Goal: Communication & Community: Answer question/provide support

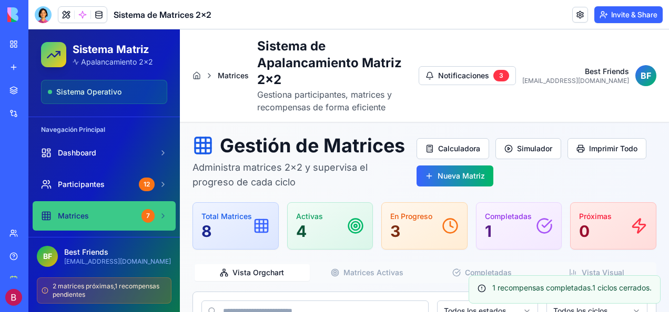
scroll to position [1159, 0]
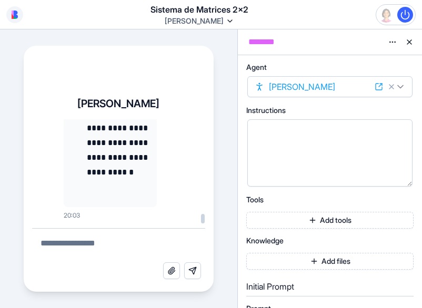
scroll to position [246411, 0]
drag, startPoint x: 97, startPoint y: 194, endPoint x: 118, endPoint y: 193, distance: 21.6
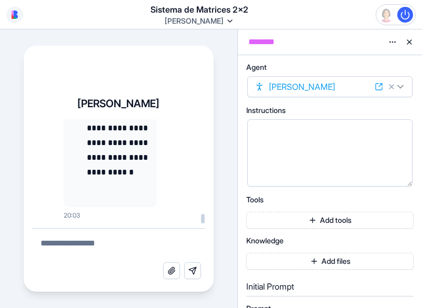
drag, startPoint x: 79, startPoint y: 144, endPoint x: 138, endPoint y: 198, distance: 80.7
copy code "**********"
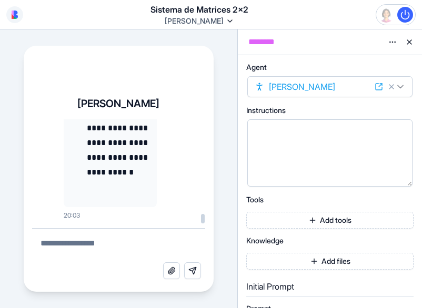
drag, startPoint x: 87, startPoint y: 205, endPoint x: 86, endPoint y: 161, distance: 43.1
drag, startPoint x: 86, startPoint y: 161, endPoint x: 86, endPoint y: 136, distance: 25.2
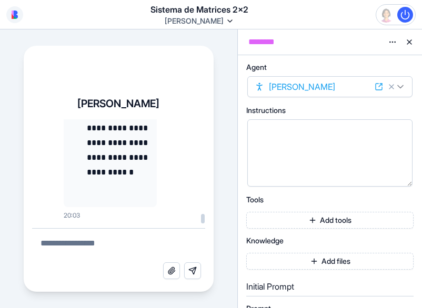
drag, startPoint x: 84, startPoint y: 134, endPoint x: 81, endPoint y: 156, distance: 21.7
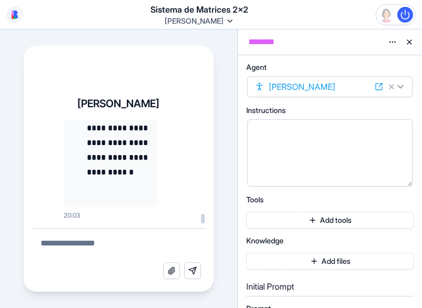
drag, startPoint x: 88, startPoint y: 206, endPoint x: 80, endPoint y: 125, distance: 81.4
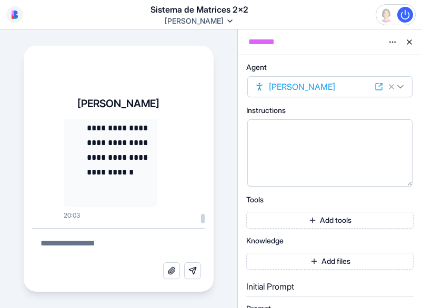
drag, startPoint x: 89, startPoint y: 178, endPoint x: 84, endPoint y: 123, distance: 55.4
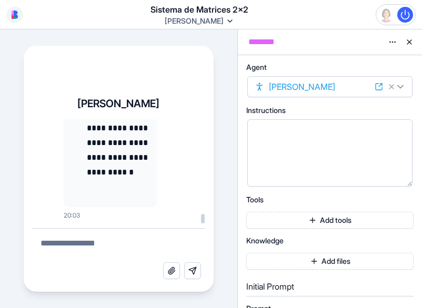
drag, startPoint x: 77, startPoint y: 198, endPoint x: 74, endPoint y: 176, distance: 22.9
drag, startPoint x: 74, startPoint y: 176, endPoint x: 88, endPoint y: 148, distance: 31.5
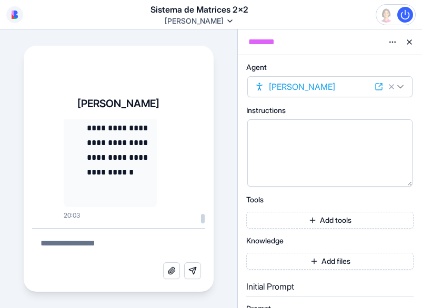
drag, startPoint x: 85, startPoint y: 169, endPoint x: 73, endPoint y: 114, distance: 56.1
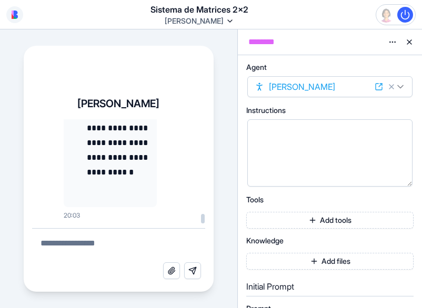
click at [70, 117] on div "**********" at bounding box center [119, 190] width 190 height 205
drag, startPoint x: 73, startPoint y: 114, endPoint x: 169, endPoint y: 180, distance: 117.3
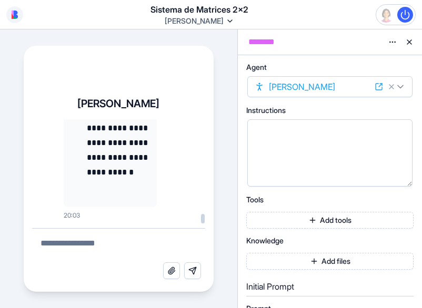
drag, startPoint x: 93, startPoint y: 199, endPoint x: 87, endPoint y: 182, distance: 18.5
drag, startPoint x: 85, startPoint y: 175, endPoint x: 85, endPoint y: 160, distance: 14.7
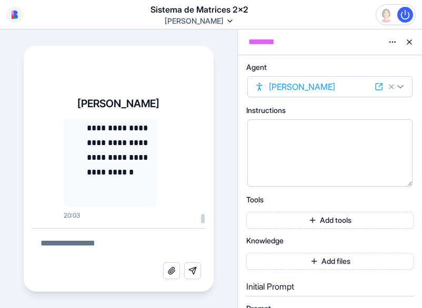
drag, startPoint x: 85, startPoint y: 160, endPoint x: 87, endPoint y: 200, distance: 40.5
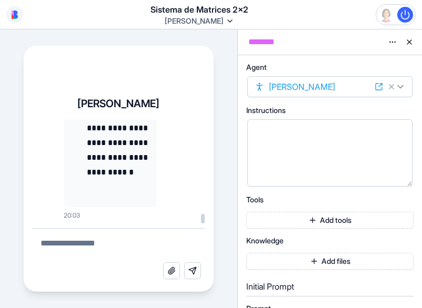
drag, startPoint x: 82, startPoint y: 182, endPoint x: 81, endPoint y: 169, distance: 13.7
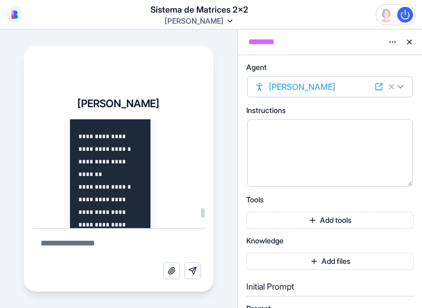
scroll to position [231317, 0]
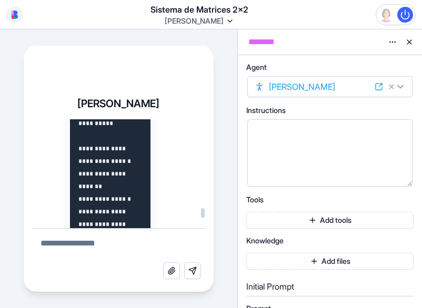
drag, startPoint x: 87, startPoint y: 187, endPoint x: 76, endPoint y: 158, distance: 31.1
copy code "**********"
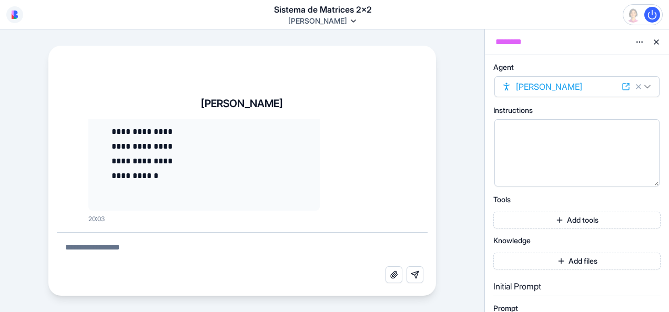
scroll to position [92546, 0]
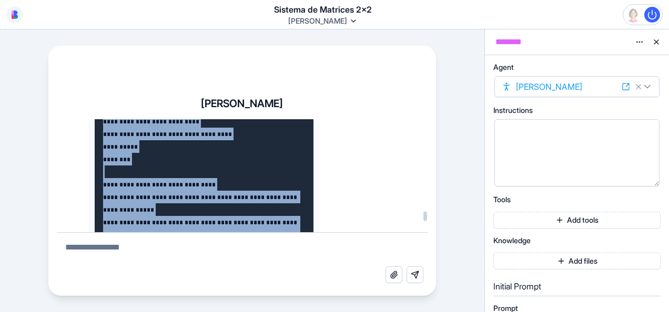
click at [421, 219] on div at bounding box center [425, 216] width 4 height 9
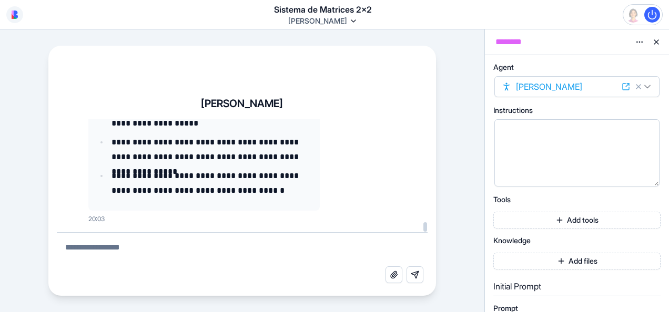
scroll to position [103199, 0]
drag, startPoint x: 425, startPoint y: 219, endPoint x: 425, endPoint y: 232, distance: 13.2
click at [421, 232] on div at bounding box center [425, 226] width 4 height 9
click at [144, 245] on textarea at bounding box center [242, 250] width 371 height 34
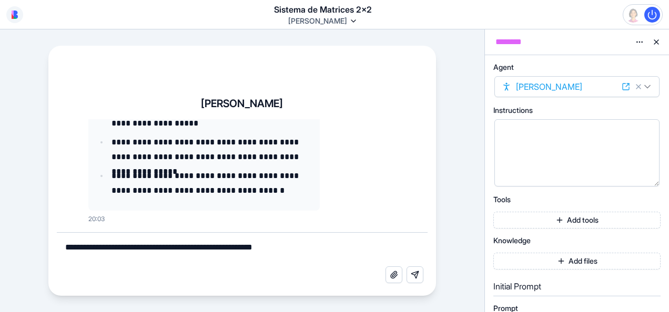
type textarea "**********"
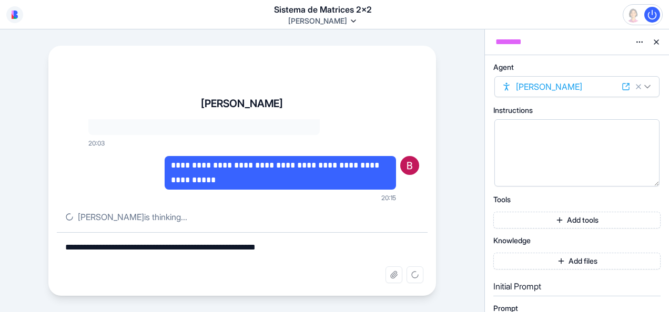
scroll to position [103275, 0]
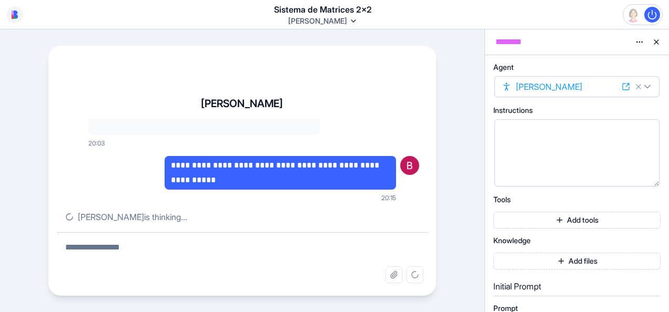
click at [38, 192] on div "**********" at bounding box center [242, 170] width 484 height 283
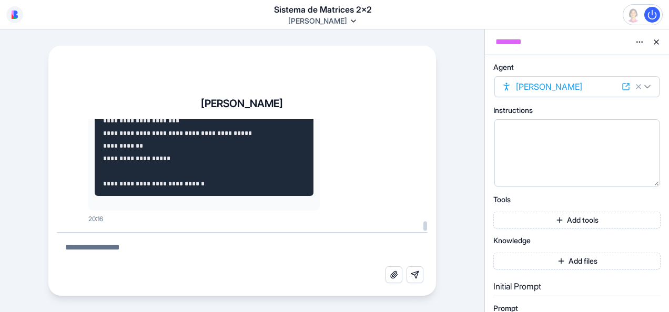
scroll to position [112222, 0]
drag, startPoint x: 123, startPoint y: 195, endPoint x: 118, endPoint y: 167, distance: 27.7
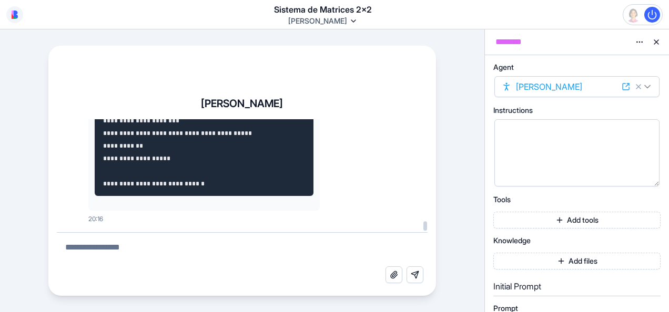
drag, startPoint x: 112, startPoint y: 209, endPoint x: 110, endPoint y: 176, distance: 33.7
drag, startPoint x: 110, startPoint y: 176, endPoint x: 111, endPoint y: 138, distance: 37.4
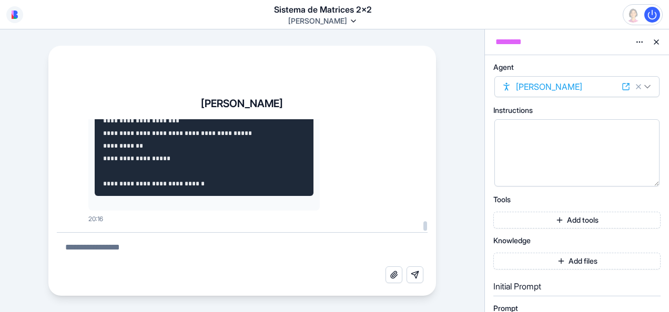
drag, startPoint x: 111, startPoint y: 138, endPoint x: 115, endPoint y: 209, distance: 71.1
drag, startPoint x: 107, startPoint y: 186, endPoint x: 107, endPoint y: 168, distance: 17.4
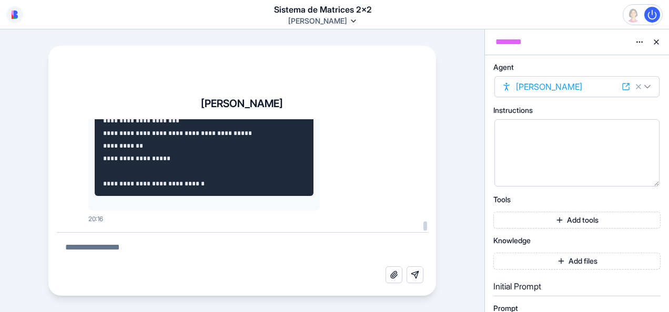
drag, startPoint x: 107, startPoint y: 168, endPoint x: 108, endPoint y: 180, distance: 11.7
drag, startPoint x: 127, startPoint y: 201, endPoint x: 161, endPoint y: 156, distance: 56.4
drag, startPoint x: 161, startPoint y: 156, endPoint x: 172, endPoint y: 139, distance: 20.4
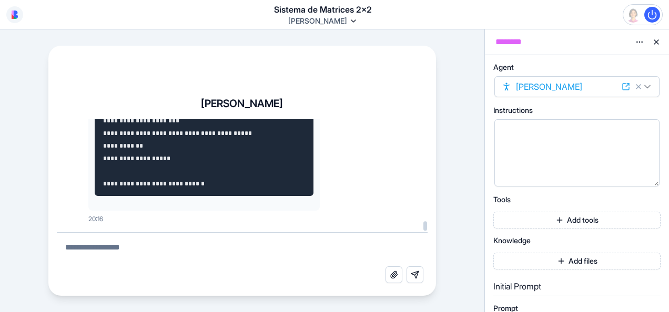
drag, startPoint x: 127, startPoint y: 189, endPoint x: 129, endPoint y: 180, distance: 9.7
drag, startPoint x: 129, startPoint y: 180, endPoint x: 136, endPoint y: 153, distance: 27.7
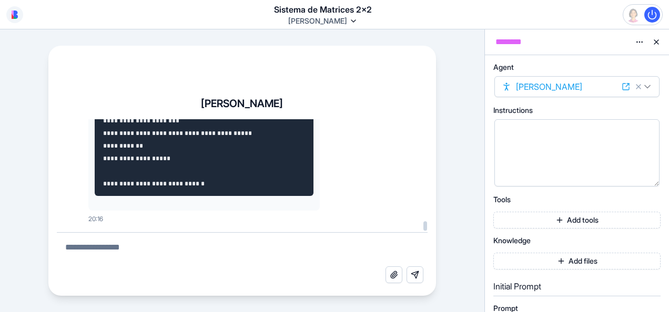
drag, startPoint x: 136, startPoint y: 153, endPoint x: 144, endPoint y: 129, distance: 25.4
drag, startPoint x: 135, startPoint y: 179, endPoint x: 135, endPoint y: 160, distance: 18.9
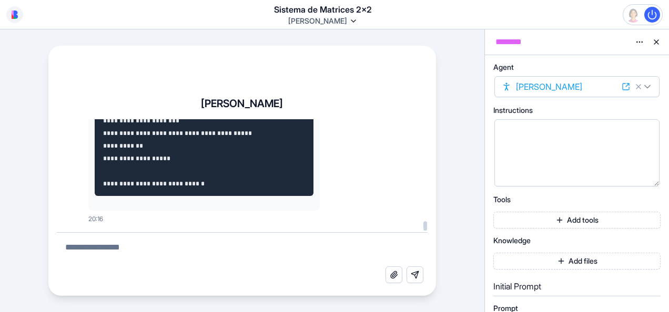
drag, startPoint x: 117, startPoint y: 214, endPoint x: 98, endPoint y: 129, distance: 86.9
drag, startPoint x: 98, startPoint y: 119, endPoint x: 104, endPoint y: 157, distance: 37.8
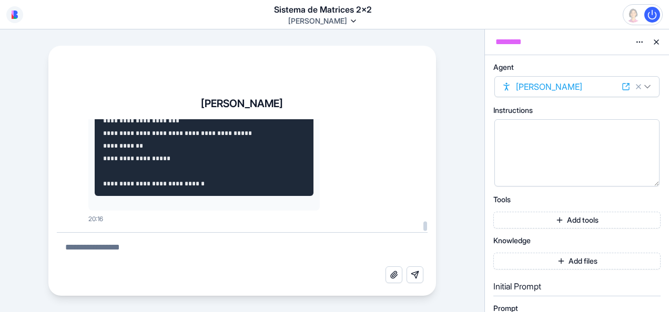
scroll to position [112240, 0]
drag, startPoint x: 113, startPoint y: 150, endPoint x: 113, endPoint y: 164, distance: 13.7
drag, startPoint x: 96, startPoint y: 169, endPoint x: 96, endPoint y: 150, distance: 18.4
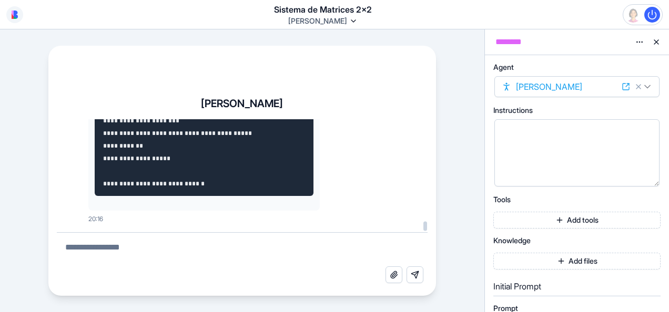
drag, startPoint x: 96, startPoint y: 150, endPoint x: 110, endPoint y: 139, distance: 17.9
drag, startPoint x: 111, startPoint y: 137, endPoint x: 117, endPoint y: 127, distance: 11.8
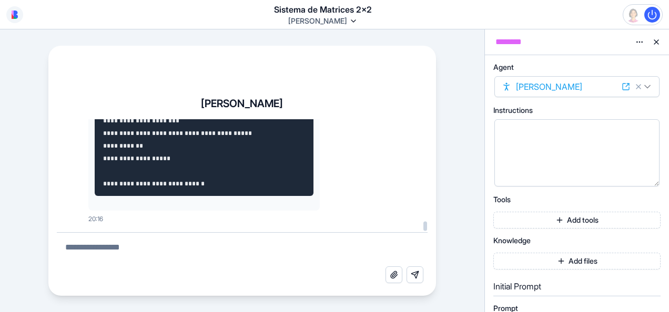
drag, startPoint x: 114, startPoint y: 124, endPoint x: 121, endPoint y: 174, distance: 50.6
click at [123, 169] on div "**********" at bounding box center [242, 192] width 388 height 208
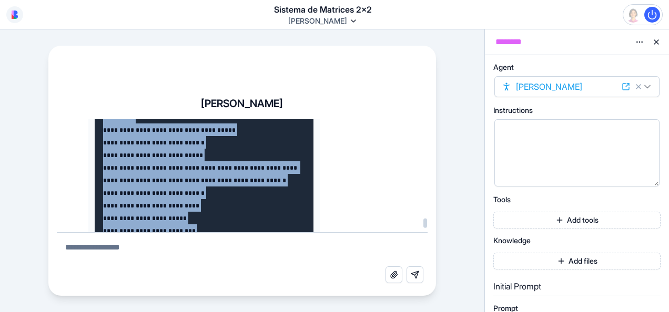
scroll to position [109010, 0]
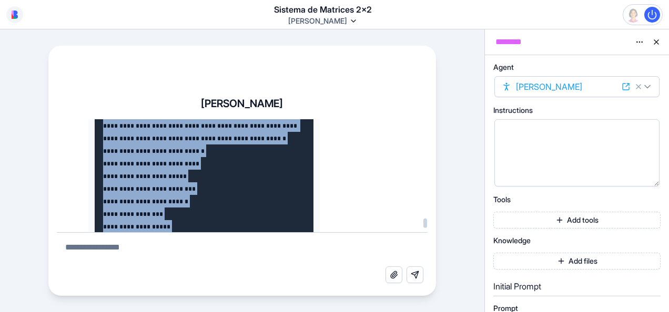
drag, startPoint x: 107, startPoint y: 149, endPoint x: 94, endPoint y: 219, distance: 71.8
drag, startPoint x: 94, startPoint y: 219, endPoint x: 83, endPoint y: 207, distance: 16.0
copy code "**********"
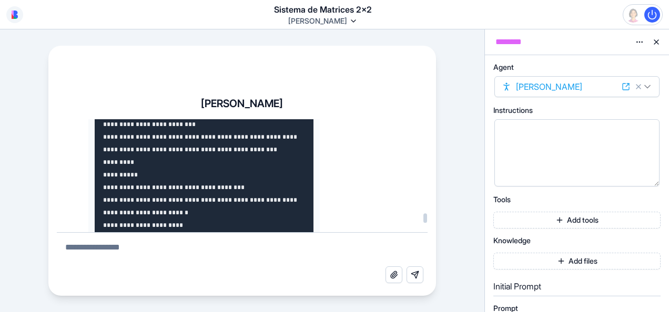
scroll to position [103427, 0]
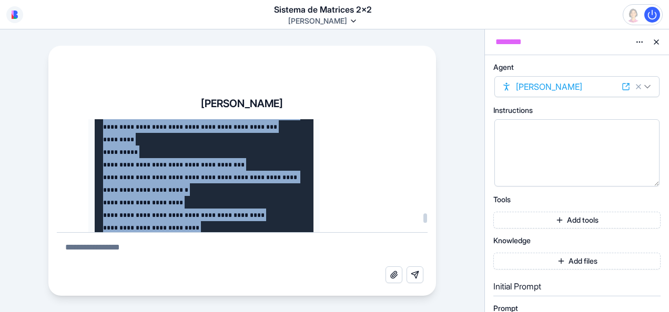
drag, startPoint x: 109, startPoint y: 195, endPoint x: 88, endPoint y: 141, distance: 58.1
copy code "**********"
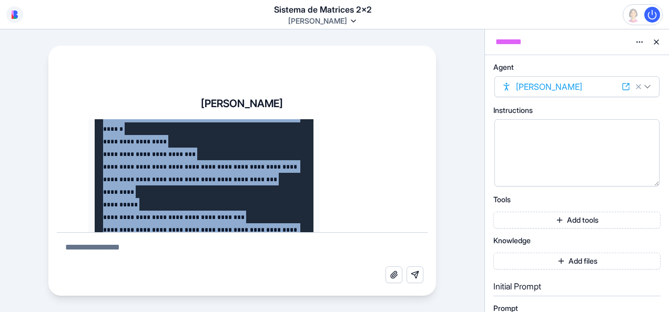
click at [49, 175] on div "**********" at bounding box center [242, 192] width 388 height 208
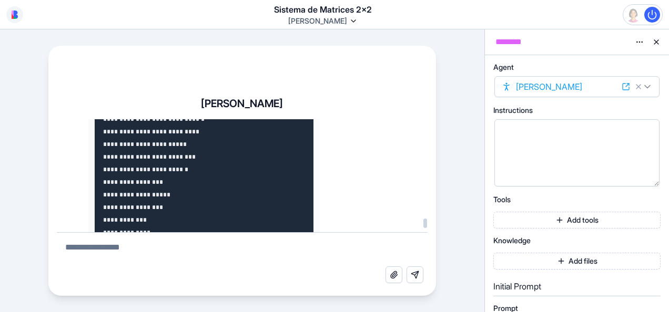
scroll to position [109045, 0]
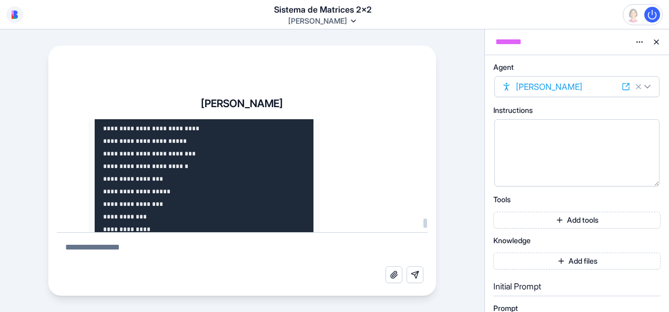
drag, startPoint x: 103, startPoint y: 155, endPoint x: 302, endPoint y: 128, distance: 201.0
copy div "**********"
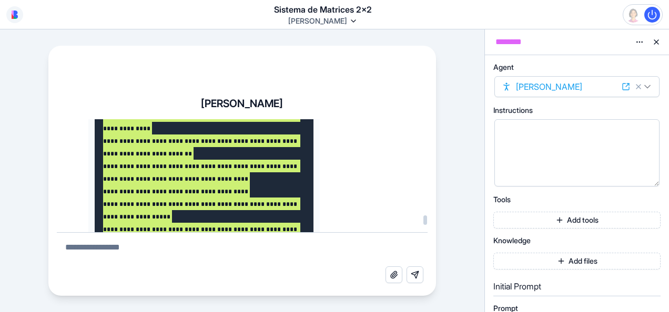
scroll to position [105627, 0]
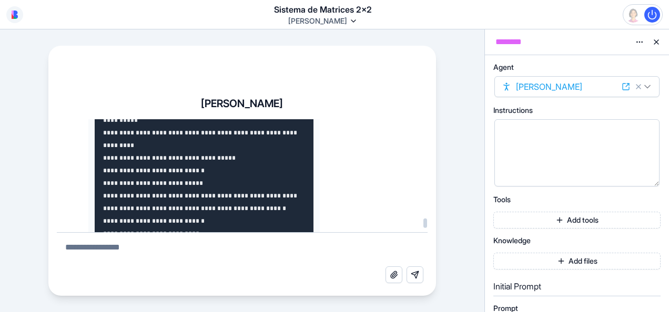
scroll to position [108992, 0]
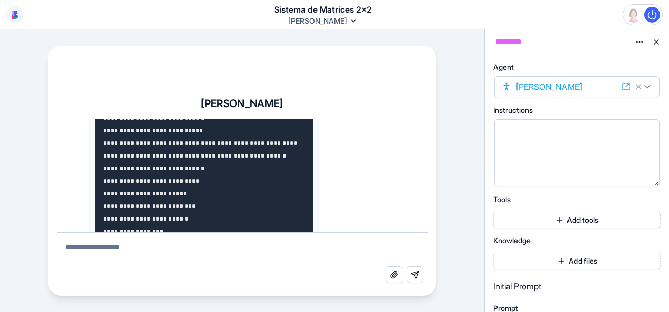
click at [127, 247] on textarea at bounding box center [242, 250] width 371 height 34
drag, startPoint x: 300, startPoint y: 179, endPoint x: 104, endPoint y: 175, distance: 195.6
copy code "**********"
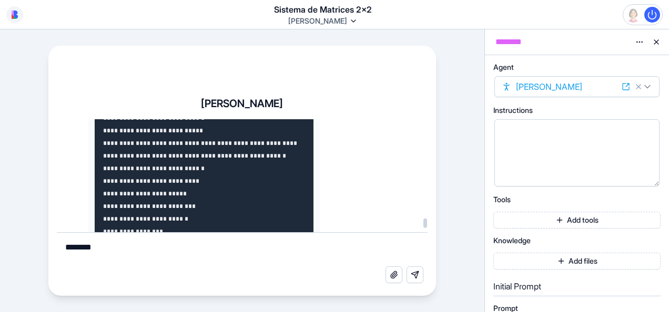
drag, startPoint x: 104, startPoint y: 179, endPoint x: 159, endPoint y: 188, distance: 56.0
drag, startPoint x: 159, startPoint y: 188, endPoint x: 233, endPoint y: 194, distance: 74.9
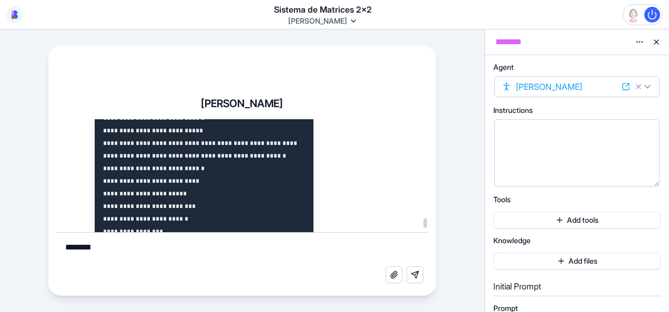
drag, startPoint x: 103, startPoint y: 180, endPoint x: 139, endPoint y: 183, distance: 35.9
drag, startPoint x: 139, startPoint y: 183, endPoint x: 171, endPoint y: 187, distance: 32.2
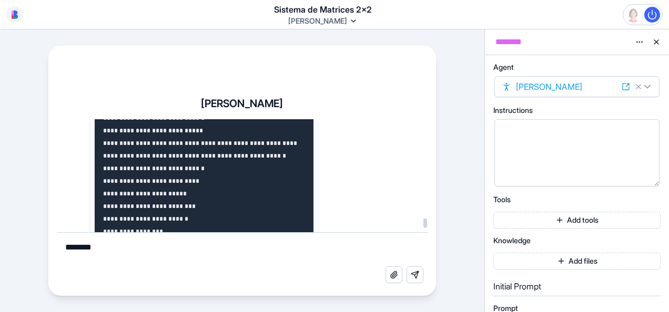
drag, startPoint x: 171, startPoint y: 187, endPoint x: 204, endPoint y: 187, distance: 33.1
drag, startPoint x: 103, startPoint y: 177, endPoint x: 104, endPoint y: 185, distance: 8.0
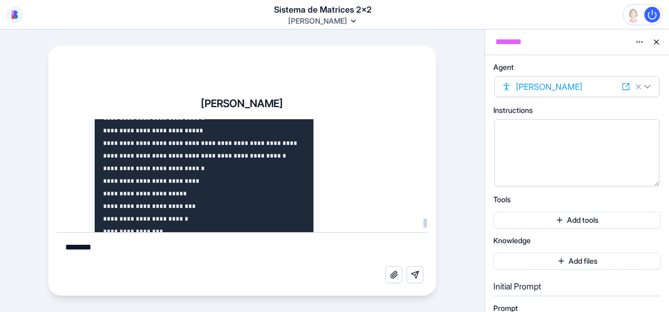
drag, startPoint x: 111, startPoint y: 188, endPoint x: 160, endPoint y: 197, distance: 49.7
copy div "**********"
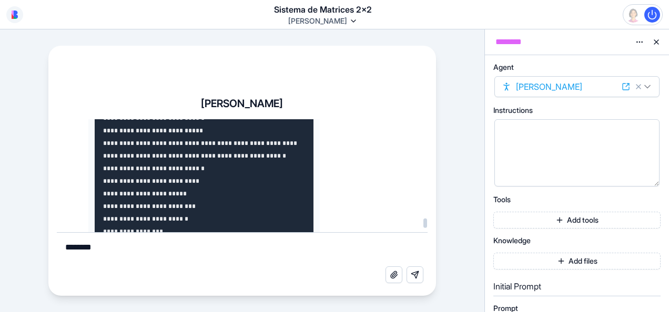
drag, startPoint x: 115, startPoint y: 181, endPoint x: 182, endPoint y: 177, distance: 67.4
drag, startPoint x: 182, startPoint y: 177, endPoint x: 257, endPoint y: 176, distance: 74.7
drag, startPoint x: 103, startPoint y: 177, endPoint x: 300, endPoint y: 176, distance: 197.2
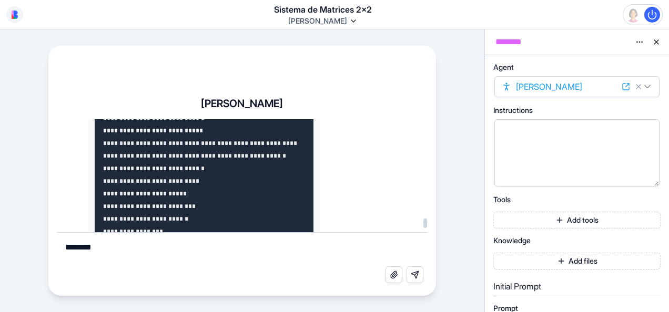
copy code "**********"
click at [90, 111] on div "**********" at bounding box center [242, 192] width 388 height 208
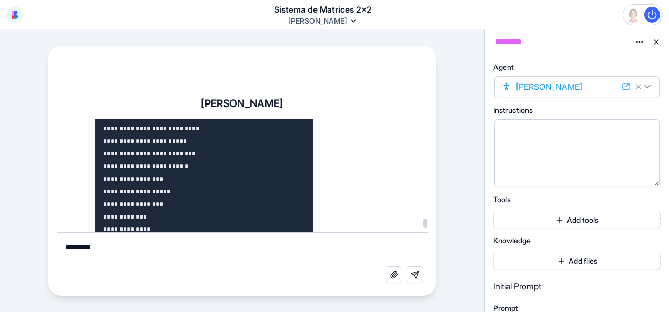
scroll to position [109097, 0]
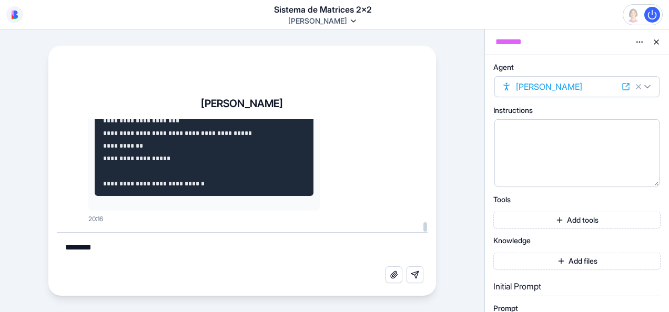
scroll to position [113168, 0]
click at [114, 244] on textarea "*******" at bounding box center [242, 250] width 371 height 34
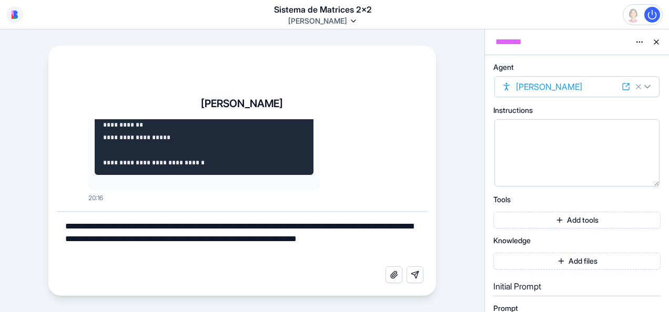
type textarea "**********"
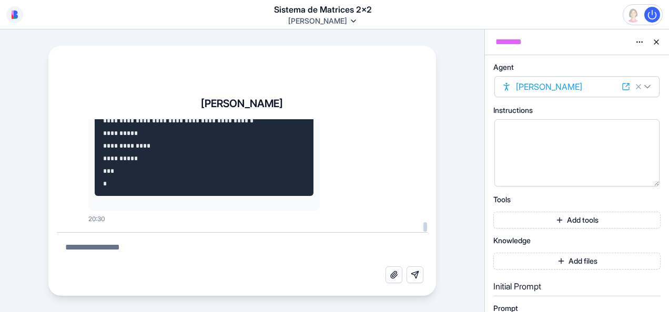
scroll to position [117078, 0]
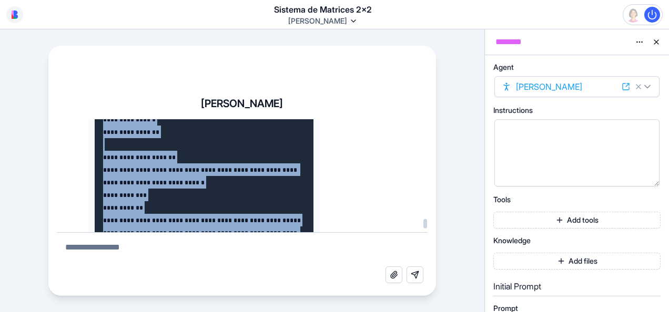
scroll to position [113319, 0]
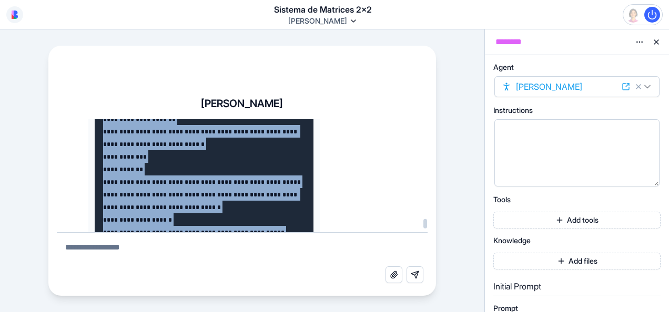
drag, startPoint x: 114, startPoint y: 176, endPoint x: 95, endPoint y: 198, distance: 29.1
copy code "**********"
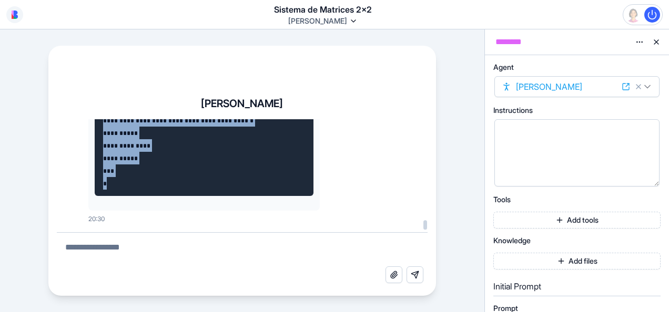
scroll to position [115002, 0]
click at [116, 247] on textarea at bounding box center [242, 250] width 371 height 34
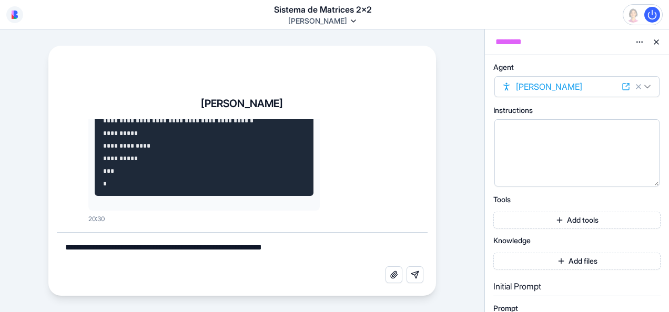
paste textarea "**********"
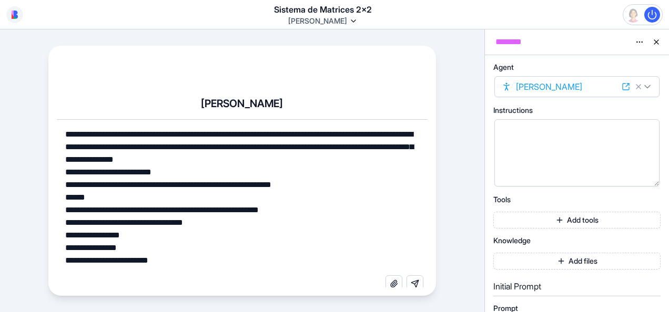
type textarea "**********"
click at [415, 284] on button "Send message" at bounding box center [414, 284] width 17 height 17
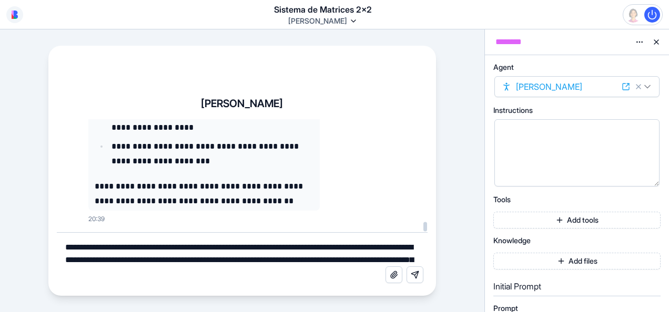
scroll to position [123055, 0]
drag, startPoint x: 110, startPoint y: 193, endPoint x: 83, endPoint y: 115, distance: 82.5
click at [83, 115] on div "**********" at bounding box center [242, 192] width 388 height 208
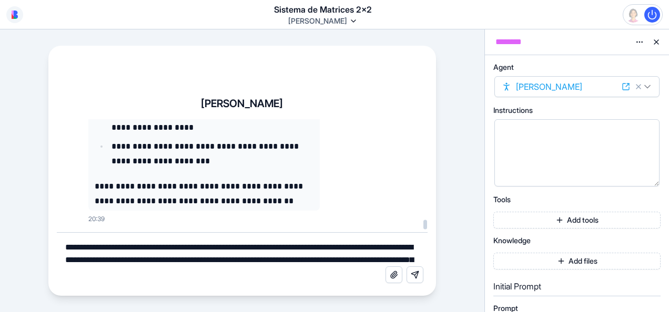
drag, startPoint x: 83, startPoint y: 115, endPoint x: 90, endPoint y: 125, distance: 12.7
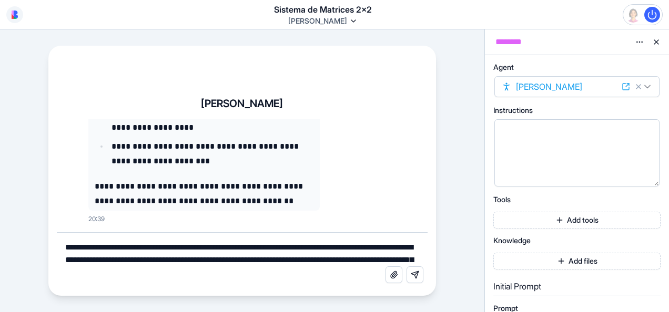
drag, startPoint x: 108, startPoint y: 133, endPoint x: 75, endPoint y: 118, distance: 36.2
click at [75, 118] on div "**********" at bounding box center [242, 192] width 388 height 208
drag, startPoint x: 424, startPoint y: 233, endPoint x: 424, endPoint y: 241, distance: 7.4
click at [421, 241] on textarea "**********" at bounding box center [242, 250] width 371 height 34
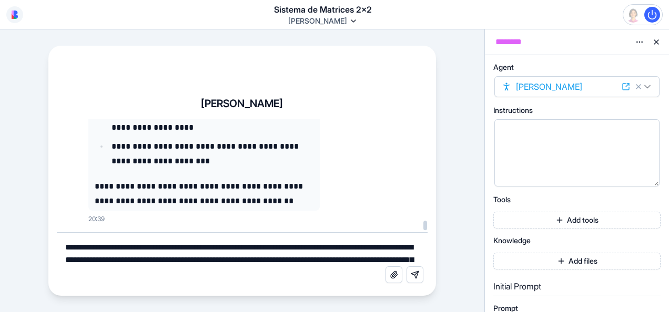
scroll to position [123318, 0]
click at [421, 229] on div at bounding box center [425, 226] width 4 height 9
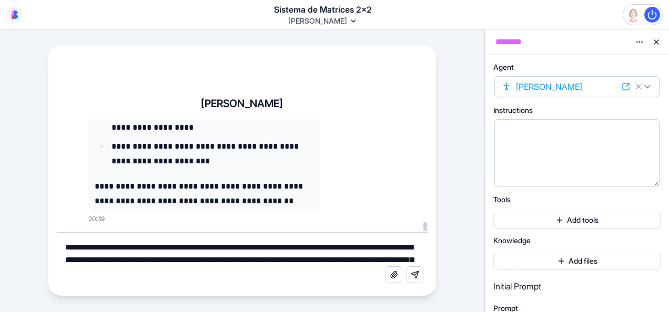
drag, startPoint x: 107, startPoint y: 186, endPoint x: 103, endPoint y: 175, distance: 11.6
drag, startPoint x: 103, startPoint y: 132, endPoint x: 86, endPoint y: 141, distance: 19.1
drag, startPoint x: 119, startPoint y: 194, endPoint x: 87, endPoint y: 126, distance: 74.8
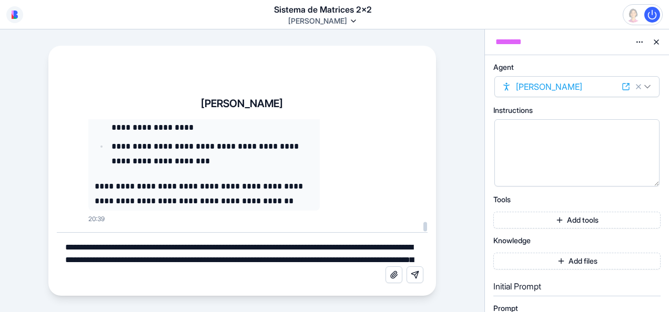
drag, startPoint x: 102, startPoint y: 153, endPoint x: 90, endPoint y: 135, distance: 21.3
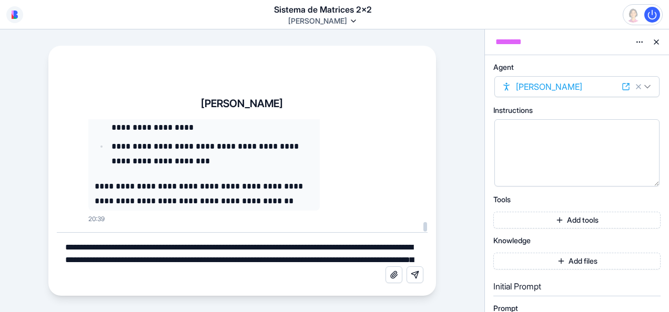
drag, startPoint x: 90, startPoint y: 135, endPoint x: 109, endPoint y: 160, distance: 30.8
drag, startPoint x: 109, startPoint y: 160, endPoint x: 105, endPoint y: 138, distance: 22.0
drag, startPoint x: 105, startPoint y: 138, endPoint x: 103, endPoint y: 122, distance: 16.4
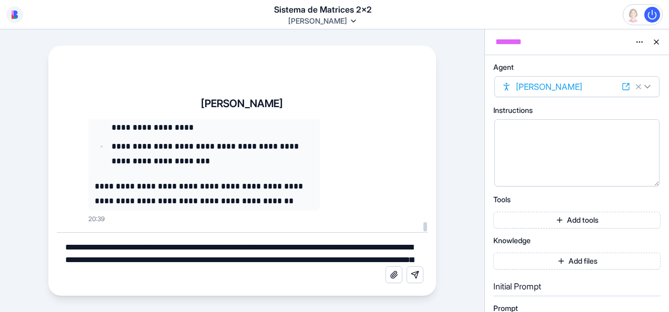
click at [103, 118] on div "**********" at bounding box center [242, 192] width 388 height 208
drag, startPoint x: 103, startPoint y: 161, endPoint x: 95, endPoint y: 149, distance: 14.3
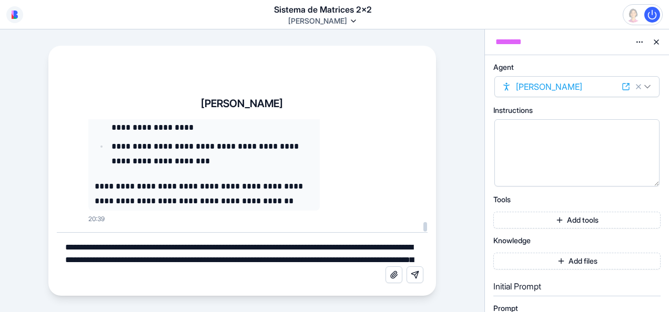
drag, startPoint x: 95, startPoint y: 149, endPoint x: 109, endPoint y: 165, distance: 21.6
drag, startPoint x: 109, startPoint y: 165, endPoint x: 104, endPoint y: 115, distance: 50.8
click at [104, 115] on div "**********" at bounding box center [242, 192] width 388 height 208
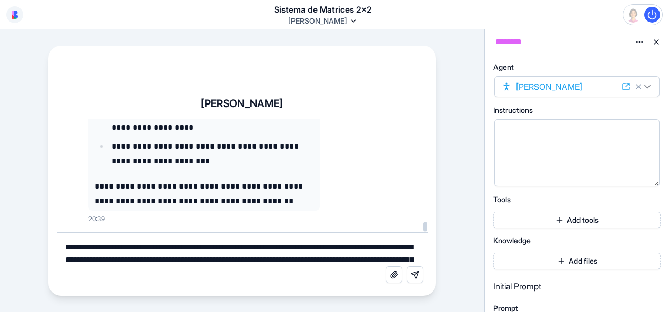
scroll to position [122975, 0]
drag, startPoint x: 104, startPoint y: 115, endPoint x: 119, endPoint y: 183, distance: 70.0
click at [119, 183] on div "**********" at bounding box center [242, 192] width 388 height 208
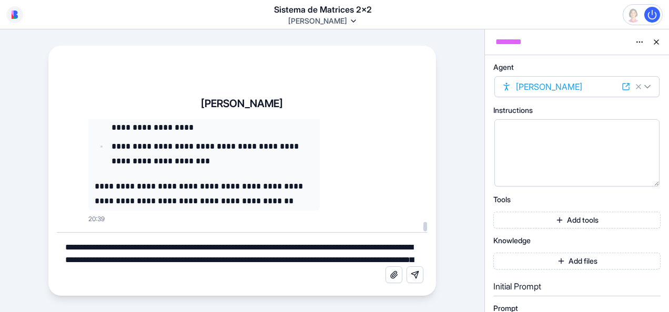
drag, startPoint x: 117, startPoint y: 161, endPoint x: 111, endPoint y: 142, distance: 19.6
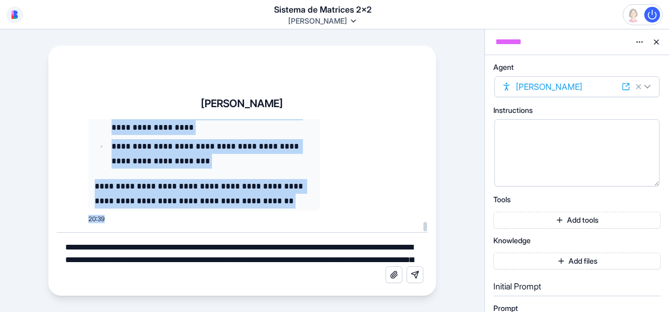
drag, startPoint x: 111, startPoint y: 121, endPoint x: 116, endPoint y: 216, distance: 94.7
click at [110, 233] on div "**********" at bounding box center [242, 203] width 371 height 168
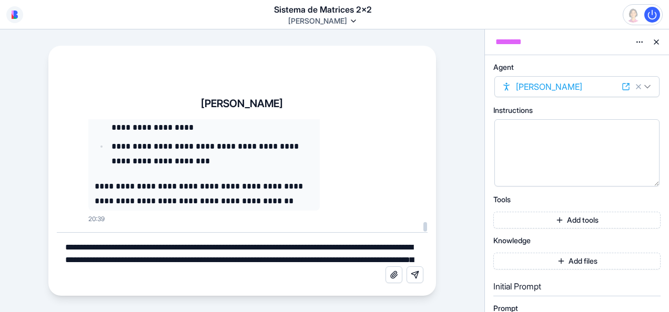
click at [112, 114] on div "**********" at bounding box center [242, 192] width 388 height 208
drag, startPoint x: 113, startPoint y: 157, endPoint x: 113, endPoint y: 141, distance: 15.8
drag, startPoint x: 113, startPoint y: 141, endPoint x: 115, endPoint y: 129, distance: 11.8
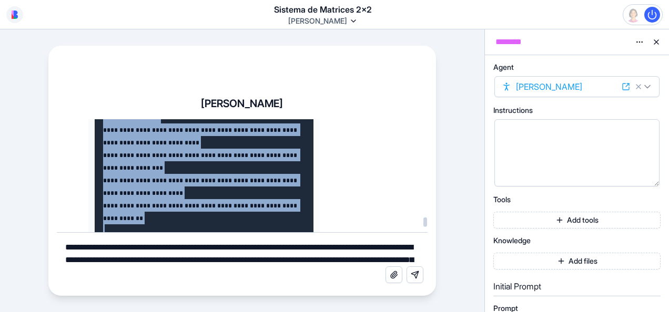
scroll to position [117457, 0]
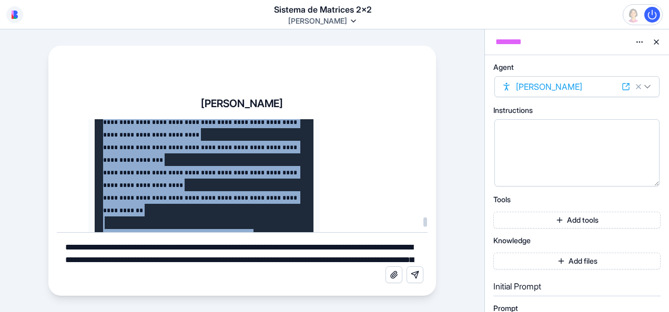
drag, startPoint x: 115, startPoint y: 129, endPoint x: 99, endPoint y: 185, distance: 58.1
click at [99, 185] on pre at bounding box center [204, 191] width 219 height 5464
copy code "**********"
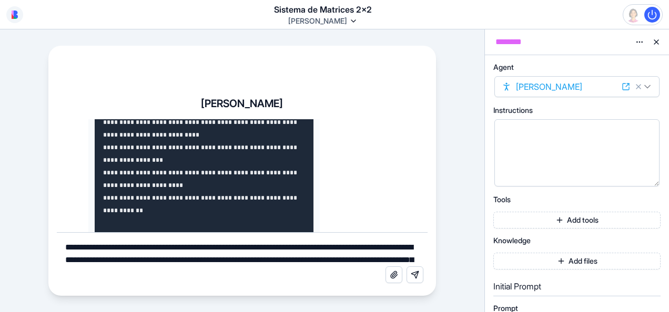
click at [190, 260] on textarea "**********" at bounding box center [242, 250] width 371 height 34
drag, startPoint x: 212, startPoint y: 150, endPoint x: 173, endPoint y: 148, distance: 39.5
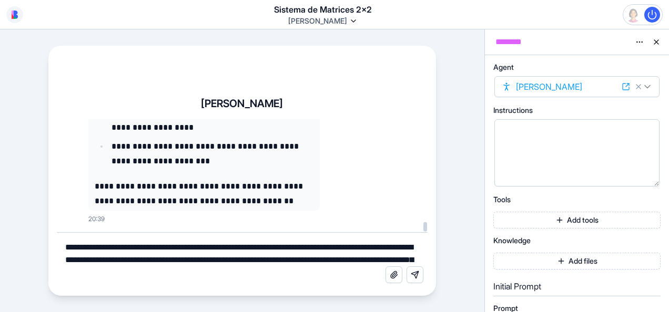
scroll to position [123136, 0]
drag, startPoint x: 279, startPoint y: 174, endPoint x: 237, endPoint y: 174, distance: 42.6
drag, startPoint x: 237, startPoint y: 174, endPoint x: 181, endPoint y: 172, distance: 55.7
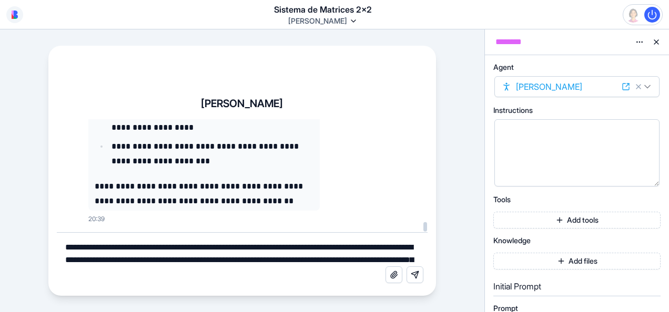
drag, startPoint x: 181, startPoint y: 172, endPoint x: 97, endPoint y: 168, distance: 83.7
drag, startPoint x: 298, startPoint y: 177, endPoint x: 205, endPoint y: 175, distance: 93.1
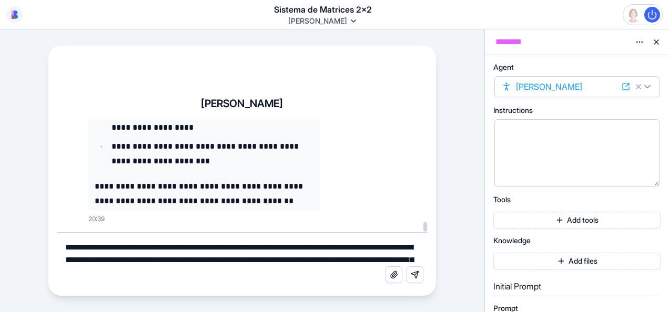
drag, startPoint x: 205, startPoint y: 175, endPoint x: 156, endPoint y: 174, distance: 48.9
drag, startPoint x: 299, startPoint y: 180, endPoint x: 105, endPoint y: 167, distance: 194.5
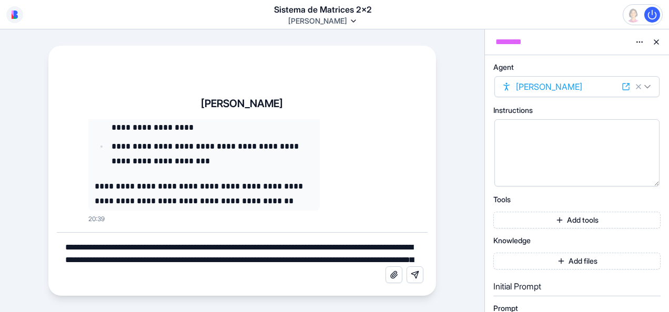
click at [116, 250] on textarea "**********" at bounding box center [242, 250] width 371 height 34
drag, startPoint x: 299, startPoint y: 174, endPoint x: 256, endPoint y: 172, distance: 43.1
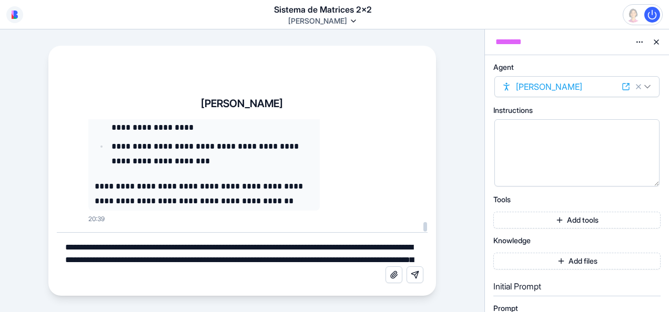
drag, startPoint x: 256, startPoint y: 172, endPoint x: 159, endPoint y: 172, distance: 96.2
drag, startPoint x: 159, startPoint y: 172, endPoint x: 88, endPoint y: 189, distance: 72.9
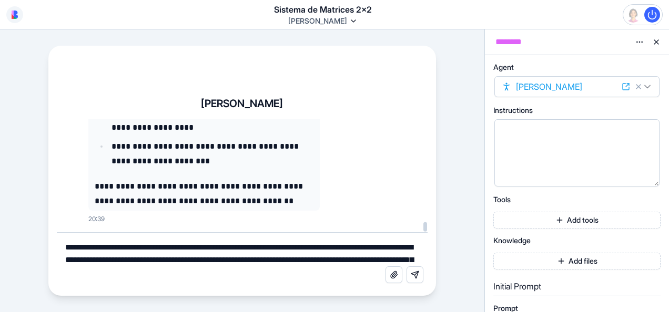
drag, startPoint x: 116, startPoint y: 179, endPoint x: 299, endPoint y: 179, distance: 183.0
click at [154, 244] on textarea "**********" at bounding box center [242, 250] width 371 height 34
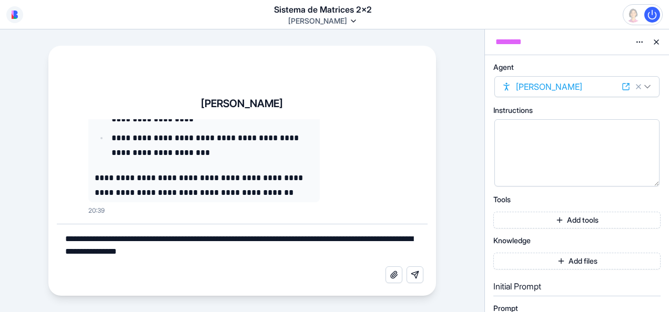
type textarea "**********"
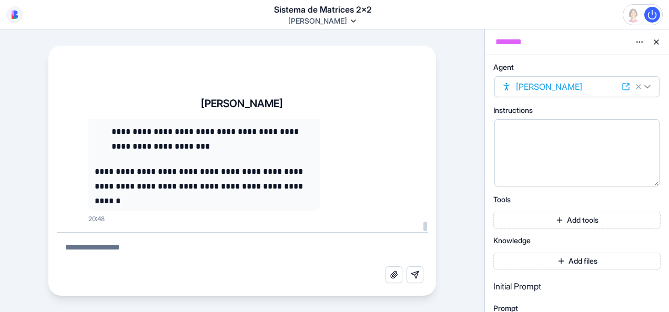
scroll to position [128243, 0]
drag, startPoint x: 110, startPoint y: 154, endPoint x: 95, endPoint y: 149, distance: 16.3
drag, startPoint x: 95, startPoint y: 149, endPoint x: 96, endPoint y: 141, distance: 8.5
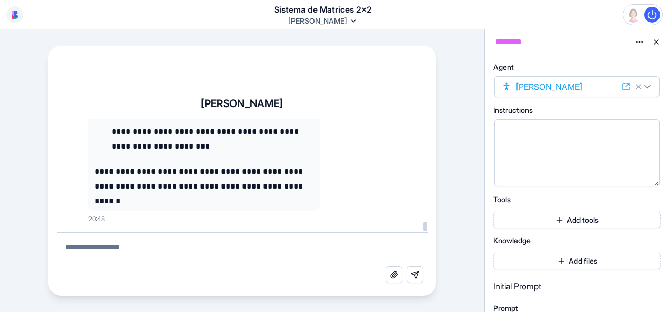
drag, startPoint x: 96, startPoint y: 141, endPoint x: 98, endPoint y: 128, distance: 13.3
drag, startPoint x: 108, startPoint y: 191, endPoint x: 106, endPoint y: 157, distance: 34.2
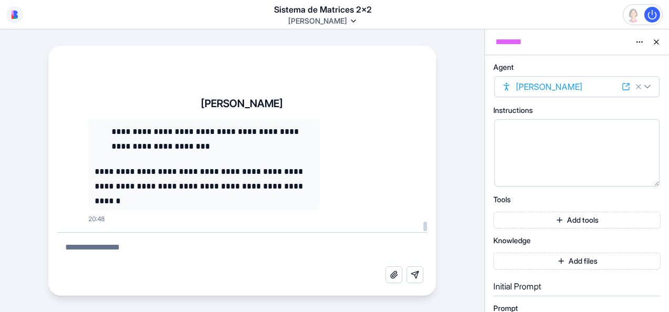
drag, startPoint x: 106, startPoint y: 157, endPoint x: 104, endPoint y: 147, distance: 9.6
drag, startPoint x: 100, startPoint y: 120, endPoint x: 101, endPoint y: 128, distance: 8.0
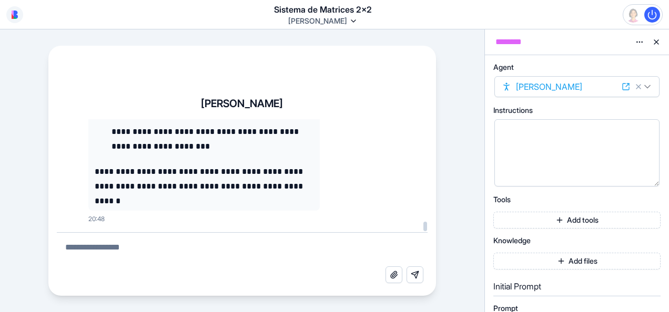
drag, startPoint x: 107, startPoint y: 137, endPoint x: 91, endPoint y: 118, distance: 24.6
click at [91, 118] on div "**********" at bounding box center [242, 192] width 388 height 208
drag, startPoint x: 91, startPoint y: 118, endPoint x: 142, endPoint y: 116, distance: 50.5
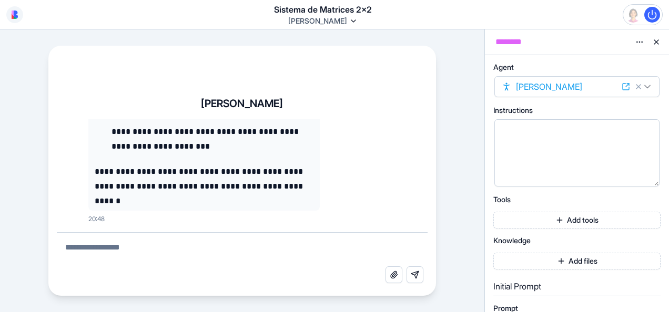
click at [142, 116] on div "**********" at bounding box center [242, 192] width 388 height 208
drag, startPoint x: 104, startPoint y: 185, endPoint x: 101, endPoint y: 175, distance: 10.8
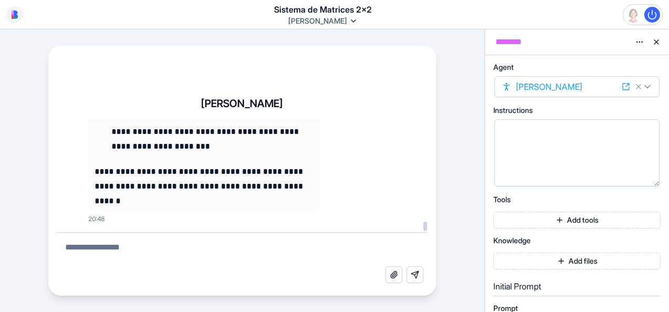
drag, startPoint x: 109, startPoint y: 193, endPoint x: 102, endPoint y: 134, distance: 59.9
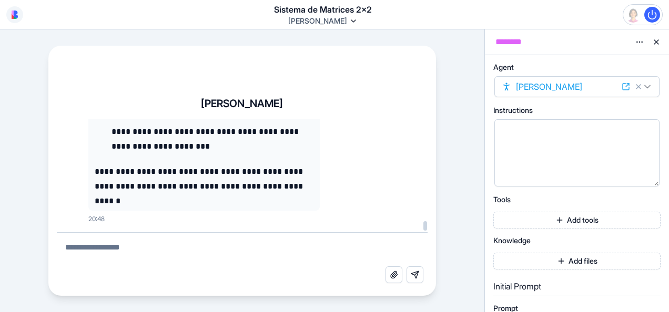
scroll to position [127514, 0]
drag, startPoint x: 103, startPoint y: 151, endPoint x: 112, endPoint y: 174, distance: 23.8
drag, startPoint x: 112, startPoint y: 174, endPoint x: 112, endPoint y: 182, distance: 8.4
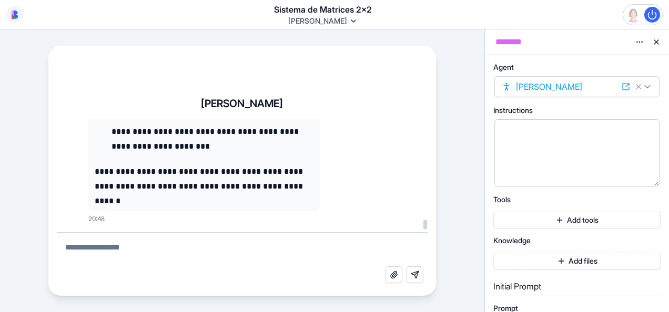
scroll to position [126004, 0]
drag, startPoint x: 110, startPoint y: 182, endPoint x: 103, endPoint y: 207, distance: 25.8
drag, startPoint x: 219, startPoint y: 181, endPoint x: 199, endPoint y: 181, distance: 19.5
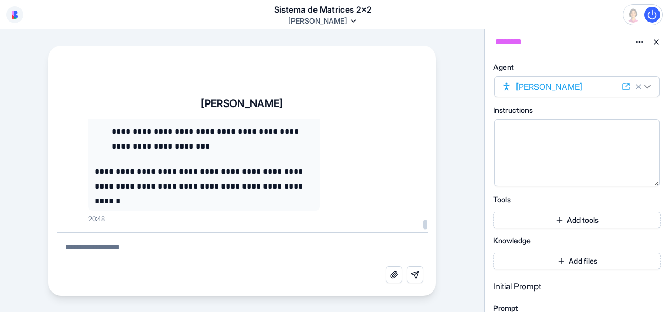
drag, startPoint x: 199, startPoint y: 181, endPoint x: 208, endPoint y: 181, distance: 9.0
drag, startPoint x: 237, startPoint y: 180, endPoint x: 203, endPoint y: 174, distance: 34.3
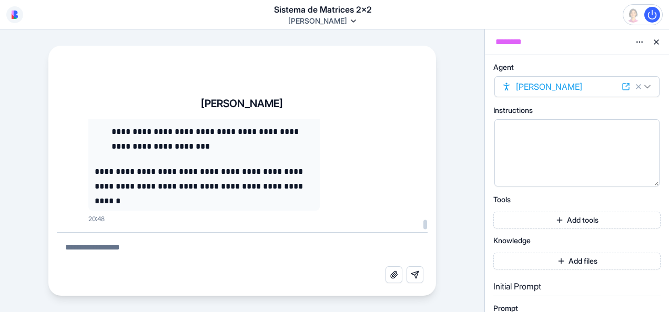
drag, startPoint x: 203, startPoint y: 174, endPoint x: 191, endPoint y: 173, distance: 12.1
drag, startPoint x: 191, startPoint y: 173, endPoint x: 183, endPoint y: 172, distance: 8.5
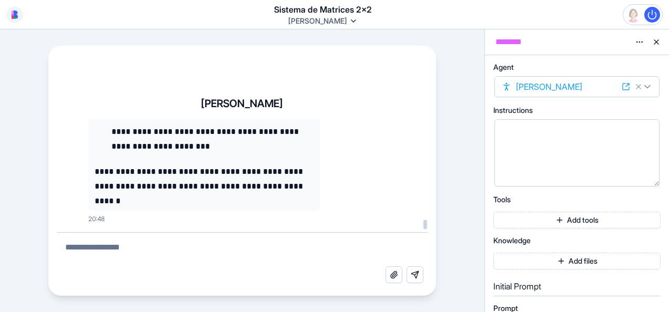
drag, startPoint x: 178, startPoint y: 172, endPoint x: 210, endPoint y: 178, distance: 32.6
drag, startPoint x: 210, startPoint y: 178, endPoint x: 231, endPoint y: 182, distance: 21.6
drag, startPoint x: 231, startPoint y: 182, endPoint x: 238, endPoint y: 182, distance: 6.3
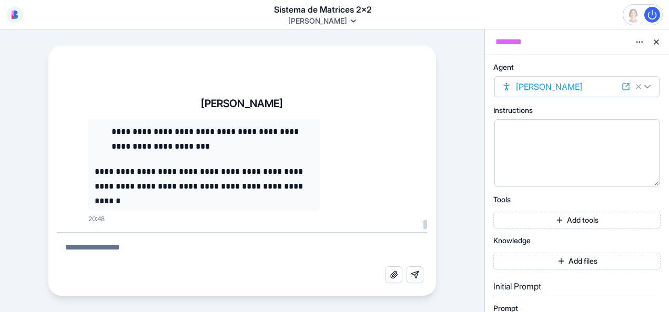
drag, startPoint x: 191, startPoint y: 180, endPoint x: 212, endPoint y: 180, distance: 20.5
drag, startPoint x: 212, startPoint y: 180, endPoint x: 194, endPoint y: 182, distance: 17.9
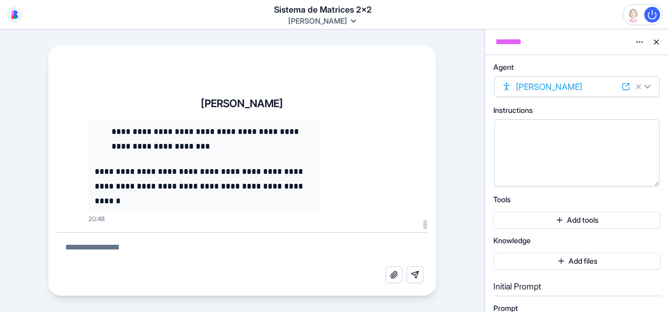
drag, startPoint x: 194, startPoint y: 182, endPoint x: 172, endPoint y: 182, distance: 21.6
drag, startPoint x: 190, startPoint y: 182, endPoint x: 233, endPoint y: 183, distance: 42.6
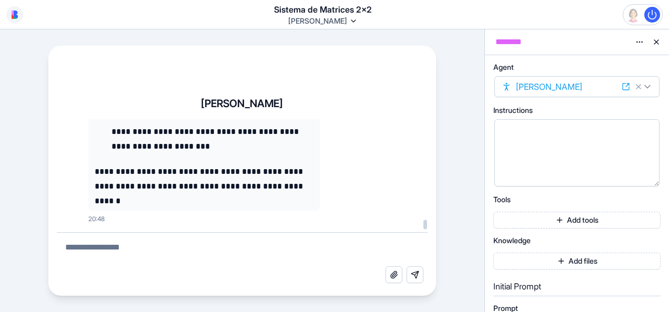
scroll to position [125952, 0]
drag, startPoint x: 110, startPoint y: 202, endPoint x: 107, endPoint y: 193, distance: 9.0
drag, startPoint x: 107, startPoint y: 193, endPoint x: 112, endPoint y: 162, distance: 31.9
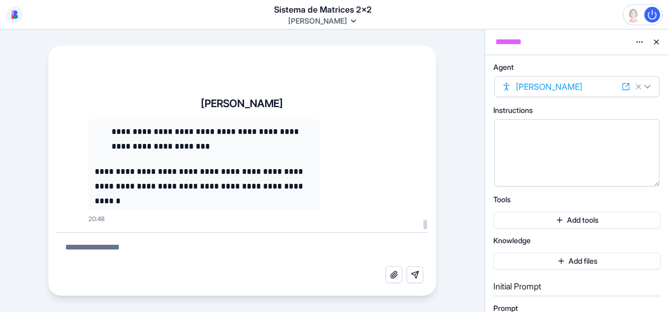
drag, startPoint x: 112, startPoint y: 162, endPoint x: 115, endPoint y: 149, distance: 13.0
drag, startPoint x: 105, startPoint y: 190, endPoint x: 98, endPoint y: 181, distance: 11.7
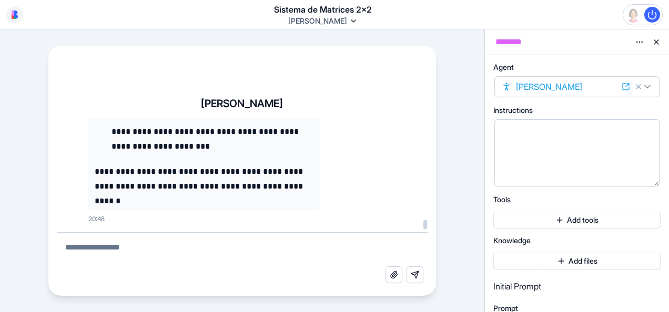
drag, startPoint x: 98, startPoint y: 181, endPoint x: 98, endPoint y: 167, distance: 13.7
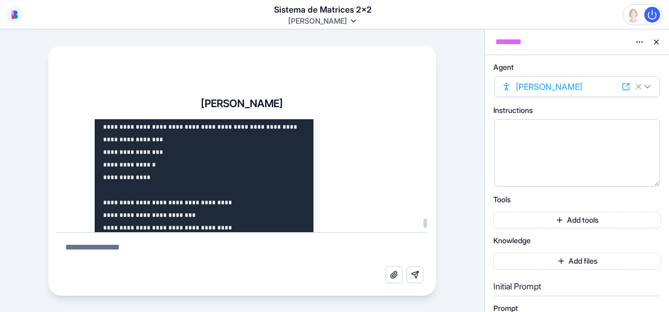
scroll to position [124303, 0]
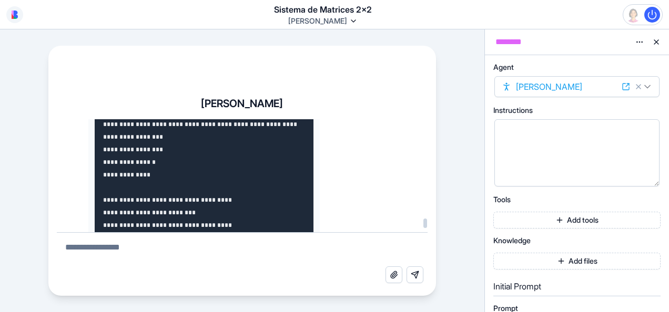
drag, startPoint x: 98, startPoint y: 167, endPoint x: 90, endPoint y: 176, distance: 11.9
drag, startPoint x: 263, startPoint y: 152, endPoint x: 283, endPoint y: 154, distance: 20.1
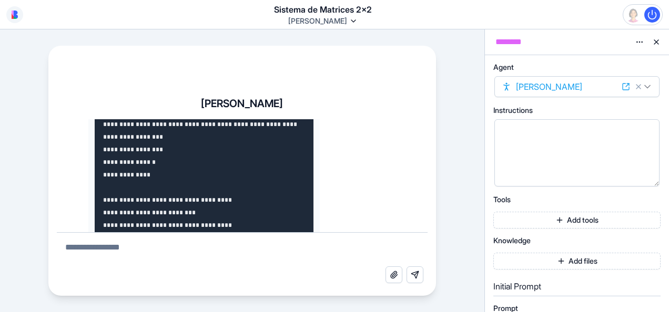
drag, startPoint x: 278, startPoint y: 154, endPoint x: 199, endPoint y: 151, distance: 78.4
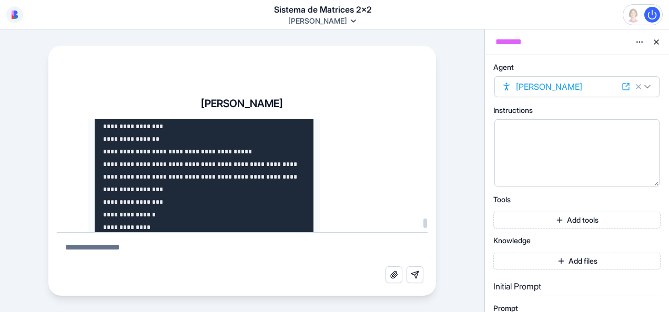
drag, startPoint x: 109, startPoint y: 176, endPoint x: 107, endPoint y: 167, distance: 8.7
drag, startPoint x: 106, startPoint y: 164, endPoint x: 101, endPoint y: 156, distance: 9.5
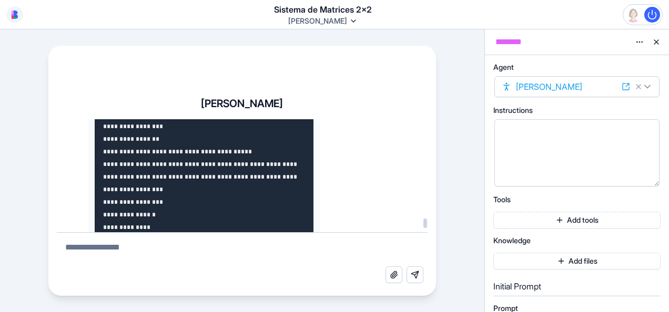
drag, startPoint x: 107, startPoint y: 177, endPoint x: 101, endPoint y: 169, distance: 10.1
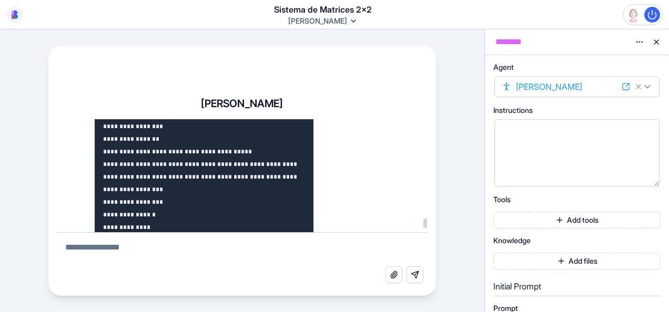
drag, startPoint x: 97, startPoint y: 127, endPoint x: 105, endPoint y: 133, distance: 9.8
click at [108, 117] on div "**********" at bounding box center [242, 192] width 388 height 208
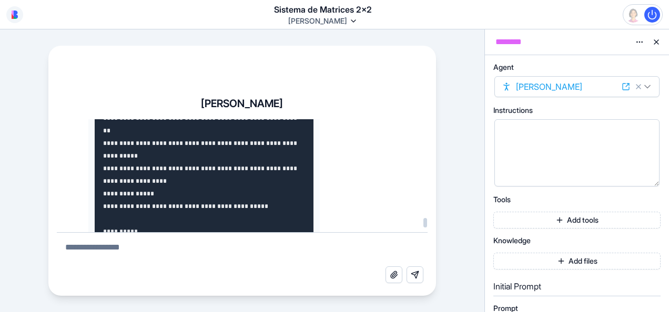
scroll to position [123696, 0]
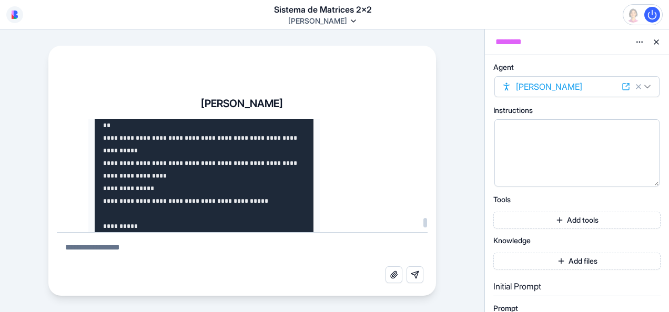
drag, startPoint x: 109, startPoint y: 176, endPoint x: 98, endPoint y: 202, distance: 28.7
drag, startPoint x: 269, startPoint y: 190, endPoint x: 199, endPoint y: 186, distance: 70.6
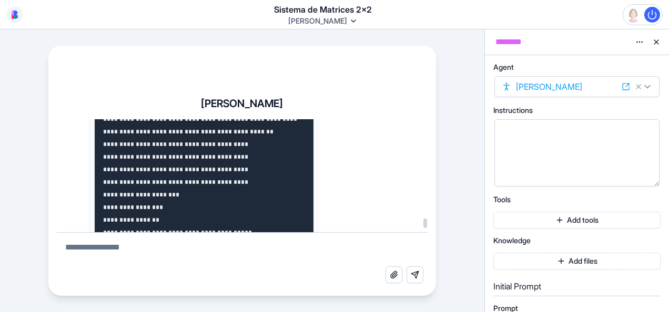
scroll to position [128927, 0]
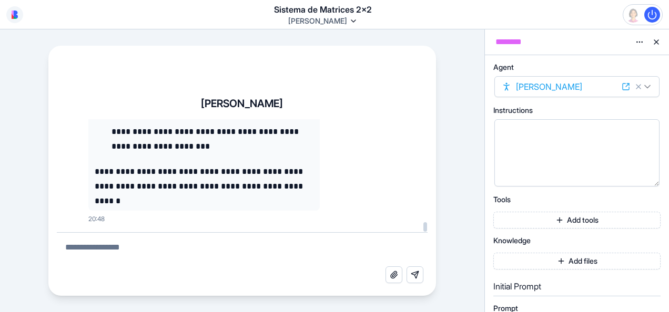
click at [421, 231] on div at bounding box center [424, 175] width 5 height 113
click at [48, 280] on div "**********" at bounding box center [242, 192] width 388 height 208
drag, startPoint x: 48, startPoint y: 280, endPoint x: 203, endPoint y: 169, distance: 190.3
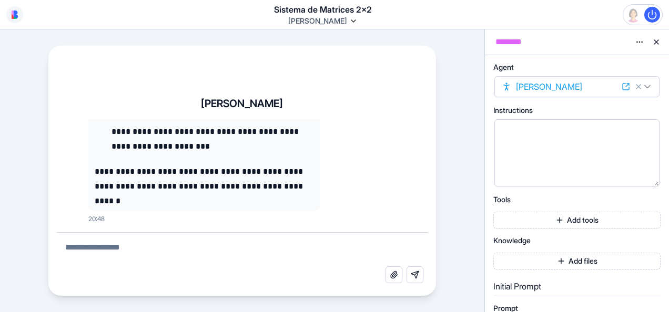
drag, startPoint x: 173, startPoint y: 143, endPoint x: 114, endPoint y: 140, distance: 59.5
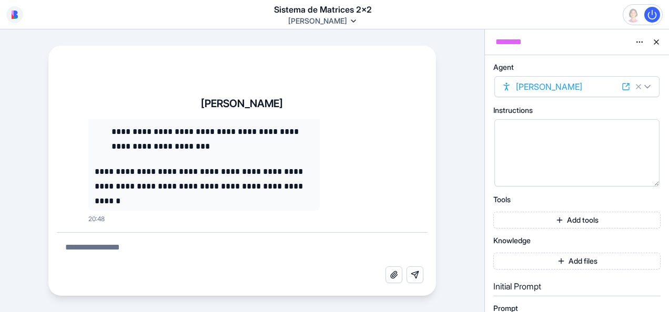
click at [30, 242] on div "**********" at bounding box center [242, 170] width 484 height 283
click at [134, 251] on textarea at bounding box center [242, 250] width 371 height 34
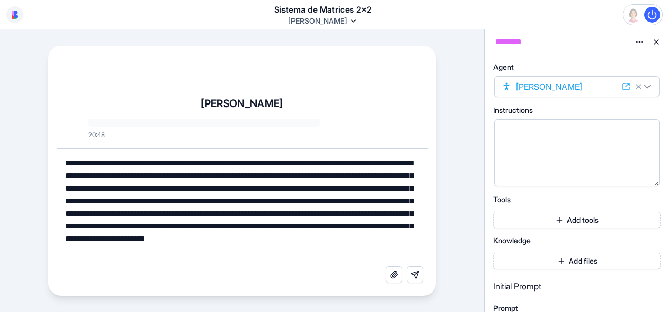
type textarea "**********"
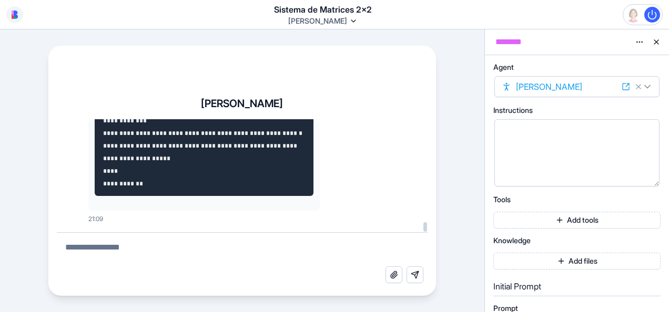
scroll to position [137064, 0]
click at [135, 251] on textarea at bounding box center [242, 250] width 371 height 34
drag, startPoint x: 106, startPoint y: 172, endPoint x: 111, endPoint y: 190, distance: 19.1
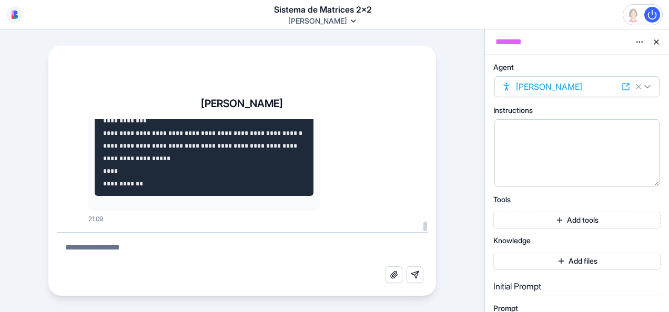
drag, startPoint x: 101, startPoint y: 184, endPoint x: 99, endPoint y: 167, distance: 17.4
drag, startPoint x: 99, startPoint y: 167, endPoint x: 106, endPoint y: 131, distance: 35.9
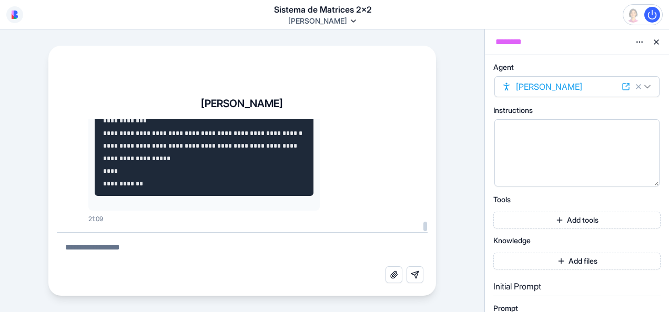
drag, startPoint x: 106, startPoint y: 131, endPoint x: 103, endPoint y: 154, distance: 22.8
click at [100, 120] on div "**********" at bounding box center [242, 192] width 388 height 208
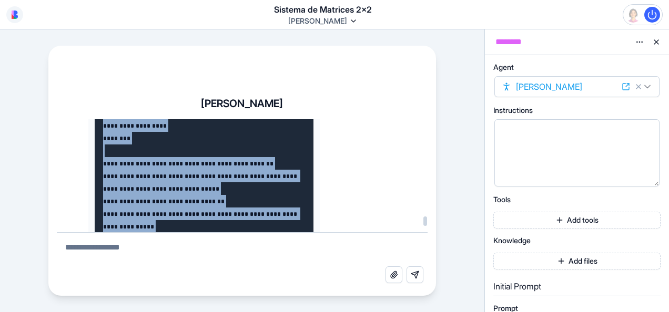
scroll to position [129377, 0]
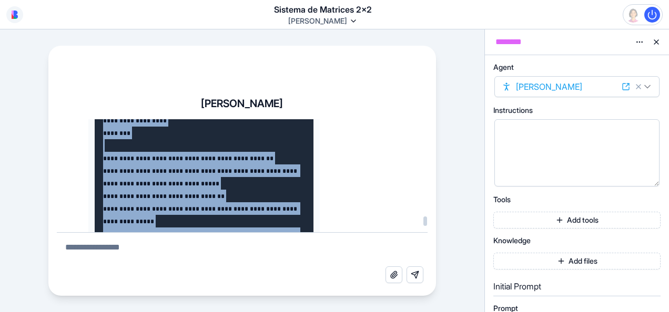
drag, startPoint x: 103, startPoint y: 154, endPoint x: 103, endPoint y: 216, distance: 62.0
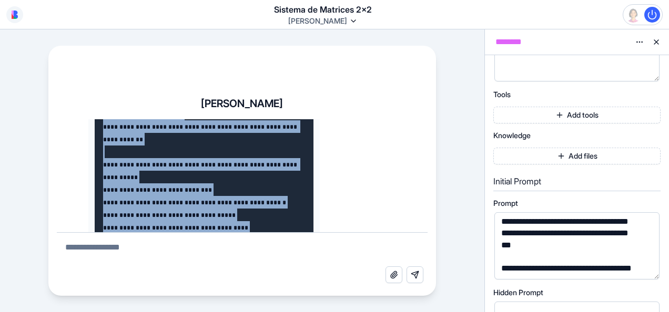
scroll to position [370, 0]
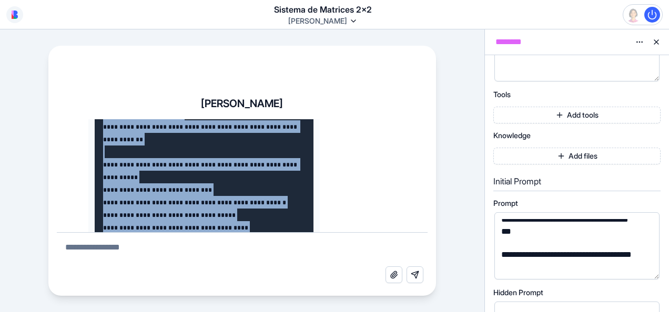
click at [421, 250] on div "**********" at bounding box center [568, 261] width 140 height 24
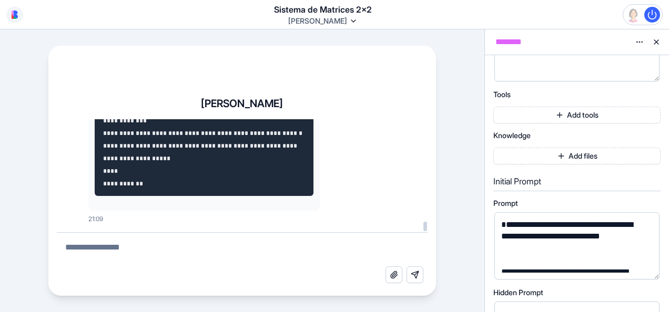
scroll to position [136316, 0]
drag, startPoint x: 104, startPoint y: 169, endPoint x: 143, endPoint y: 156, distance: 41.6
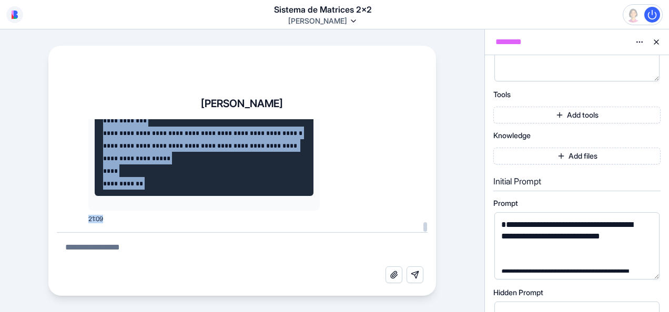
scroll to position [137064, 0]
drag, startPoint x: 104, startPoint y: 161, endPoint x: 147, endPoint y: 198, distance: 56.7
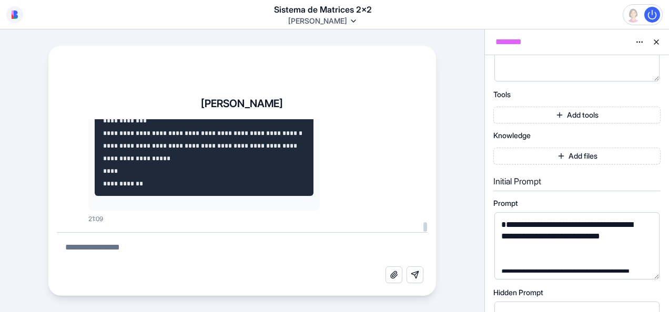
drag, startPoint x: 424, startPoint y: 228, endPoint x: 424, endPoint y: 235, distance: 6.8
click at [421, 232] on div at bounding box center [424, 175] width 5 height 113
click at [187, 250] on textarea at bounding box center [242, 250] width 371 height 34
type textarea "**********"
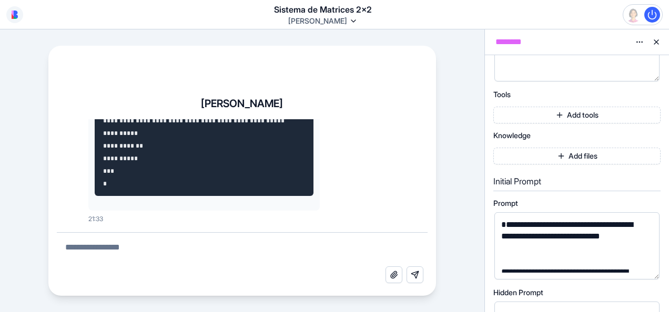
scroll to position [139579, 0]
drag, startPoint x: 126, startPoint y: 190, endPoint x: 117, endPoint y: 174, distance: 18.8
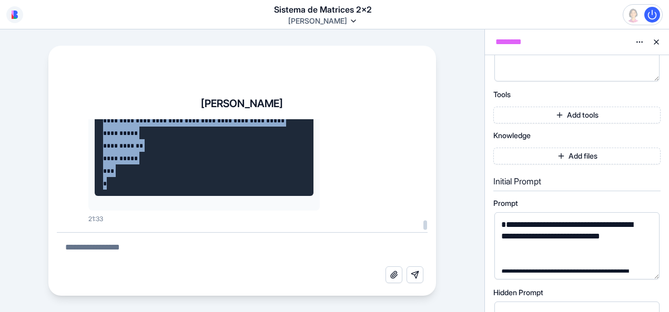
scroll to position [137165, 0]
drag, startPoint x: 117, startPoint y: 174, endPoint x: 104, endPoint y: 211, distance: 39.4
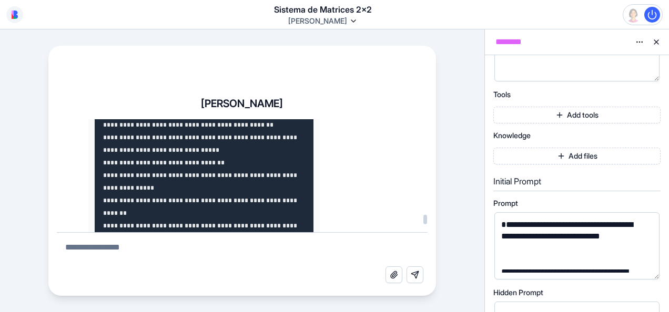
scroll to position [129418, 0]
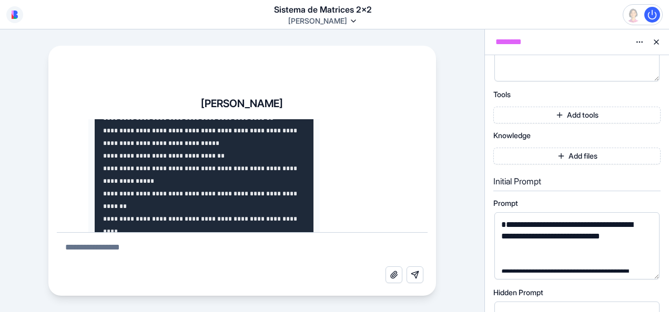
click at [128, 252] on textarea at bounding box center [242, 250] width 371 height 34
click at [95, 252] on textarea at bounding box center [242, 250] width 371 height 34
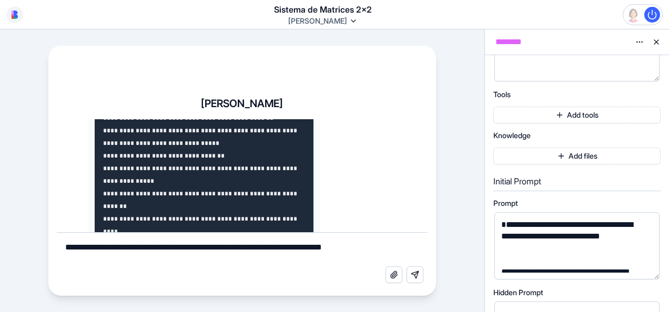
type textarea "**********"
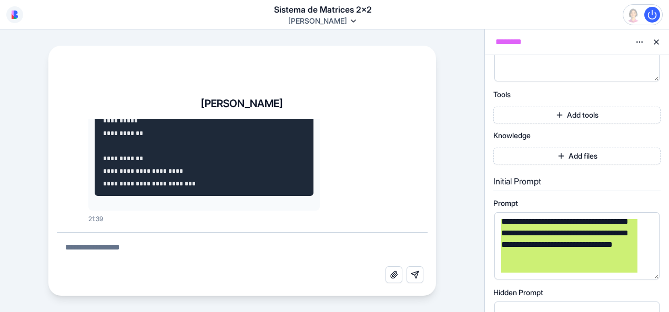
scroll to position [1159, 0]
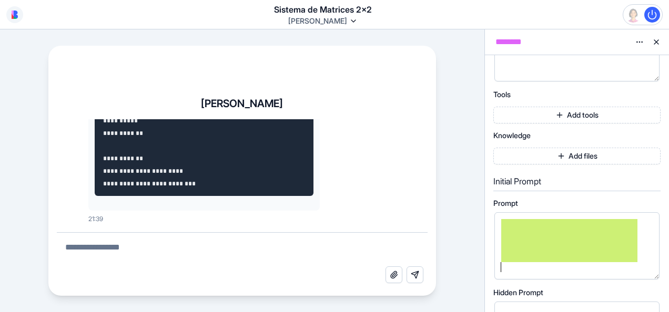
drag, startPoint x: 502, startPoint y: 223, endPoint x: 616, endPoint y: 298, distance: 136.5
click at [421, 298] on div "**********" at bounding box center [576, 285] width 167 height 170
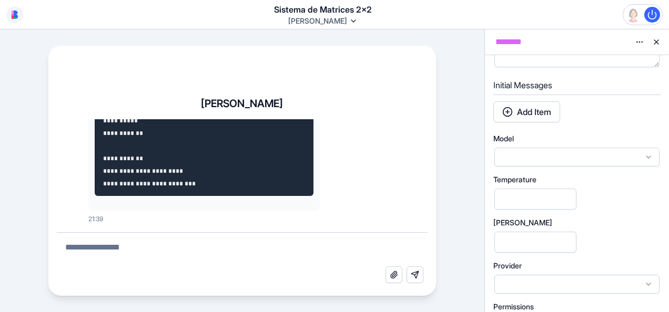
scroll to position [439, 0]
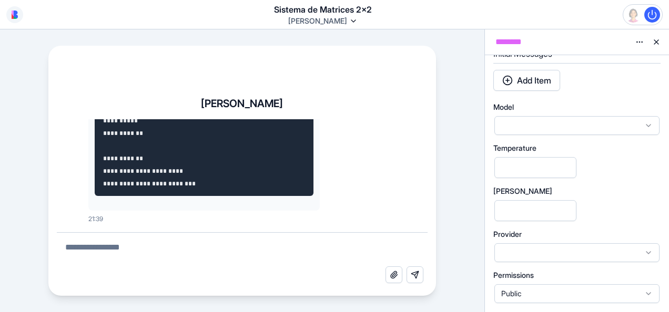
click at [421, 202] on div "**********" at bounding box center [242, 170] width 484 height 283
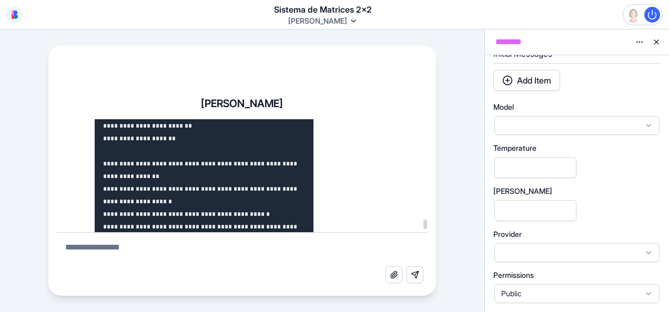
scroll to position [146147, 0]
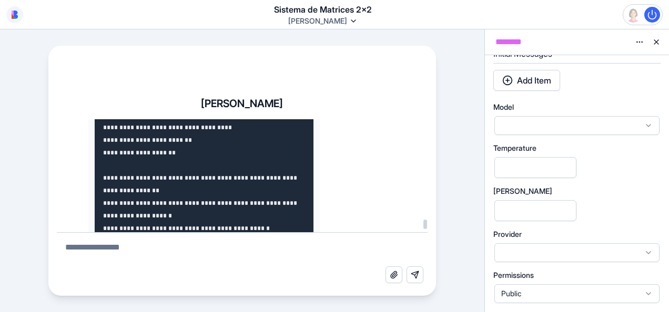
drag, startPoint x: 109, startPoint y: 213, endPoint x: 101, endPoint y: 171, distance: 42.3
drag, startPoint x: 100, startPoint y: 155, endPoint x: 98, endPoint y: 128, distance: 26.9
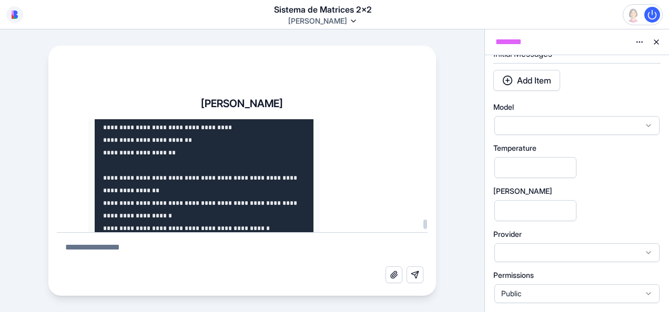
drag, startPoint x: 98, startPoint y: 128, endPoint x: 103, endPoint y: 190, distance: 62.7
drag, startPoint x: 94, startPoint y: 200, endPoint x: 94, endPoint y: 157, distance: 43.6
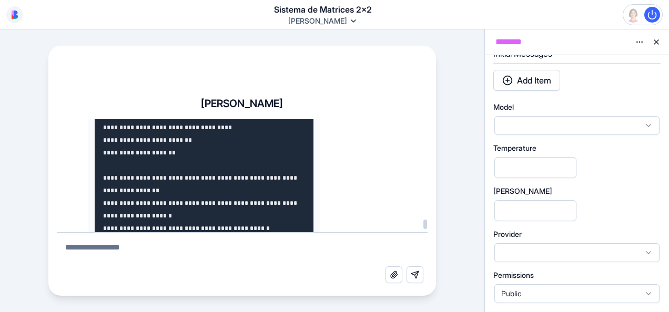
drag, startPoint x: 103, startPoint y: 191, endPoint x: 103, endPoint y: 179, distance: 12.6
drag, startPoint x: 103, startPoint y: 179, endPoint x: 101, endPoint y: 159, distance: 20.0
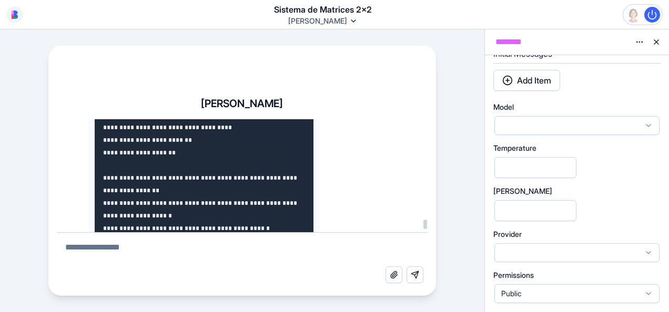
drag, startPoint x: 108, startPoint y: 212, endPoint x: 100, endPoint y: 175, distance: 38.2
drag, startPoint x: 100, startPoint y: 175, endPoint x: 100, endPoint y: 149, distance: 25.8
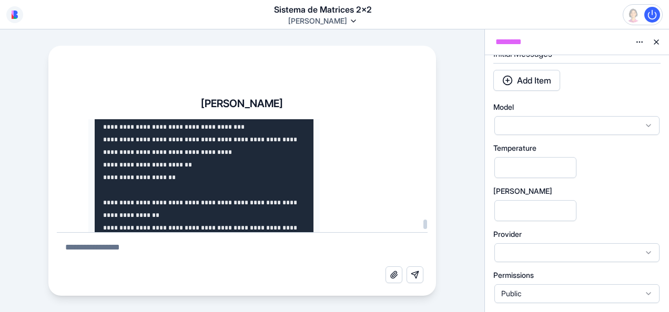
drag, startPoint x: 100, startPoint y: 149, endPoint x: 97, endPoint y: 120, distance: 29.6
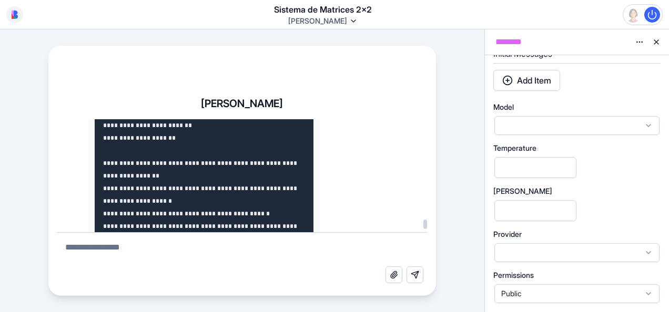
scroll to position [146162, 0]
drag, startPoint x: 108, startPoint y: 193, endPoint x: 108, endPoint y: 182, distance: 11.6
drag, startPoint x: 108, startPoint y: 182, endPoint x: 110, endPoint y: 167, distance: 14.9
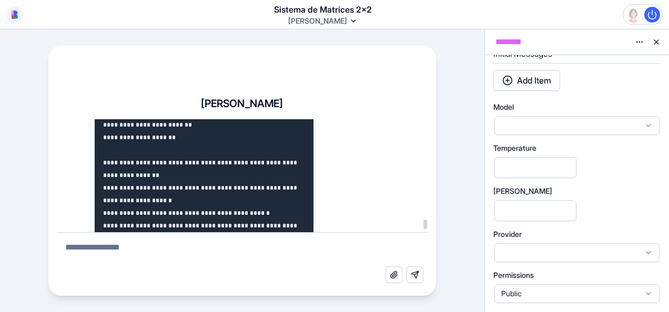
drag, startPoint x: 106, startPoint y: 196, endPoint x: 103, endPoint y: 171, distance: 24.9
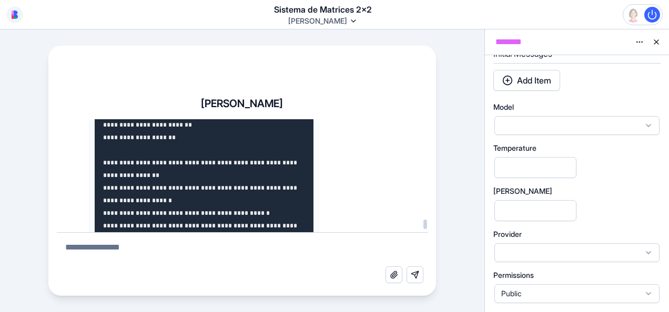
drag, startPoint x: 106, startPoint y: 138, endPoint x: 109, endPoint y: 127, distance: 10.8
drag, startPoint x: 109, startPoint y: 127, endPoint x: 108, endPoint y: 191, distance: 64.1
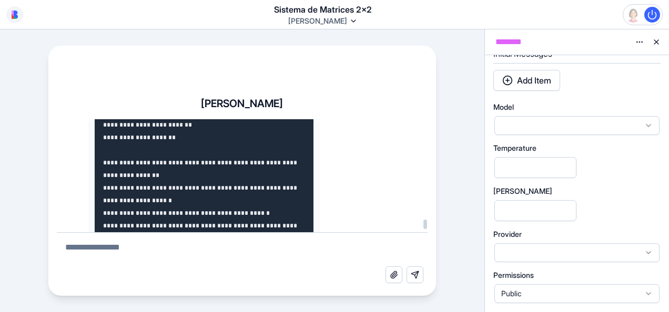
drag, startPoint x: 103, startPoint y: 187, endPoint x: 93, endPoint y: 167, distance: 21.6
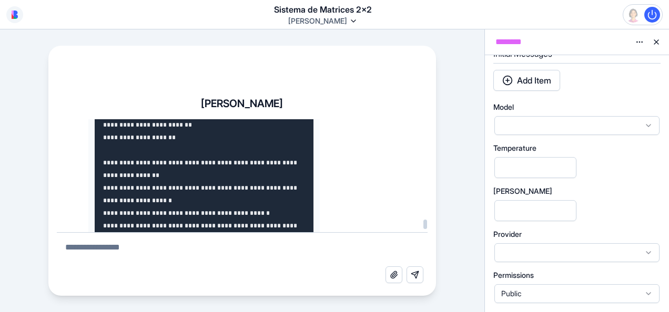
drag, startPoint x: 91, startPoint y: 163, endPoint x: 107, endPoint y: 199, distance: 39.1
drag, startPoint x: 107, startPoint y: 199, endPoint x: 84, endPoint y: 149, distance: 54.8
drag, startPoint x: 84, startPoint y: 149, endPoint x: 84, endPoint y: 142, distance: 7.4
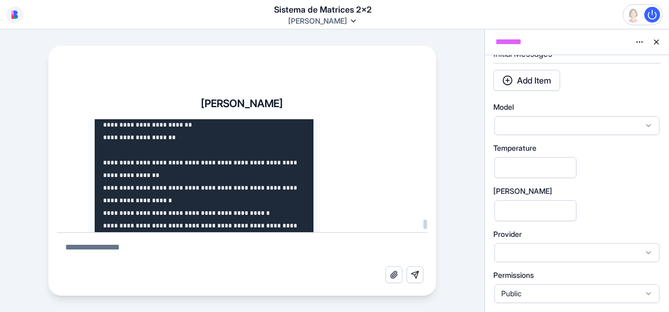
drag, startPoint x: 83, startPoint y: 123, endPoint x: 86, endPoint y: 144, distance: 21.8
drag, startPoint x: 107, startPoint y: 199, endPoint x: 105, endPoint y: 177, distance: 22.1
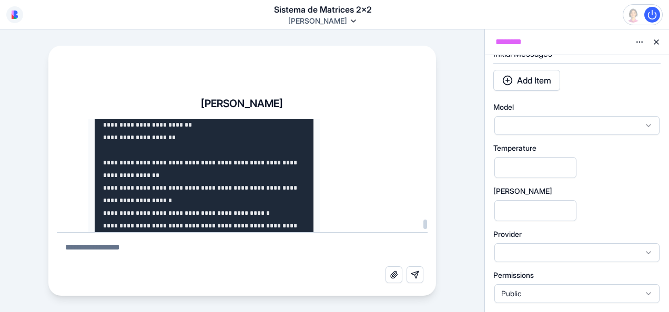
drag, startPoint x: 108, startPoint y: 165, endPoint x: 109, endPoint y: 159, distance: 6.0
drag, startPoint x: 109, startPoint y: 159, endPoint x: 110, endPoint y: 196, distance: 36.8
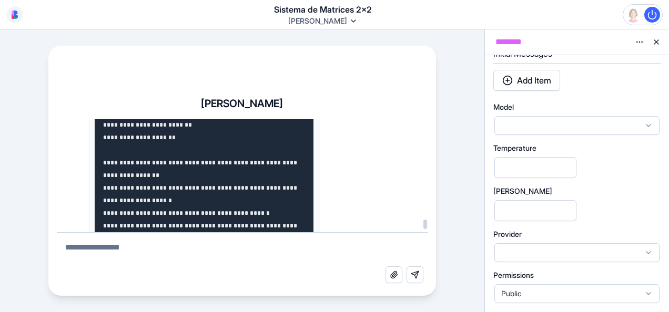
drag, startPoint x: 96, startPoint y: 188, endPoint x: 109, endPoint y: 144, distance: 45.6
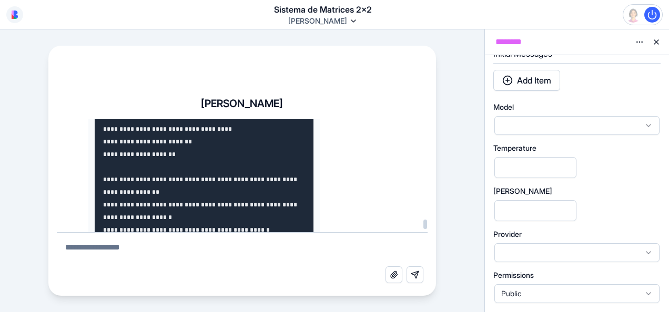
drag, startPoint x: 109, startPoint y: 144, endPoint x: 109, endPoint y: 124, distance: 20.0
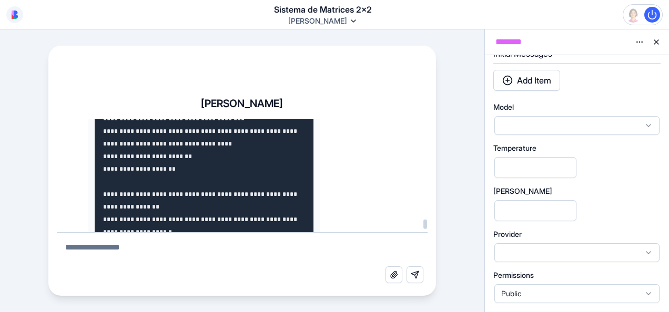
drag, startPoint x: 109, startPoint y: 227, endPoint x: 104, endPoint y: 214, distance: 13.7
drag, startPoint x: 100, startPoint y: 185, endPoint x: 104, endPoint y: 158, distance: 27.7
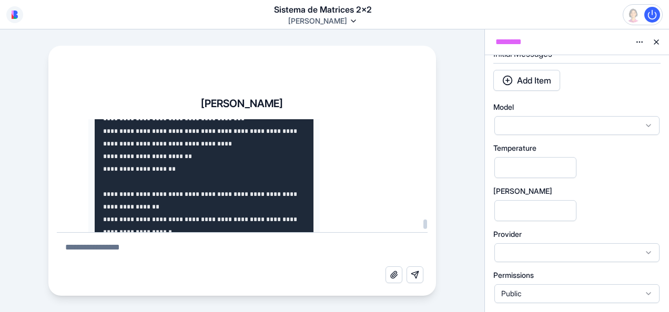
drag, startPoint x: 104, startPoint y: 158, endPoint x: 112, endPoint y: 139, distance: 20.5
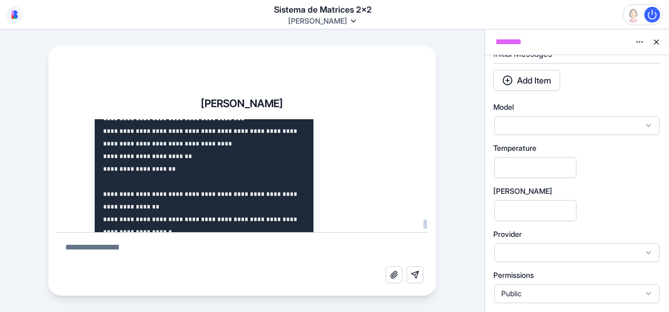
drag, startPoint x: 108, startPoint y: 229, endPoint x: 115, endPoint y: 157, distance: 72.3
drag, startPoint x: 115, startPoint y: 149, endPoint x: 115, endPoint y: 141, distance: 7.9
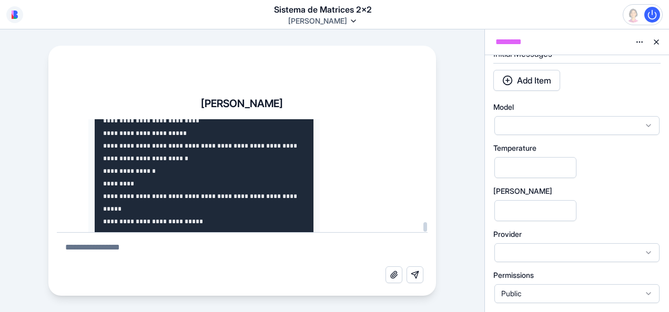
scroll to position [150091, 0]
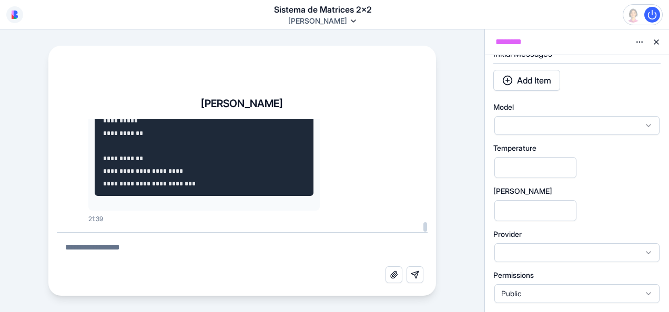
click at [421, 232] on div at bounding box center [424, 175] width 5 height 113
click at [147, 267] on div "Attach file Send message" at bounding box center [242, 277] width 371 height 21
click at [148, 254] on textarea at bounding box center [242, 250] width 371 height 34
type textarea "**********"
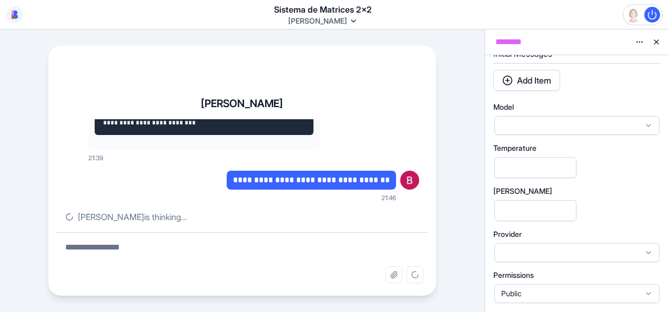
scroll to position [150152, 0]
click at [421, 125] on icon at bounding box center [648, 125] width 8 height 8
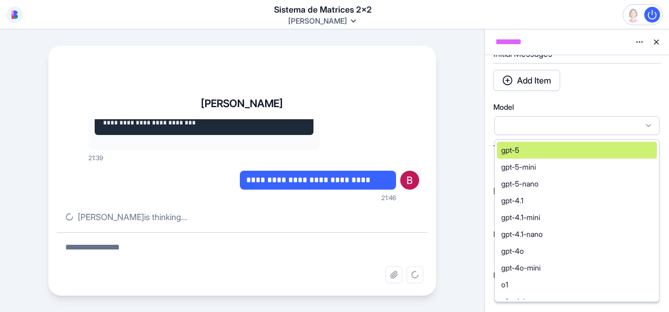
click at [421, 125] on icon at bounding box center [648, 125] width 8 height 8
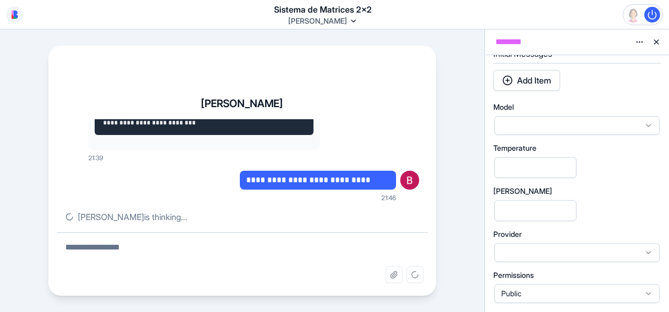
click at [421, 124] on icon at bounding box center [648, 125] width 8 height 8
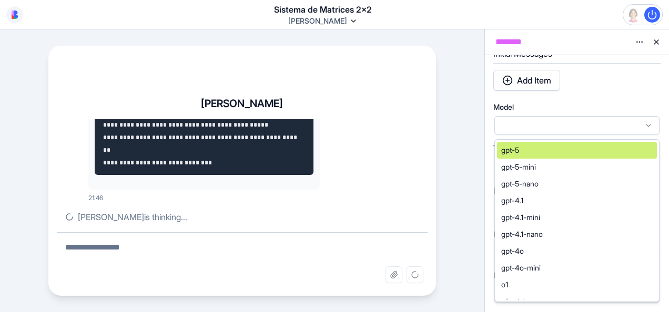
click at [421, 124] on icon at bounding box center [648, 125] width 8 height 8
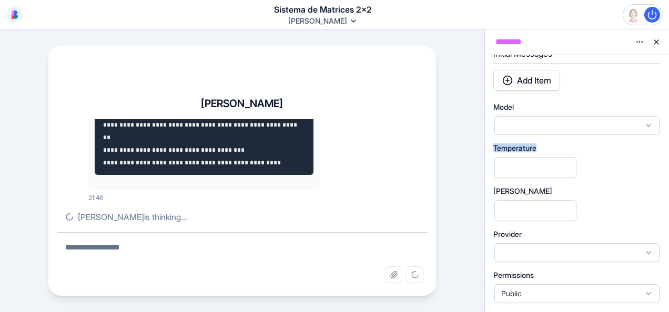
click at [421, 124] on icon at bounding box center [648, 125] width 8 height 8
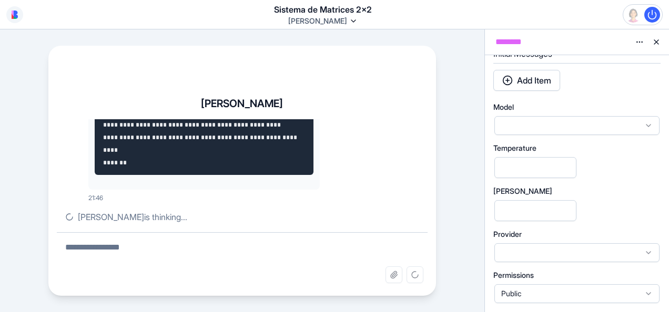
click at [421, 135] on div "**********" at bounding box center [242, 170] width 484 height 283
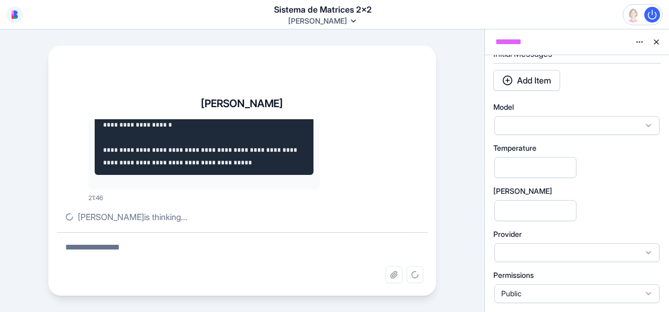
scroll to position [151214, 0]
click at [421, 252] on icon at bounding box center [648, 253] width 8 height 8
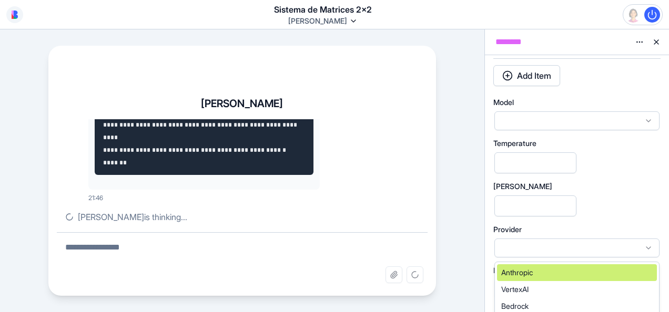
click at [421, 248] on icon at bounding box center [648, 248] width 8 height 8
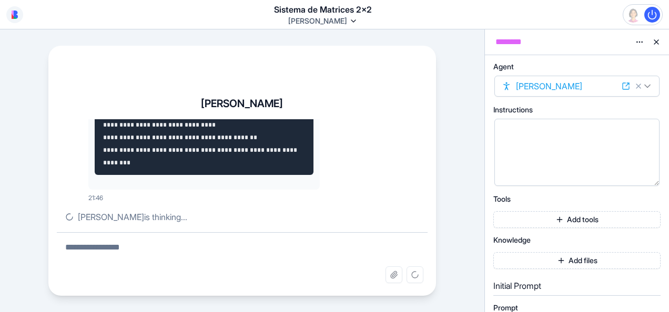
scroll to position [0, 0]
click at [421, 222] on button "Add tools" at bounding box center [576, 220] width 167 height 17
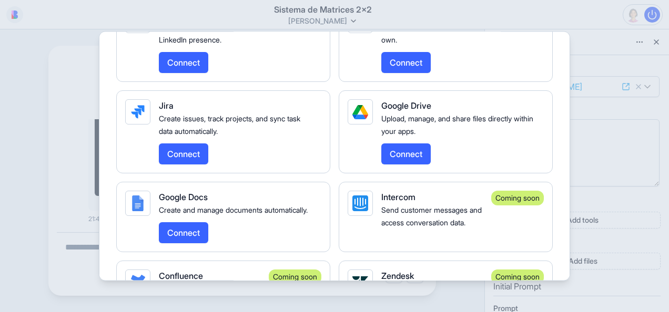
click at [421, 173] on html "**********" at bounding box center [334, 156] width 669 height 312
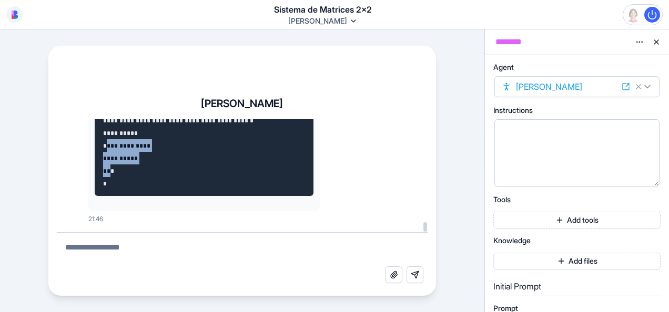
drag, startPoint x: 110, startPoint y: 176, endPoint x: 108, endPoint y: 146, distance: 29.6
drag, startPoint x: 95, startPoint y: 169, endPoint x: 95, endPoint y: 159, distance: 10.0
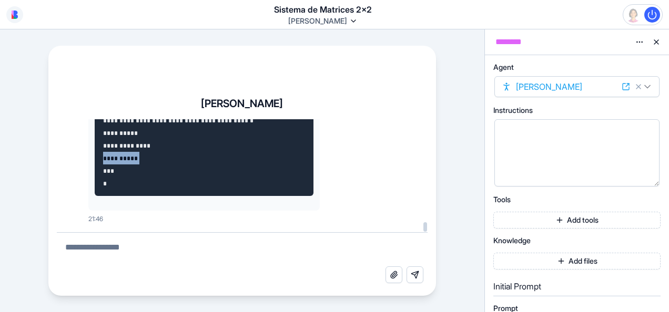
drag, startPoint x: 95, startPoint y: 159, endPoint x: 107, endPoint y: 186, distance: 29.9
drag, startPoint x: 103, startPoint y: 177, endPoint x: 99, endPoint y: 130, distance: 46.9
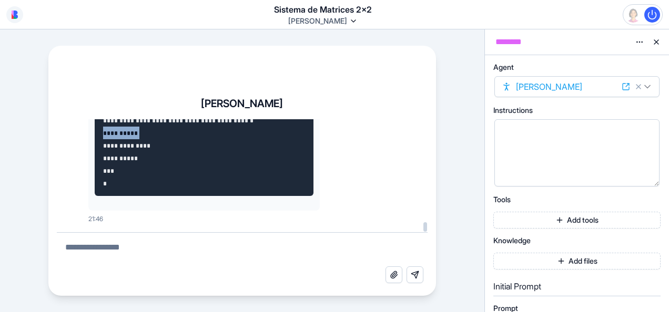
drag, startPoint x: 99, startPoint y: 130, endPoint x: 87, endPoint y: 156, distance: 28.9
drag, startPoint x: 87, startPoint y: 156, endPoint x: 88, endPoint y: 120, distance: 36.3
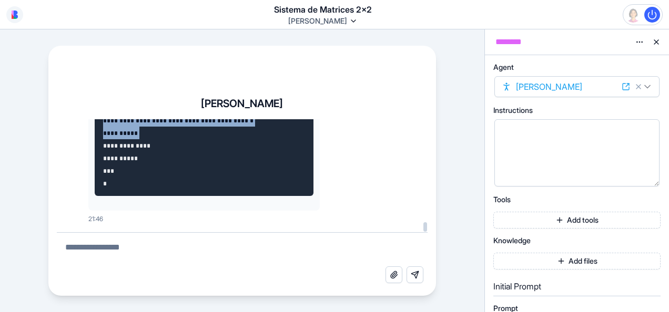
scroll to position [154246, 0]
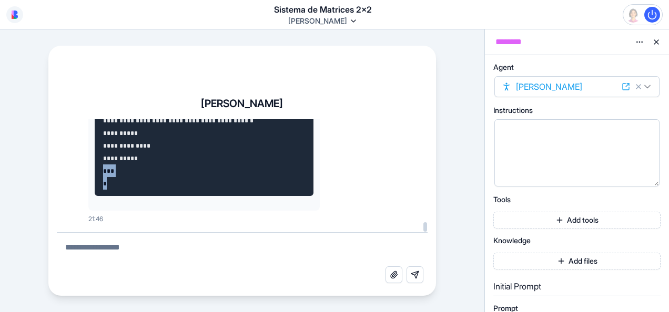
drag, startPoint x: 106, startPoint y: 186, endPoint x: 101, endPoint y: 164, distance: 23.1
drag, startPoint x: 102, startPoint y: 125, endPoint x: 108, endPoint y: 140, distance: 16.0
drag, startPoint x: 110, startPoint y: 184, endPoint x: 110, endPoint y: 160, distance: 23.7
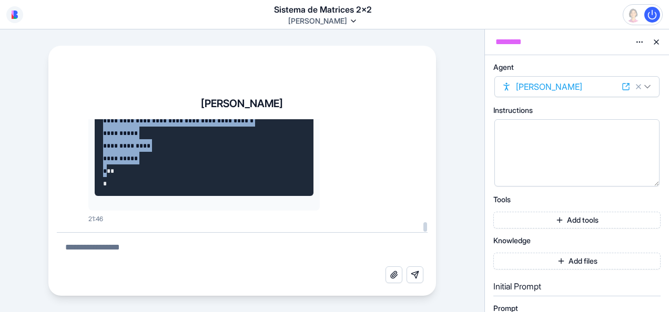
drag, startPoint x: 101, startPoint y: 154, endPoint x: 98, endPoint y: 123, distance: 31.2
drag, startPoint x: 98, startPoint y: 123, endPoint x: 114, endPoint y: 210, distance: 89.3
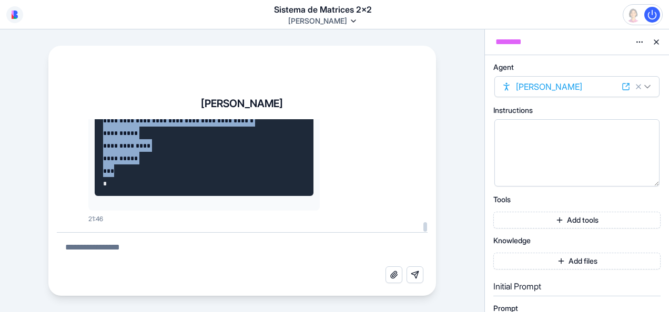
drag, startPoint x: 98, startPoint y: 165, endPoint x: 97, endPoint y: 155, distance: 9.5
drag, startPoint x: 97, startPoint y: 155, endPoint x: 106, endPoint y: 222, distance: 67.4
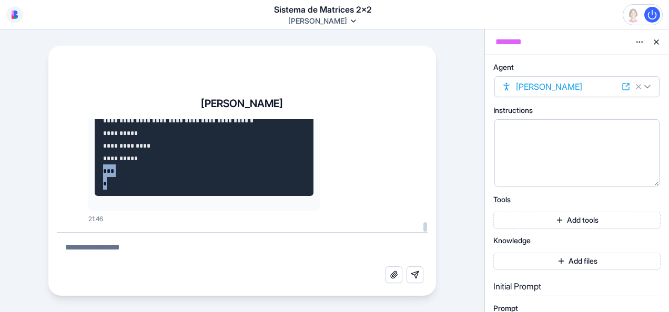
drag, startPoint x: 100, startPoint y: 219, endPoint x: 93, endPoint y: 209, distance: 12.3
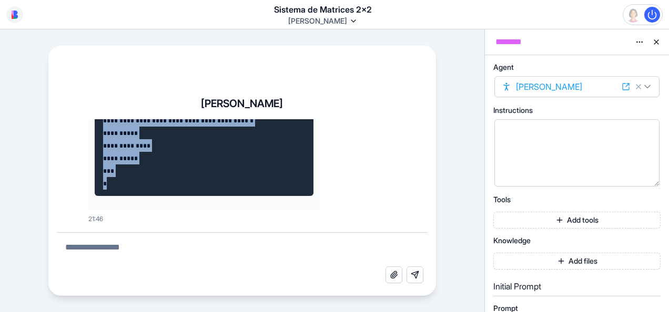
drag, startPoint x: 93, startPoint y: 209, endPoint x: 87, endPoint y: 115, distance: 94.3
click at [91, 114] on div "**********" at bounding box center [242, 192] width 388 height 208
click at [102, 117] on div "**********" at bounding box center [242, 192] width 388 height 208
drag, startPoint x: 90, startPoint y: 111, endPoint x: 80, endPoint y: 108, distance: 11.0
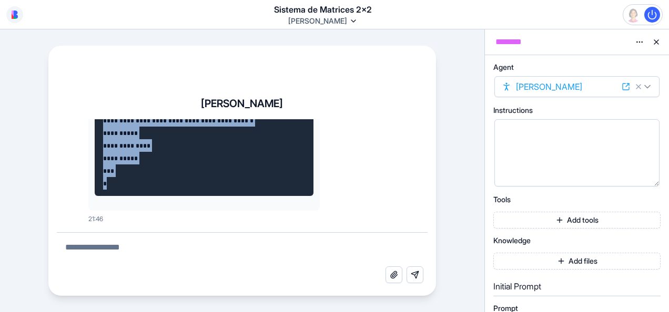
click at [80, 108] on div "**********" at bounding box center [242, 192] width 388 height 208
drag, startPoint x: 80, startPoint y: 108, endPoint x: 105, endPoint y: 111, distance: 24.9
click at [105, 111] on div "**********" at bounding box center [242, 192] width 388 height 208
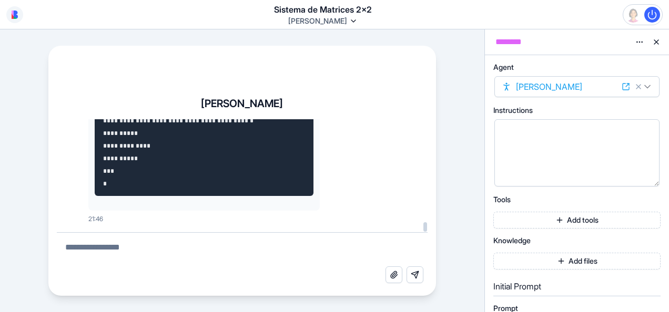
drag, startPoint x: 99, startPoint y: 168, endPoint x: 96, endPoint y: 156, distance: 12.9
drag, startPoint x: 95, startPoint y: 181, endPoint x: 94, endPoint y: 165, distance: 15.8
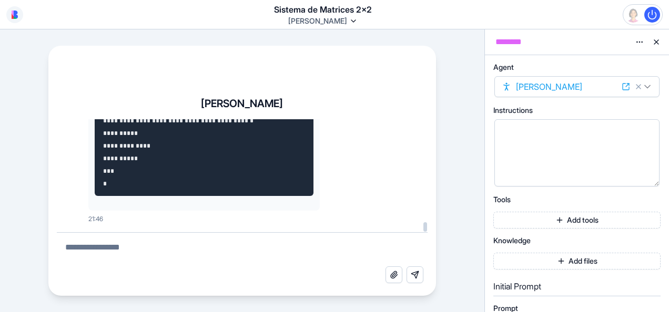
drag, startPoint x: 104, startPoint y: 181, endPoint x: 97, endPoint y: 164, distance: 18.6
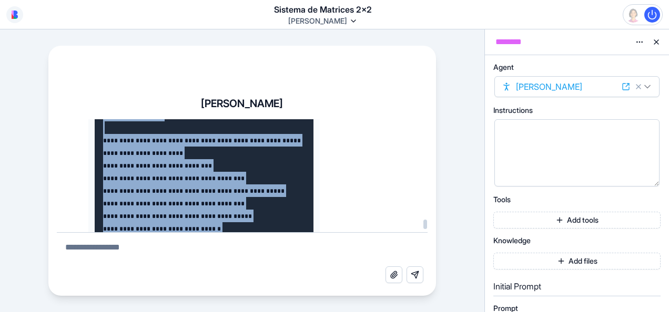
scroll to position [150224, 0]
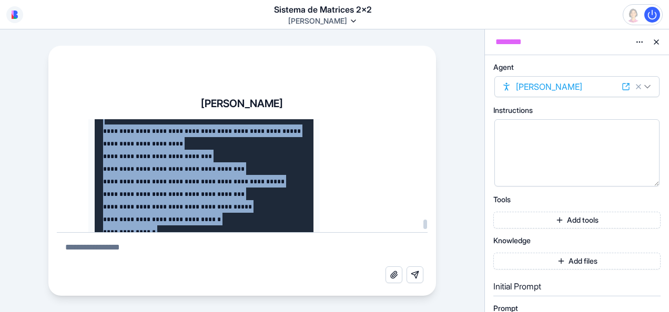
drag, startPoint x: 106, startPoint y: 186, endPoint x: 85, endPoint y: 184, distance: 20.6
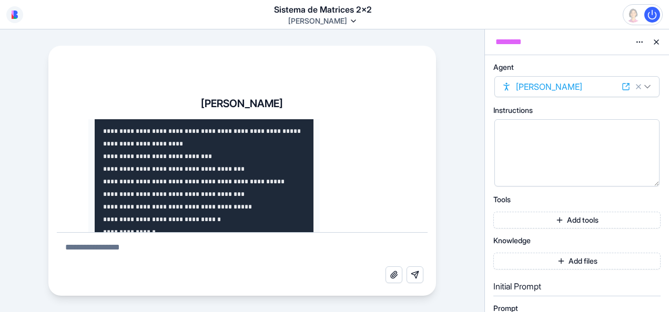
click at [132, 253] on textarea at bounding box center [242, 250] width 371 height 34
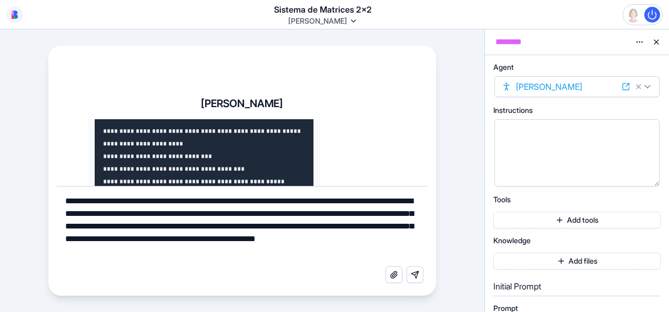
type textarea "**********"
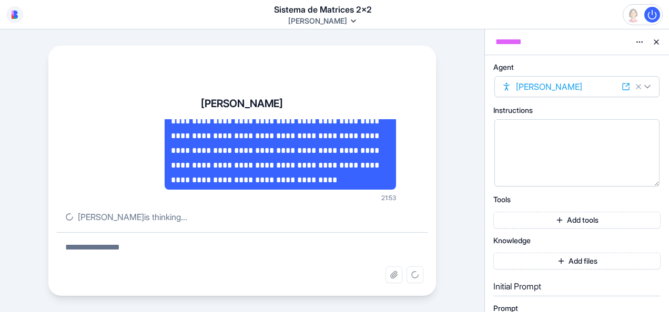
click at [421, 261] on button "Add files" at bounding box center [576, 261] width 167 height 17
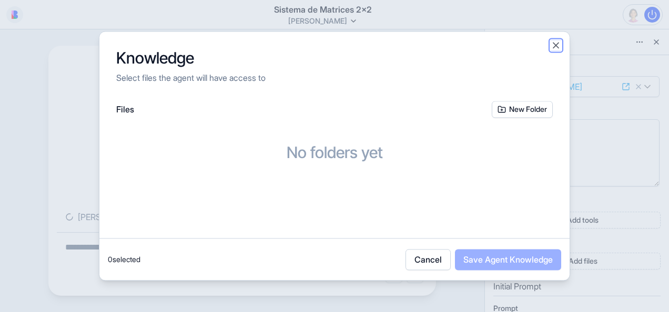
click at [421, 48] on button "Close" at bounding box center [555, 45] width 11 height 11
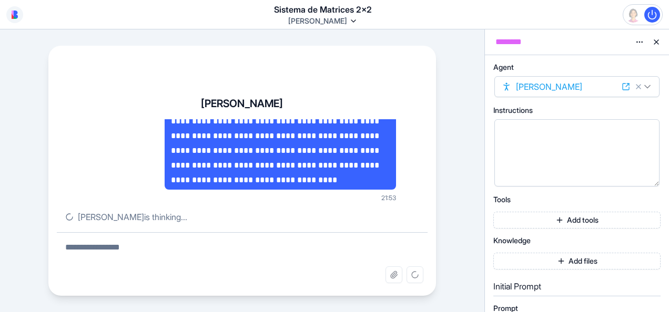
click at [421, 220] on button "Add tools" at bounding box center [576, 220] width 167 height 17
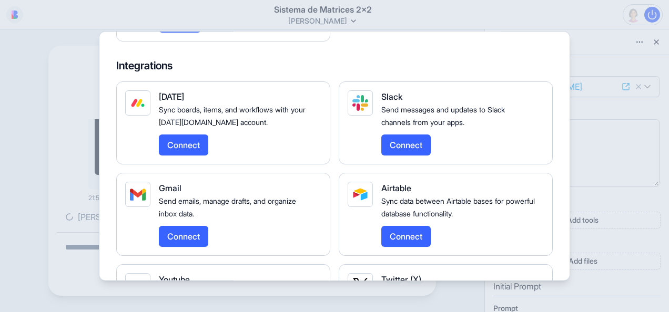
scroll to position [1262, 0]
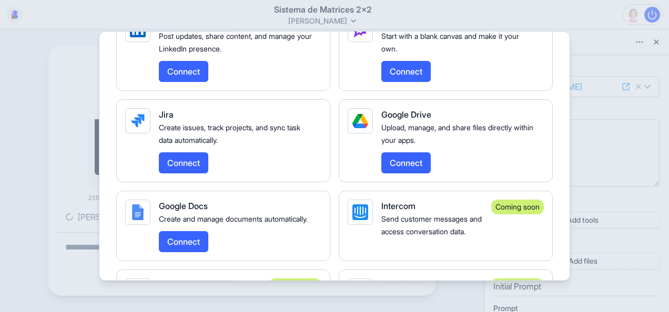
click at [421, 199] on div at bounding box center [334, 156] width 669 height 312
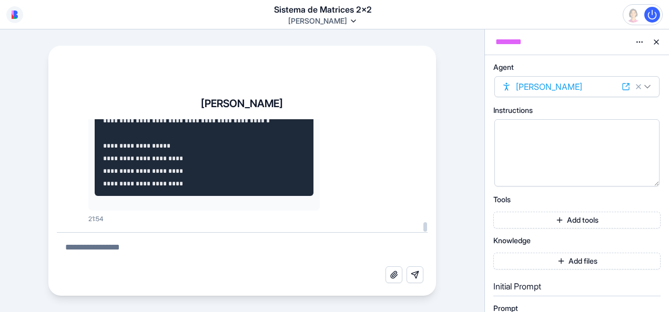
scroll to position [163124, 0]
click at [150, 243] on textarea at bounding box center [242, 250] width 371 height 34
type textarea "**********"
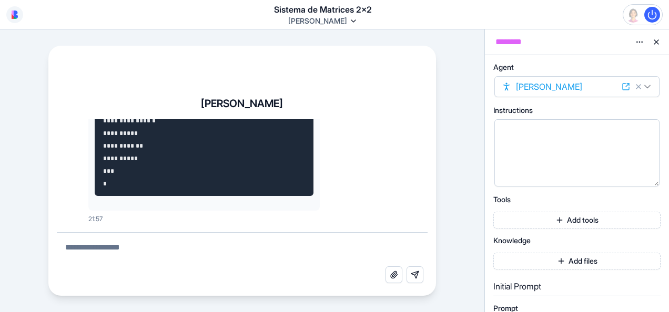
scroll to position [167380, 0]
drag, startPoint x: 105, startPoint y: 174, endPoint x: 102, endPoint y: 156, distance: 18.2
drag, startPoint x: 102, startPoint y: 156, endPoint x: 113, endPoint y: 186, distance: 32.4
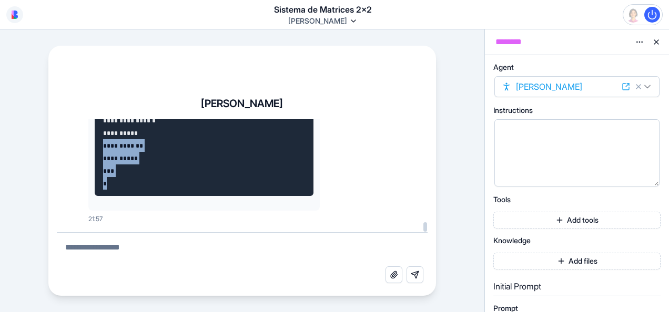
drag, startPoint x: 110, startPoint y: 183, endPoint x: 105, endPoint y: 131, distance: 51.8
drag, startPoint x: 105, startPoint y: 131, endPoint x: 114, endPoint y: 125, distance: 10.5
drag, startPoint x: 107, startPoint y: 180, endPoint x: 96, endPoint y: 158, distance: 24.9
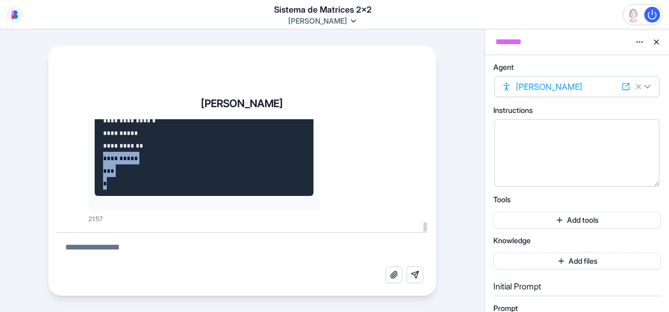
drag, startPoint x: 96, startPoint y: 117, endPoint x: 101, endPoint y: 174, distance: 57.1
click at [96, 125] on div "**********" at bounding box center [242, 192] width 388 height 208
drag, startPoint x: 97, startPoint y: 166, endPoint x: 96, endPoint y: 150, distance: 16.3
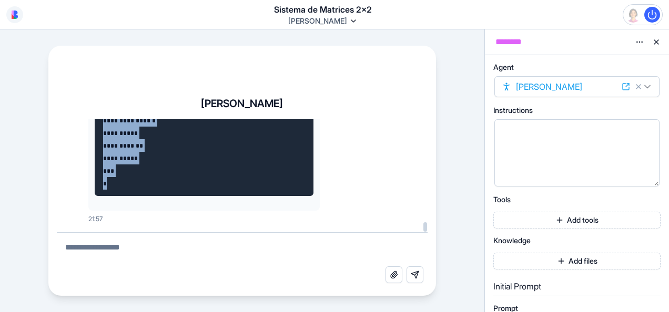
drag, startPoint x: 96, startPoint y: 150, endPoint x: 104, endPoint y: 117, distance: 34.6
click at [103, 119] on div "**********" at bounding box center [242, 192] width 388 height 208
click at [104, 117] on div "**********" at bounding box center [242, 192] width 388 height 208
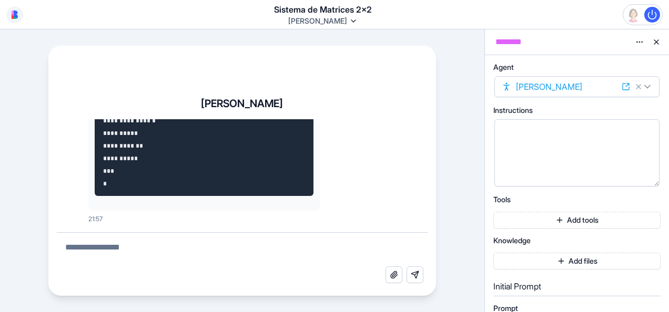
drag, startPoint x: 104, startPoint y: 117, endPoint x: 104, endPoint y: 128, distance: 11.6
click at [104, 128] on div "**********" at bounding box center [242, 192] width 388 height 208
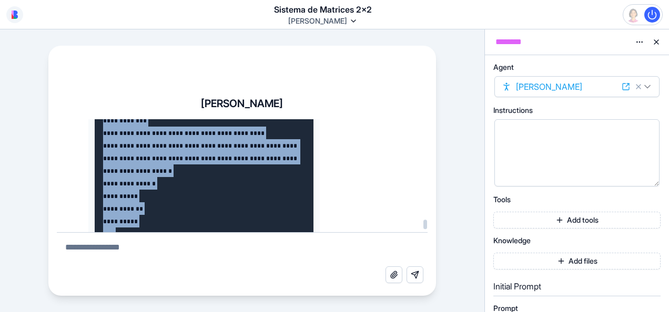
scroll to position [163324, 0]
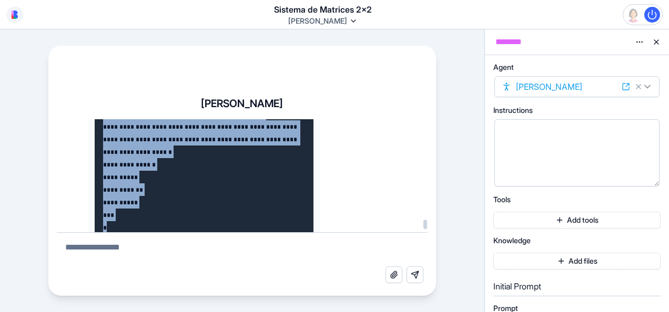
drag, startPoint x: 104, startPoint y: 128, endPoint x: 89, endPoint y: 127, distance: 14.8
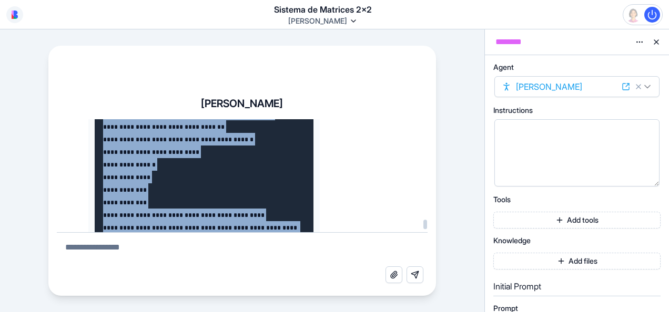
scroll to position [163219, 0]
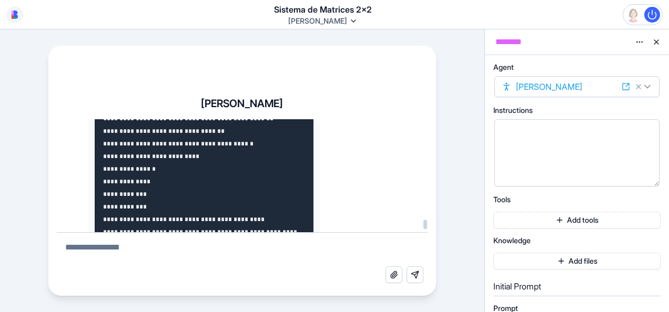
drag, startPoint x: 210, startPoint y: 187, endPoint x: 192, endPoint y: 186, distance: 17.4
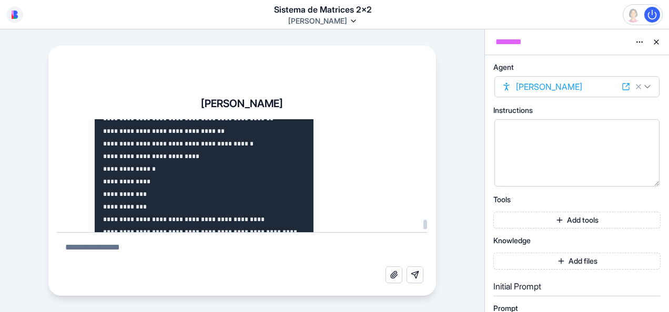
drag, startPoint x: 194, startPoint y: 186, endPoint x: 175, endPoint y: 185, distance: 19.5
drag, startPoint x: 172, startPoint y: 185, endPoint x: 216, endPoint y: 187, distance: 43.2
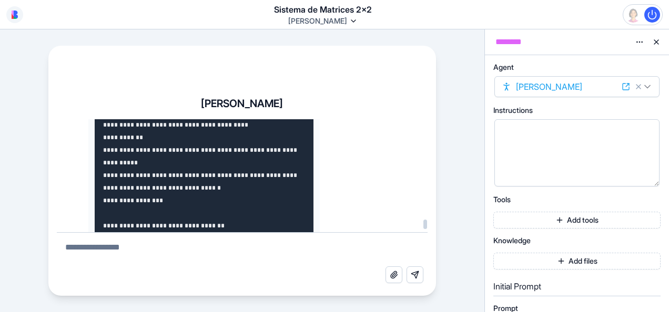
scroll to position [162956, 0]
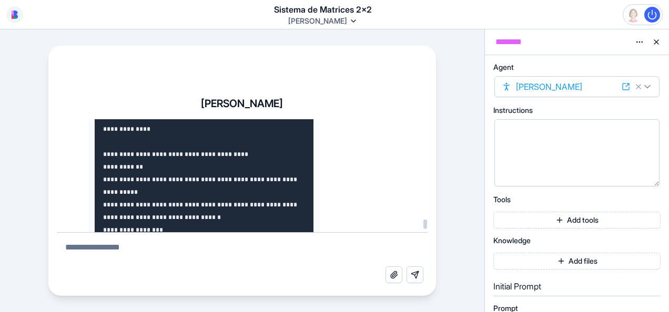
drag, startPoint x: 107, startPoint y: 152, endPoint x: 106, endPoint y: 137, distance: 15.3
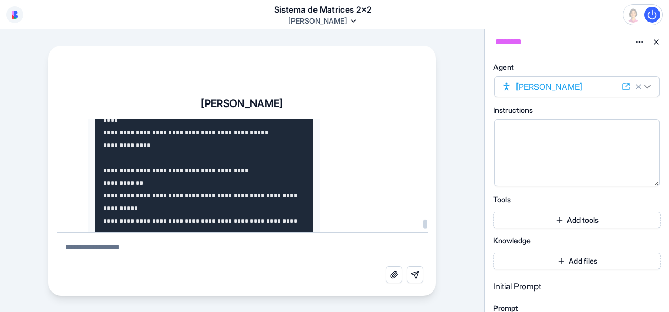
drag, startPoint x: 109, startPoint y: 170, endPoint x: 110, endPoint y: 120, distance: 50.0
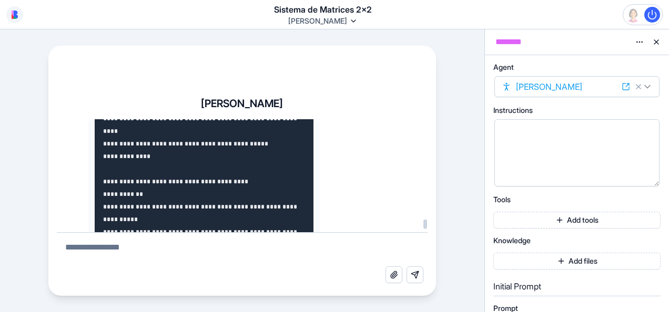
drag, startPoint x: 102, startPoint y: 183, endPoint x: 100, endPoint y: 145, distance: 38.4
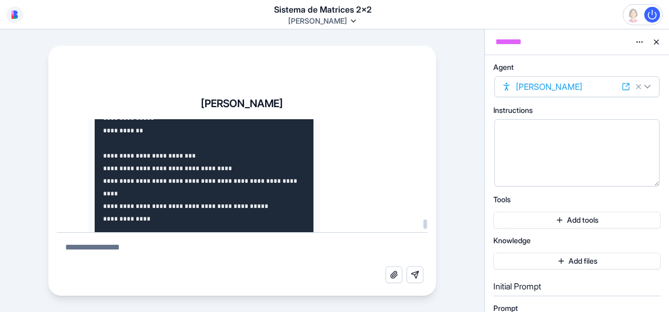
drag, startPoint x: 100, startPoint y: 145, endPoint x: 99, endPoint y: 124, distance: 20.6
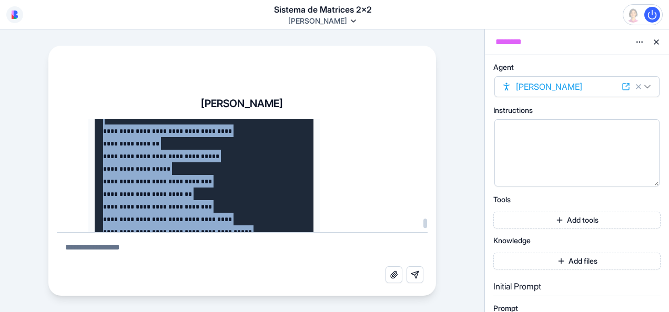
scroll to position [161584, 0]
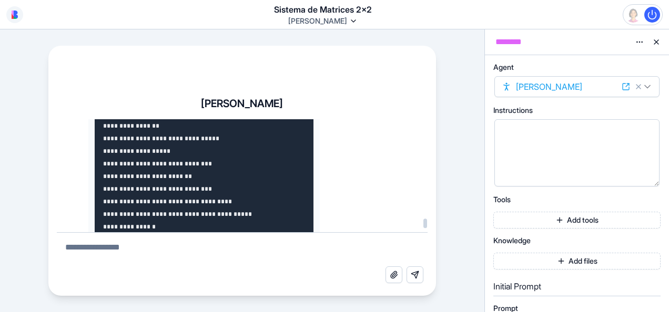
drag, startPoint x: 107, startPoint y: 168, endPoint x: 97, endPoint y: 199, distance: 32.6
drag, startPoint x: 204, startPoint y: 176, endPoint x: 190, endPoint y: 178, distance: 14.4
drag, startPoint x: 190, startPoint y: 178, endPoint x: 174, endPoint y: 174, distance: 16.8
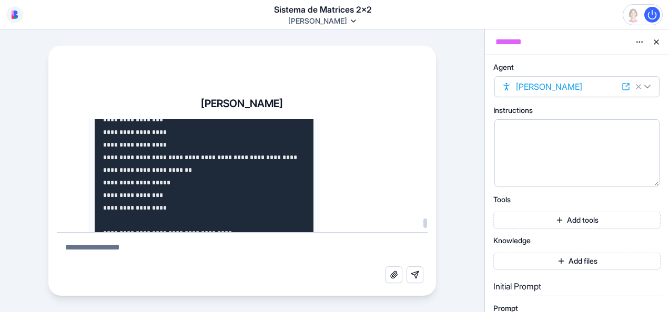
drag, startPoint x: 110, startPoint y: 143, endPoint x: 107, endPoint y: 116, distance: 27.6
click at [107, 116] on div "**********" at bounding box center [242, 192] width 388 height 208
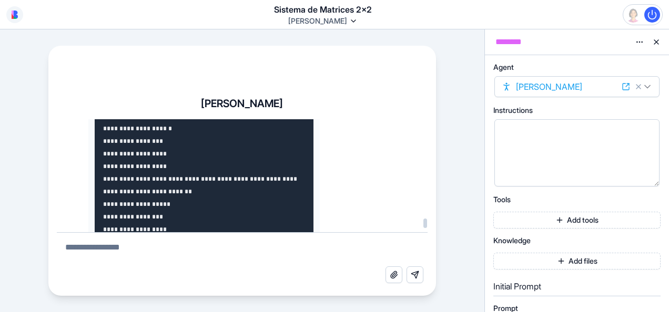
drag, startPoint x: 94, startPoint y: 132, endPoint x: 104, endPoint y: 134, distance: 10.0
click at [103, 138] on div "**********" at bounding box center [242, 192] width 388 height 208
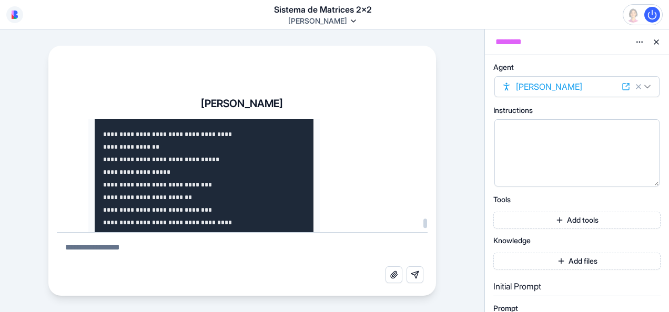
scroll to position [161547, 0]
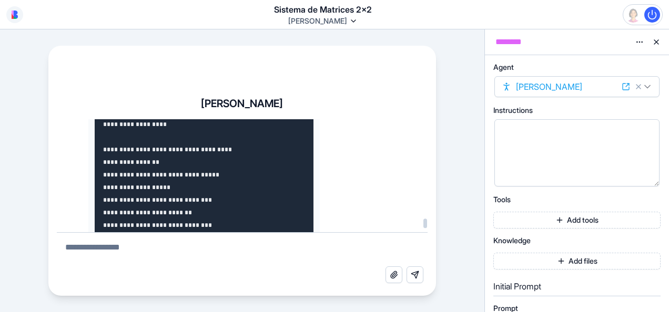
drag, startPoint x: 90, startPoint y: 161, endPoint x: 91, endPoint y: 152, distance: 9.0
drag, startPoint x: 91, startPoint y: 152, endPoint x: 113, endPoint y: 169, distance: 28.1
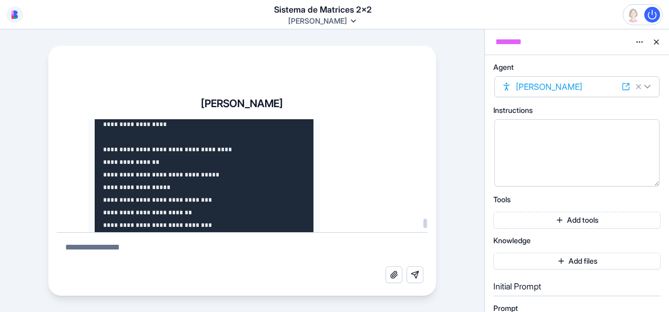
drag, startPoint x: 103, startPoint y: 144, endPoint x: 101, endPoint y: 173, distance: 29.5
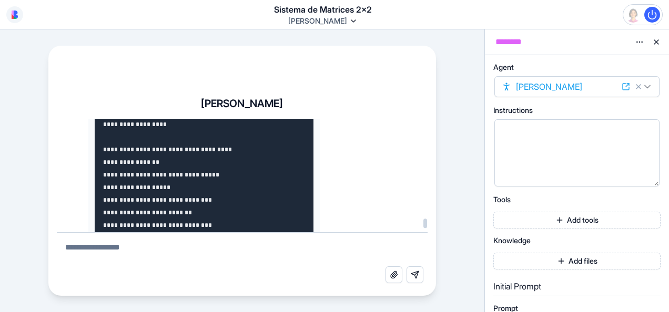
drag, startPoint x: 108, startPoint y: 129, endPoint x: 108, endPoint y: 122, distance: 6.8
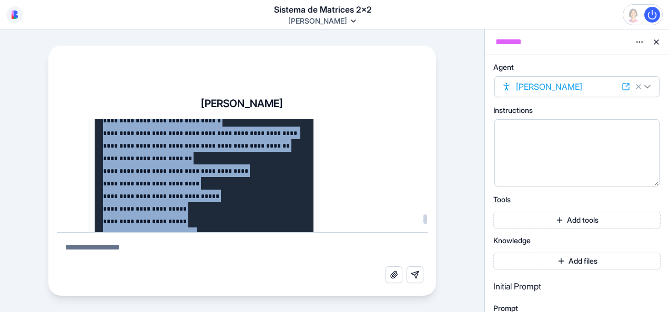
scroll to position [154640, 0]
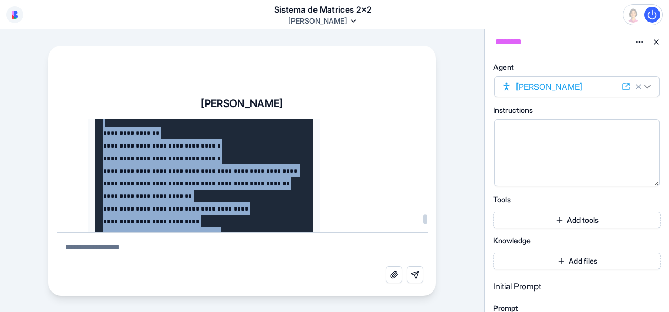
drag, startPoint x: 107, startPoint y: 184, endPoint x: 101, endPoint y: 160, distance: 24.5
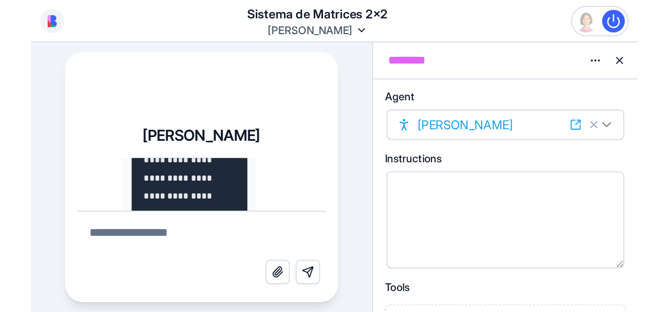
scroll to position [157427, 0]
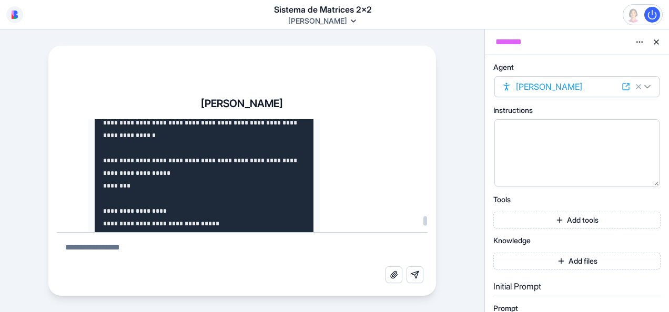
click at [133, 247] on textarea at bounding box center [242, 250] width 371 height 34
type textarea "**********"
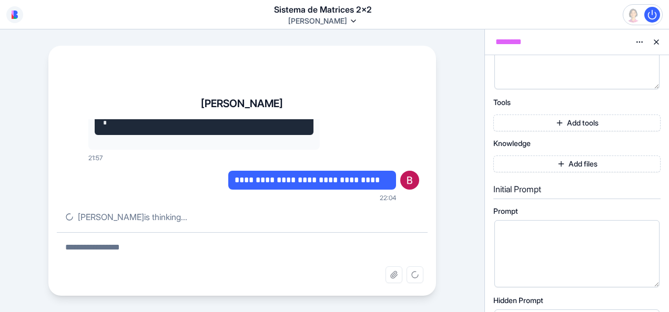
scroll to position [105, 0]
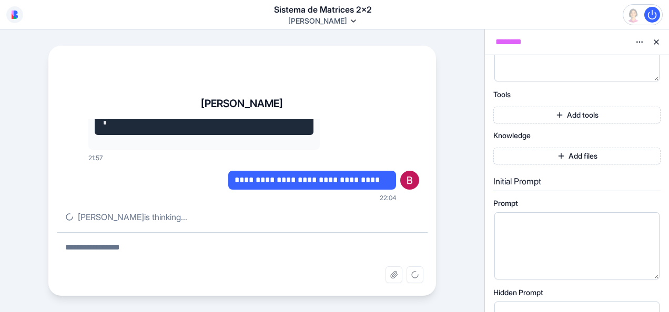
click at [421, 156] on button "Add files" at bounding box center [576, 156] width 167 height 17
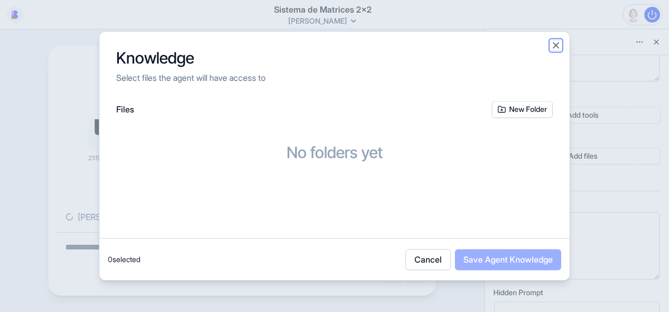
click at [421, 46] on button "Close" at bounding box center [555, 45] width 11 height 11
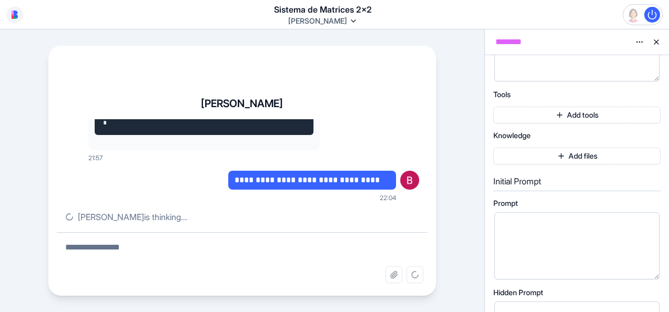
click at [421, 114] on button "Add tools" at bounding box center [576, 115] width 167 height 17
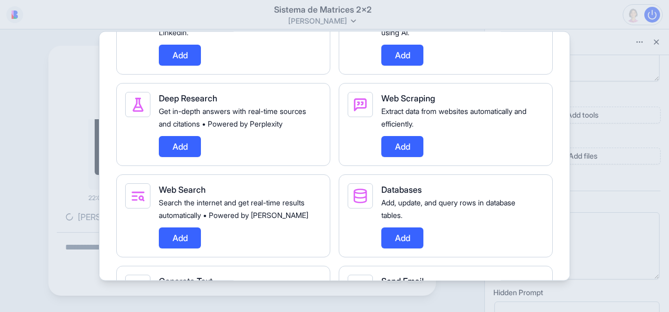
scroll to position [841, 0]
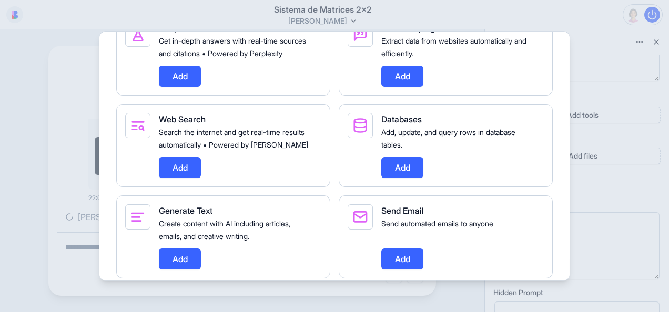
click at [16, 86] on div at bounding box center [334, 156] width 669 height 312
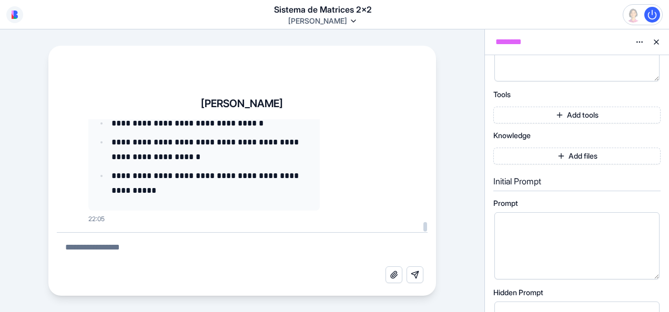
scroll to position [176113, 0]
drag, startPoint x: 105, startPoint y: 165, endPoint x: 105, endPoint y: 149, distance: 15.2
drag, startPoint x: 105, startPoint y: 149, endPoint x: 96, endPoint y: 144, distance: 10.8
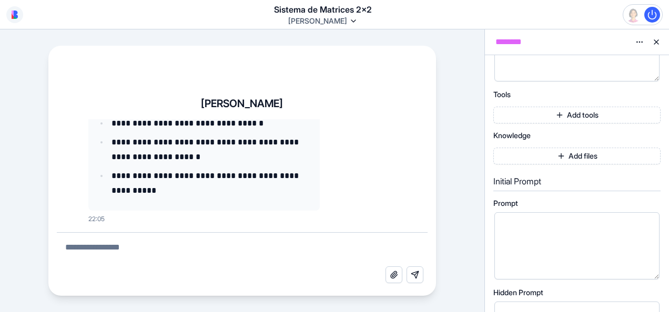
click at [106, 111] on div "**********" at bounding box center [242, 192] width 388 height 208
drag, startPoint x: 103, startPoint y: 155, endPoint x: 101, endPoint y: 130, distance: 24.8
drag, startPoint x: 104, startPoint y: 120, endPoint x: 95, endPoint y: 148, distance: 29.1
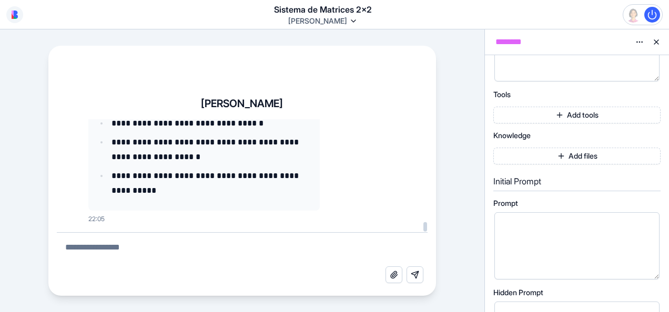
click at [104, 119] on div "**********" at bounding box center [242, 192] width 388 height 208
drag, startPoint x: 107, startPoint y: 168, endPoint x: 105, endPoint y: 143, distance: 25.3
click at [120, 117] on div "**********" at bounding box center [242, 192] width 388 height 208
drag, startPoint x: 103, startPoint y: 157, endPoint x: 88, endPoint y: 128, distance: 32.4
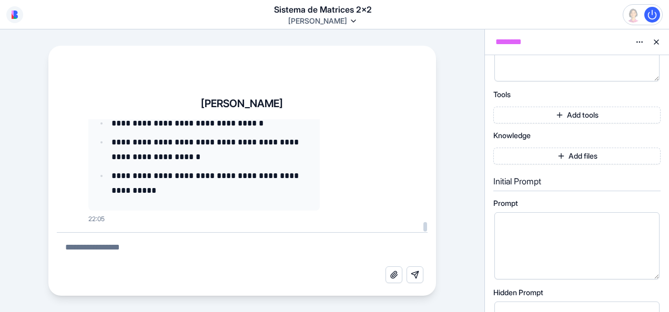
drag, startPoint x: 88, startPoint y: 128, endPoint x: 88, endPoint y: 118, distance: 10.5
click at [88, 119] on div "**********" at bounding box center [242, 192] width 388 height 208
drag, startPoint x: 88, startPoint y: 118, endPoint x: 88, endPoint y: 136, distance: 17.9
click at [88, 122] on div "**********" at bounding box center [242, 192] width 388 height 208
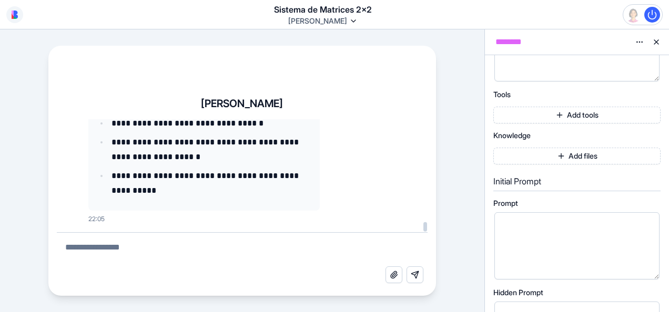
drag, startPoint x: 105, startPoint y: 128, endPoint x: 102, endPoint y: 165, distance: 36.9
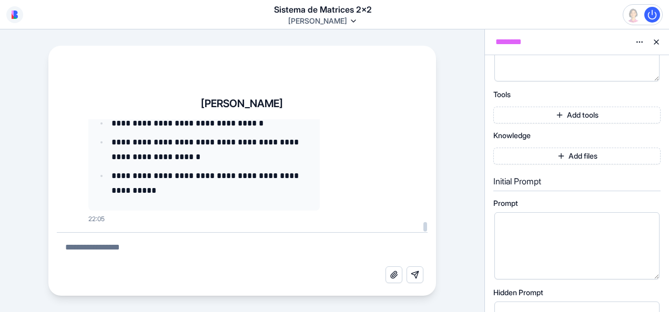
drag, startPoint x: 103, startPoint y: 191, endPoint x: 103, endPoint y: 182, distance: 8.4
drag, startPoint x: 103, startPoint y: 182, endPoint x: 106, endPoint y: 199, distance: 16.7
drag, startPoint x: 106, startPoint y: 199, endPoint x: 108, endPoint y: 181, distance: 18.0
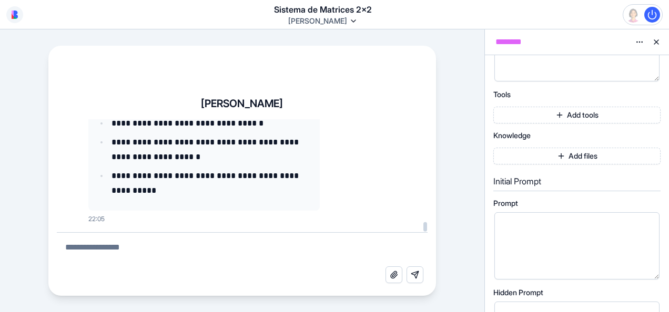
drag, startPoint x: 118, startPoint y: 157, endPoint x: 118, endPoint y: 168, distance: 11.1
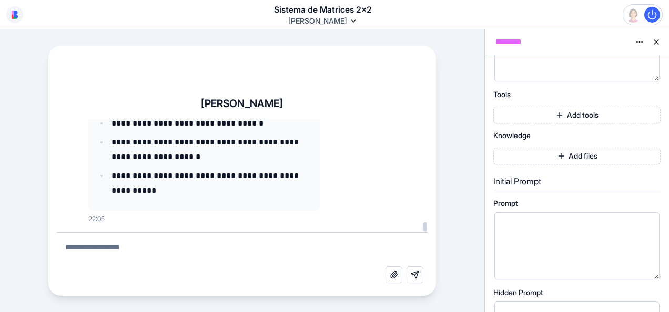
drag, startPoint x: 113, startPoint y: 193, endPoint x: 116, endPoint y: 180, distance: 14.0
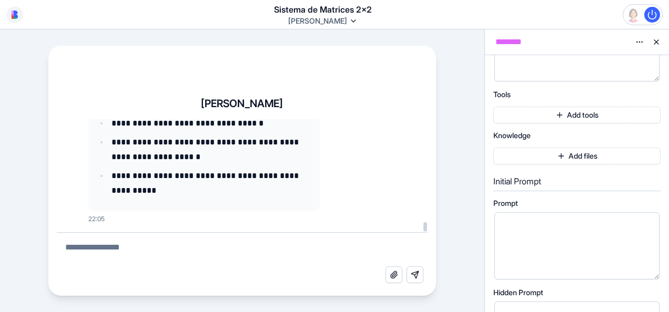
drag, startPoint x: 127, startPoint y: 141, endPoint x: 124, endPoint y: 162, distance: 21.3
drag, startPoint x: 124, startPoint y: 162, endPoint x: 101, endPoint y: 178, distance: 27.7
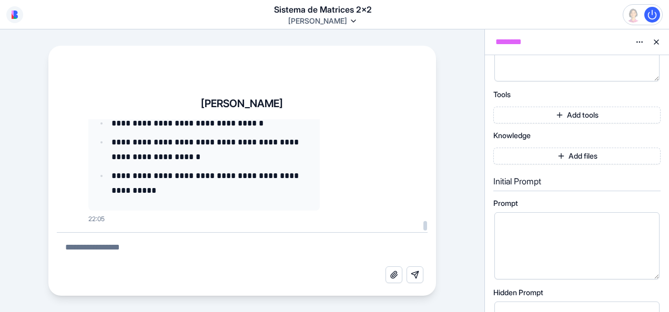
drag, startPoint x: 225, startPoint y: 147, endPoint x: 180, endPoint y: 146, distance: 44.7
drag, startPoint x: 177, startPoint y: 146, endPoint x: 208, endPoint y: 142, distance: 31.8
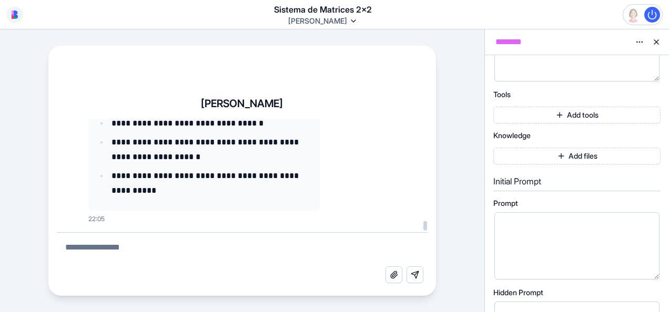
drag, startPoint x: 221, startPoint y: 146, endPoint x: 201, endPoint y: 145, distance: 20.0
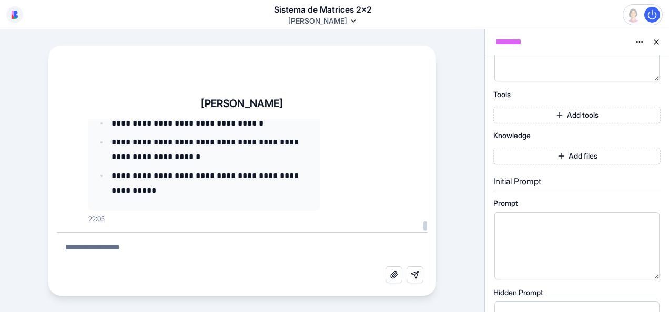
drag, startPoint x: 218, startPoint y: 145, endPoint x: 204, endPoint y: 143, distance: 13.8
drag, startPoint x: 200, startPoint y: 141, endPoint x: 185, endPoint y: 138, distance: 15.5
drag, startPoint x: 191, startPoint y: 143, endPoint x: 220, endPoint y: 144, distance: 28.4
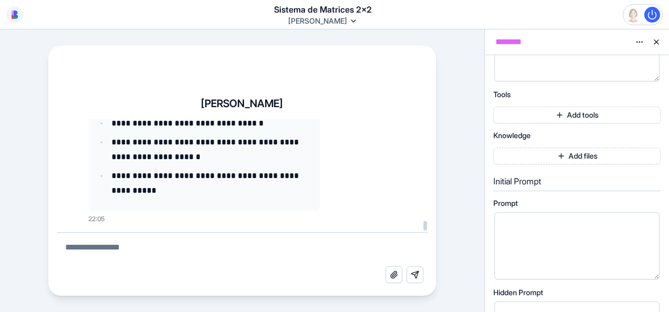
drag, startPoint x: 220, startPoint y: 144, endPoint x: 177, endPoint y: 142, distance: 42.6
drag, startPoint x: 171, startPoint y: 142, endPoint x: 221, endPoint y: 145, distance: 49.5
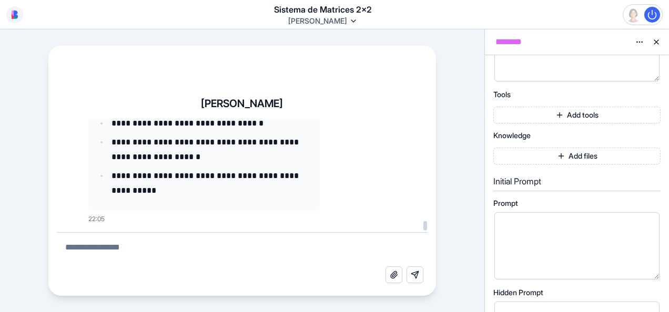
scroll to position [174305, 0]
drag, startPoint x: 106, startPoint y: 218, endPoint x: 100, endPoint y: 210, distance: 9.5
drag, startPoint x: 100, startPoint y: 210, endPoint x: 98, endPoint y: 185, distance: 25.4
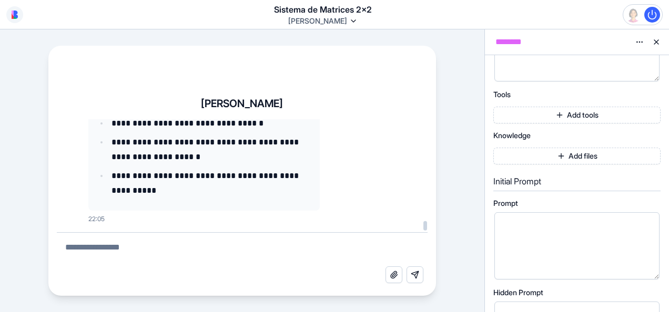
drag, startPoint x: 101, startPoint y: 185, endPoint x: 100, endPoint y: 164, distance: 21.1
drag, startPoint x: 100, startPoint y: 164, endPoint x: 109, endPoint y: 219, distance: 56.5
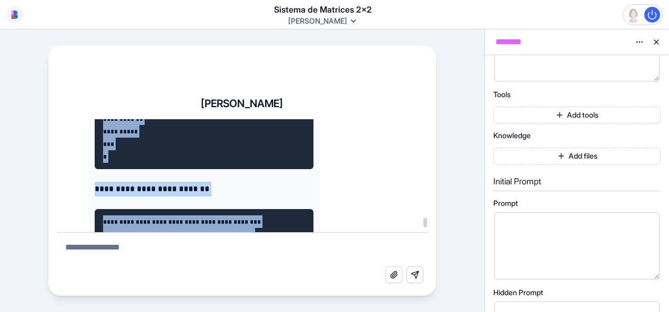
scroll to position [168828, 0]
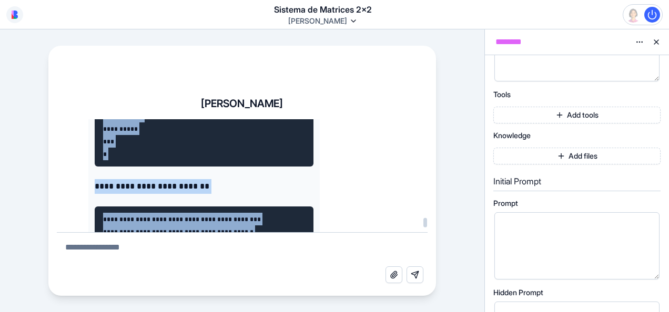
drag, startPoint x: 111, startPoint y: 215, endPoint x: 100, endPoint y: 198, distance: 19.8
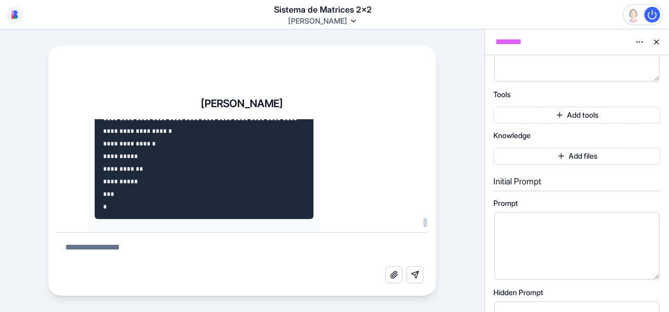
drag, startPoint x: 100, startPoint y: 148, endPoint x: 104, endPoint y: 166, distance: 18.8
drag, startPoint x: 104, startPoint y: 166, endPoint x: 111, endPoint y: 181, distance: 16.5
drag, startPoint x: 111, startPoint y: 181, endPoint x: 103, endPoint y: 181, distance: 8.4
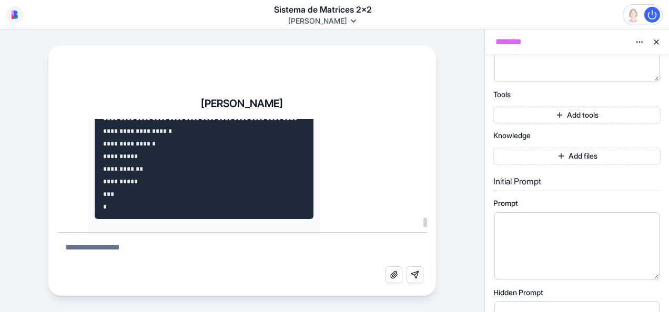
drag, startPoint x: 108, startPoint y: 180, endPoint x: 98, endPoint y: 132, distance: 48.5
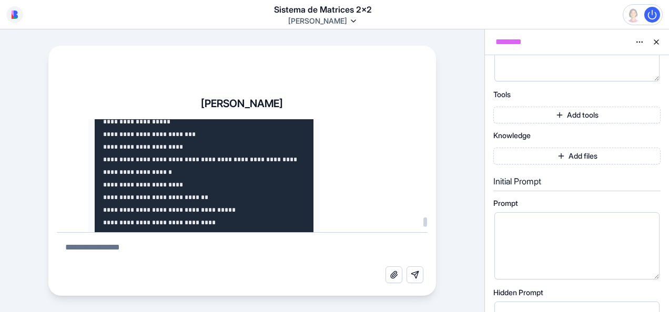
scroll to position [167987, 0]
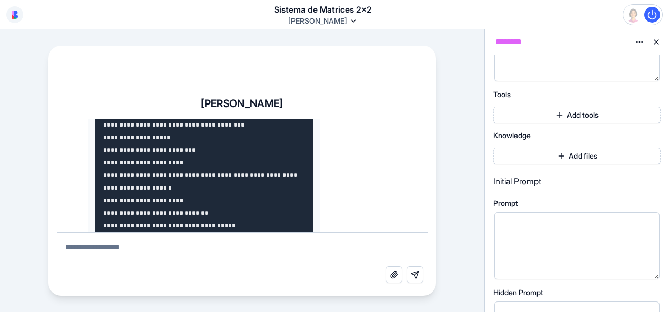
click at [119, 257] on textarea at bounding box center [242, 250] width 371 height 34
paste textarea "**********"
type textarea "**********"
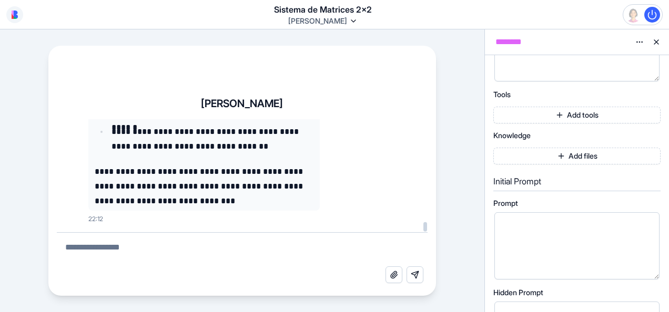
scroll to position [180836, 0]
drag, startPoint x: 101, startPoint y: 184, endPoint x: 96, endPoint y: 140, distance: 44.5
drag, startPoint x: 96, startPoint y: 140, endPoint x: 107, endPoint y: 191, distance: 52.8
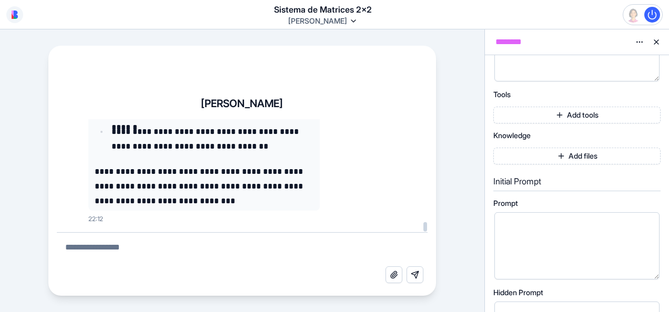
drag, startPoint x: 109, startPoint y: 192, endPoint x: 96, endPoint y: 176, distance: 21.4
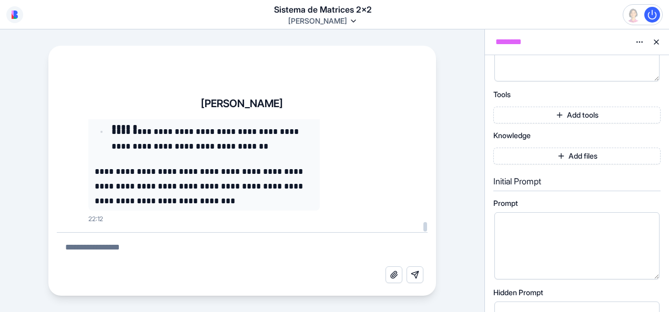
drag, startPoint x: 93, startPoint y: 158, endPoint x: 89, endPoint y: 137, distance: 21.8
drag, startPoint x: 89, startPoint y: 137, endPoint x: 100, endPoint y: 177, distance: 41.3
drag, startPoint x: 100, startPoint y: 177, endPoint x: 108, endPoint y: 191, distance: 17.0
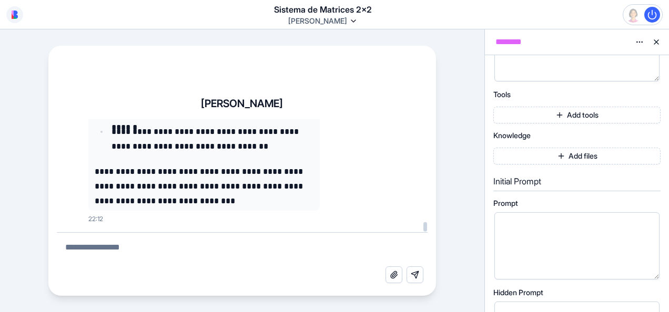
drag, startPoint x: 99, startPoint y: 188, endPoint x: 96, endPoint y: 183, distance: 6.4
drag, startPoint x: 107, startPoint y: 192, endPoint x: 102, endPoint y: 183, distance: 9.9
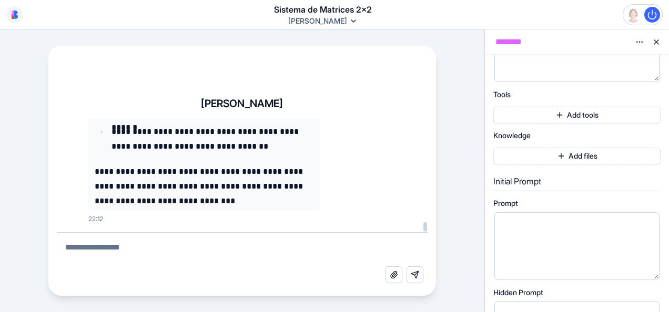
drag, startPoint x: 102, startPoint y: 183, endPoint x: 98, endPoint y: 158, distance: 25.6
drag, startPoint x: 98, startPoint y: 158, endPoint x: 105, endPoint y: 190, distance: 32.9
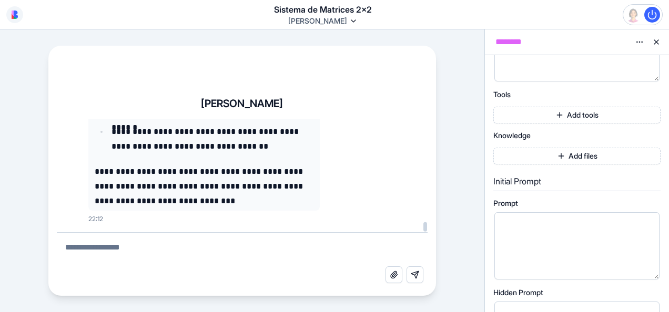
drag, startPoint x: 101, startPoint y: 185, endPoint x: 92, endPoint y: 172, distance: 15.8
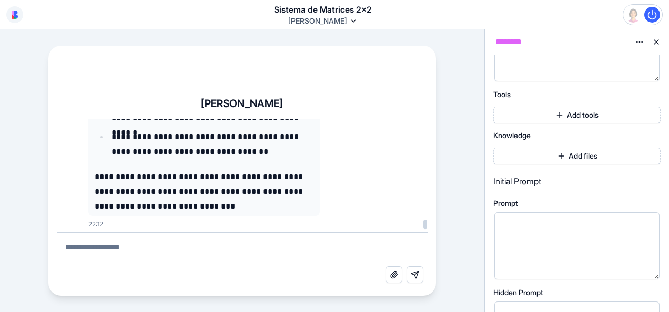
scroll to position [176787, 0]
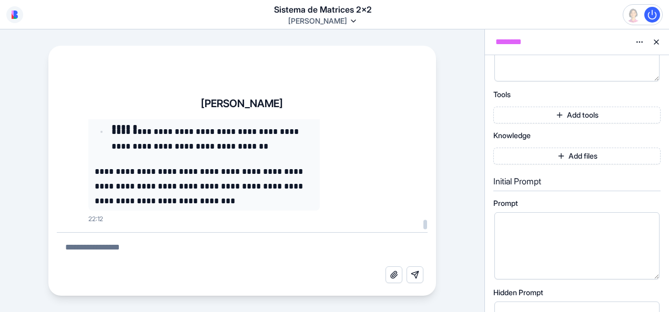
drag, startPoint x: 106, startPoint y: 191, endPoint x: 100, endPoint y: 127, distance: 64.5
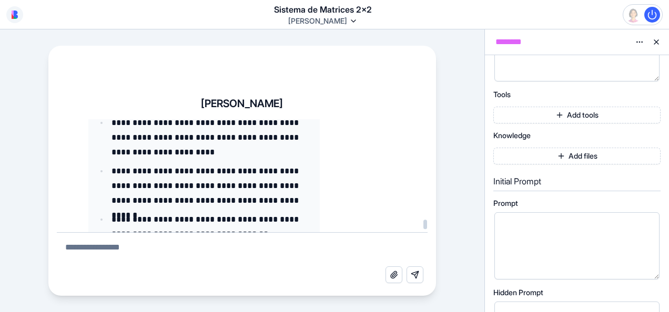
scroll to position [176734, 0]
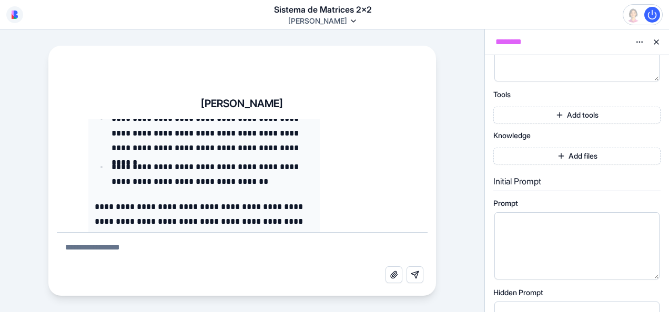
click at [150, 261] on textarea at bounding box center [242, 250] width 371 height 34
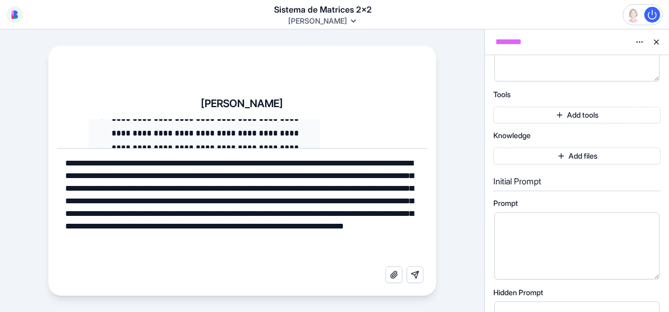
type textarea "**********"
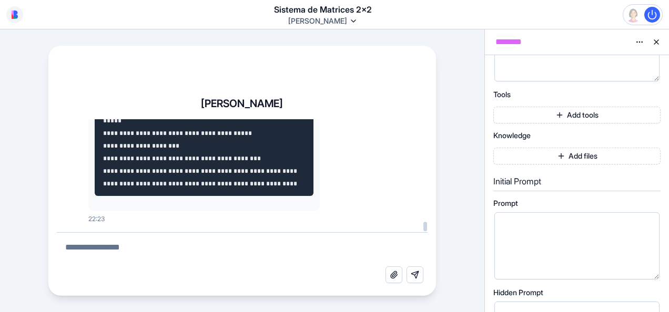
scroll to position [189848, 0]
click at [421, 235] on div "**********" at bounding box center [568, 197] width 140 height 83
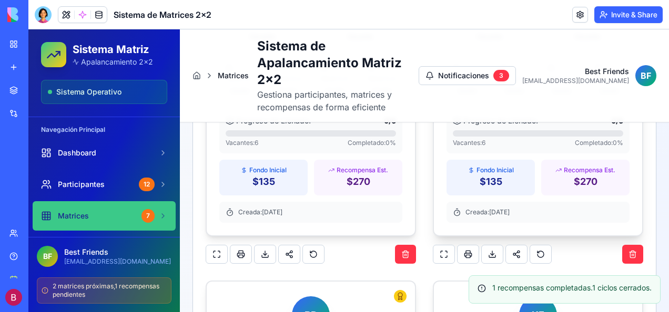
scroll to position [1422, 0]
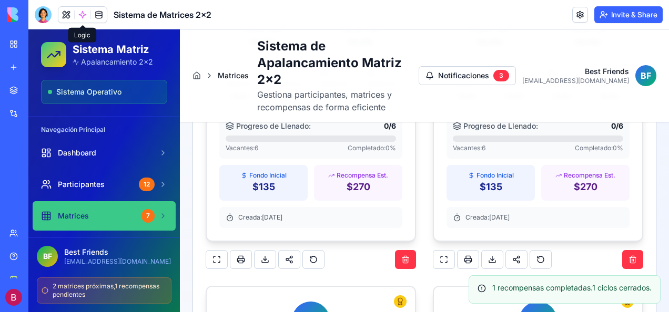
click at [81, 13] on span at bounding box center [82, 14] width 29 height 29
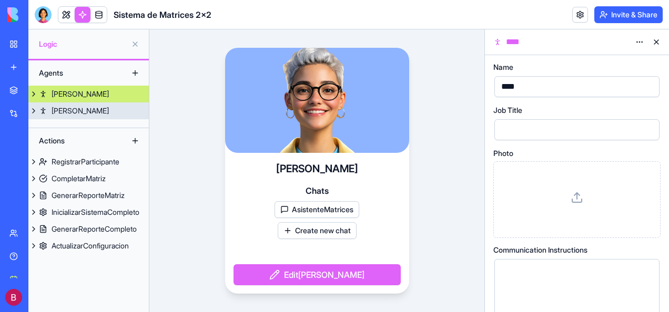
click at [66, 114] on div "[PERSON_NAME]" at bounding box center [80, 111] width 57 height 11
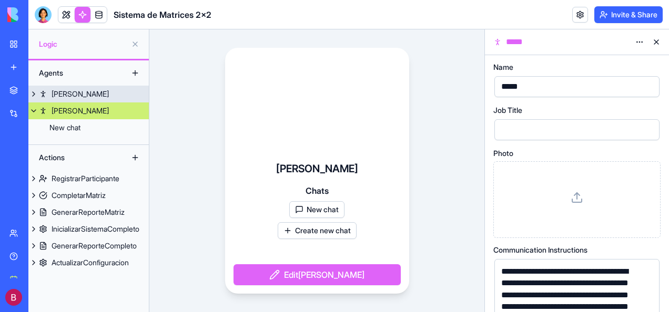
click at [66, 96] on div "[PERSON_NAME]" at bounding box center [80, 94] width 57 height 11
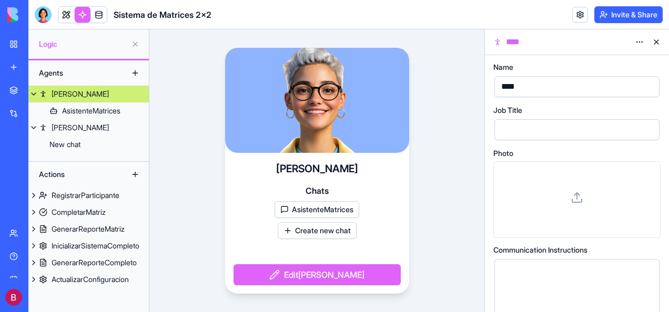
click at [329, 212] on button "AsistenteMatrices" at bounding box center [316, 209] width 85 height 17
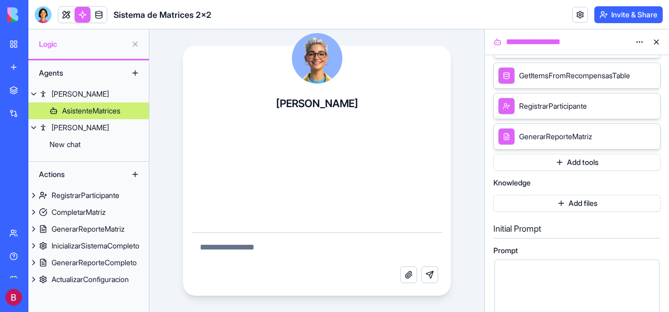
scroll to position [210, 0]
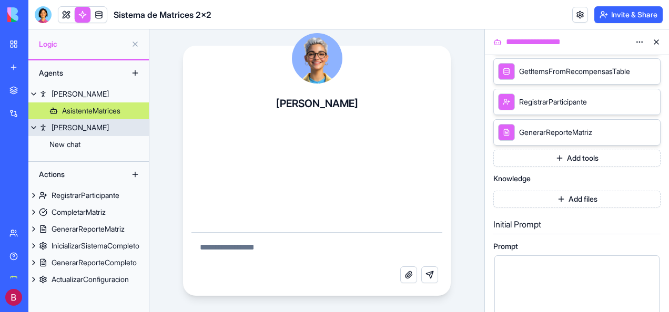
click at [73, 130] on div "[PERSON_NAME]" at bounding box center [80, 128] width 57 height 11
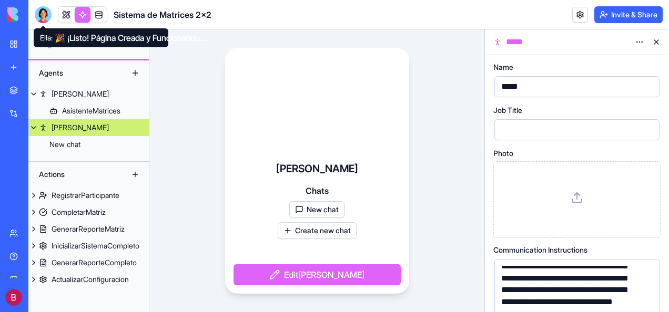
click at [42, 20] on div at bounding box center [43, 14] width 17 height 17
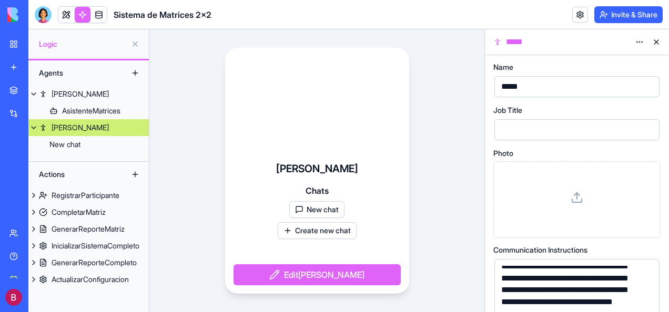
scroll to position [17952, 0]
click at [41, 13] on div at bounding box center [43, 14] width 17 height 17
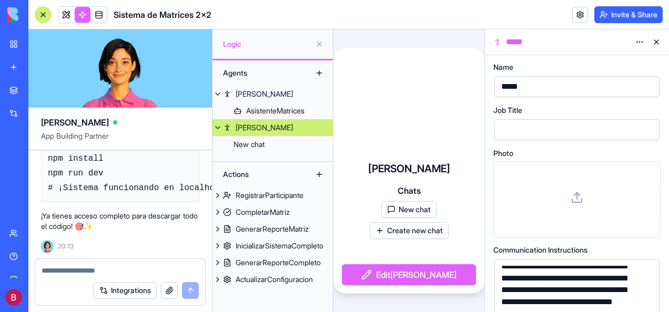
click at [78, 276] on textarea at bounding box center [120, 271] width 157 height 11
click at [94, 12] on link at bounding box center [99, 15] width 16 height 16
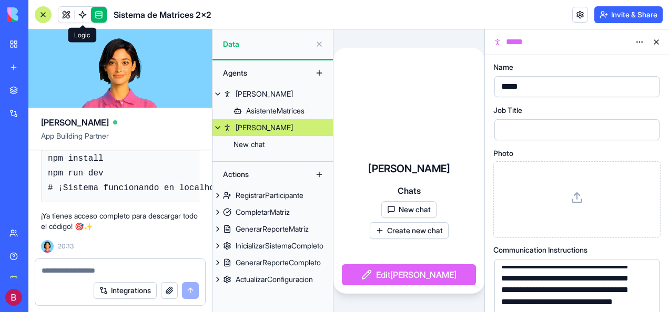
click at [94, 12] on link at bounding box center [99, 15] width 16 height 16
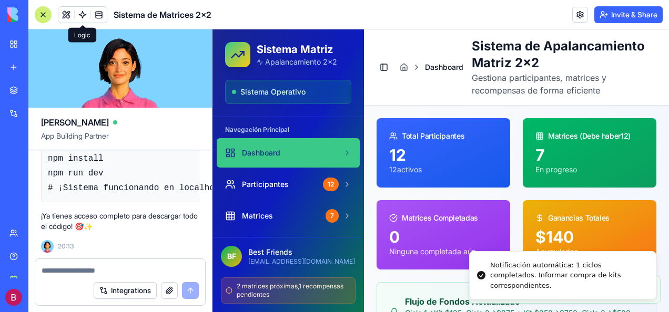
click at [79, 12] on link at bounding box center [83, 15] width 16 height 16
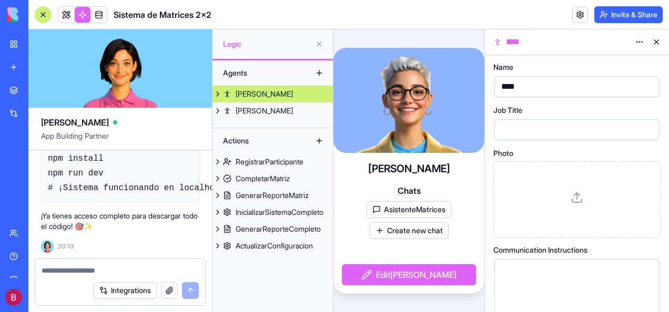
click at [216, 93] on button at bounding box center [217, 94] width 11 height 17
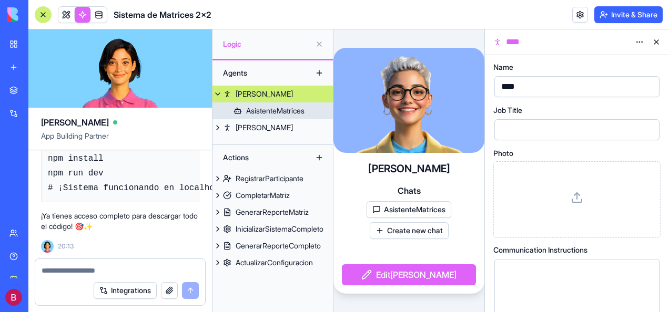
click at [303, 108] on div "AsistenteMatrices" at bounding box center [275, 111] width 58 height 11
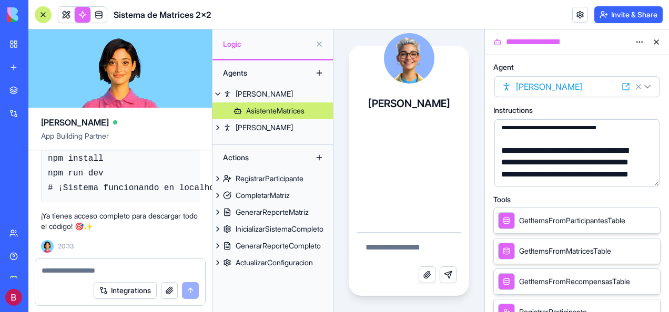
scroll to position [193, 0]
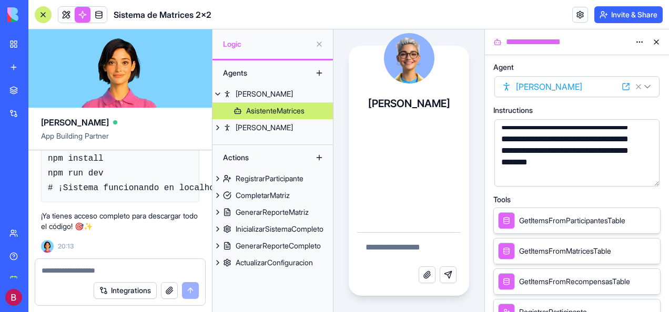
click at [562, 219] on span "GetItemsFromParticipantesTable" at bounding box center [572, 221] width 106 height 11
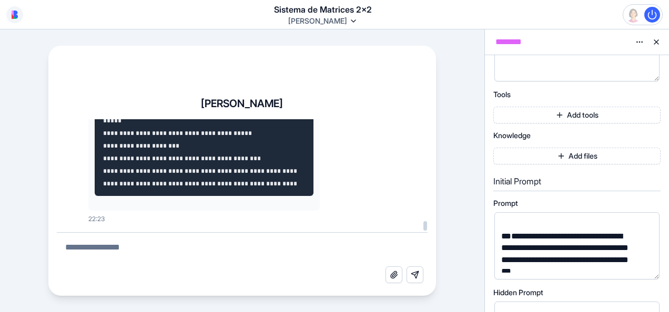
scroll to position [188474, 0]
drag, startPoint x: 267, startPoint y: 176, endPoint x: 205, endPoint y: 173, distance: 62.1
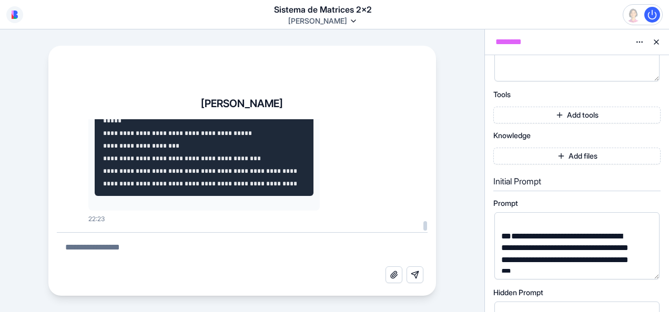
drag, startPoint x: 243, startPoint y: 177, endPoint x: 234, endPoint y: 177, distance: 8.9
drag, startPoint x: 234, startPoint y: 177, endPoint x: 270, endPoint y: 174, distance: 36.4
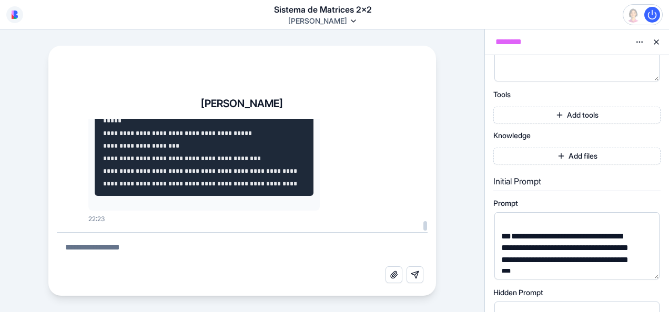
drag, startPoint x: 261, startPoint y: 177, endPoint x: 272, endPoint y: 175, distance: 11.7
drag, startPoint x: 246, startPoint y: 175, endPoint x: 277, endPoint y: 174, distance: 30.5
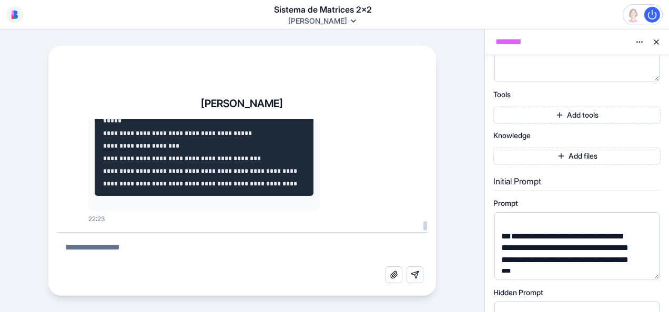
drag, startPoint x: 213, startPoint y: 177, endPoint x: 240, endPoint y: 178, distance: 26.8
drag, startPoint x: 240, startPoint y: 178, endPoint x: 196, endPoint y: 174, distance: 44.4
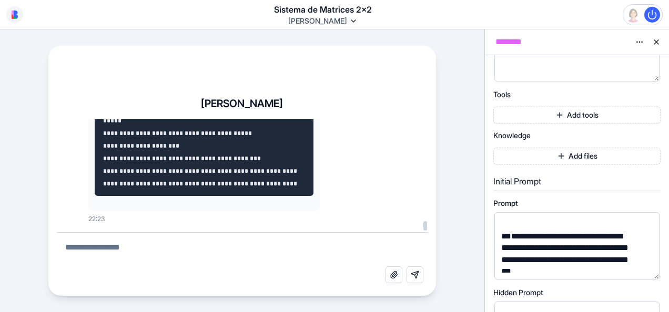
drag, startPoint x: 217, startPoint y: 174, endPoint x: 228, endPoint y: 174, distance: 11.0
drag, startPoint x: 228, startPoint y: 174, endPoint x: 265, endPoint y: 177, distance: 36.9
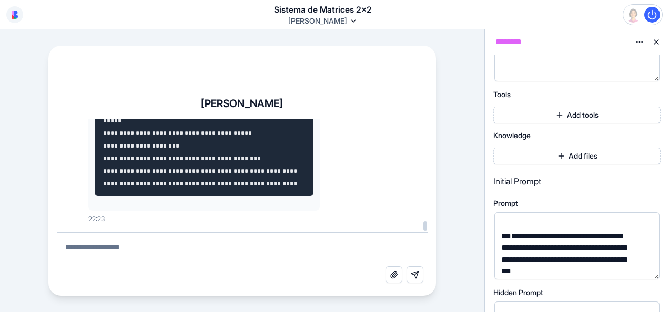
drag, startPoint x: 244, startPoint y: 174, endPoint x: 270, endPoint y: 176, distance: 25.9
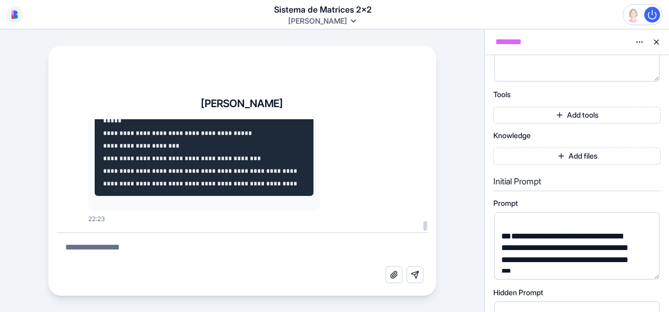
drag, startPoint x: 269, startPoint y: 176, endPoint x: 207, endPoint y: 169, distance: 62.4
drag, startPoint x: 272, startPoint y: 177, endPoint x: 197, endPoint y: 177, distance: 75.7
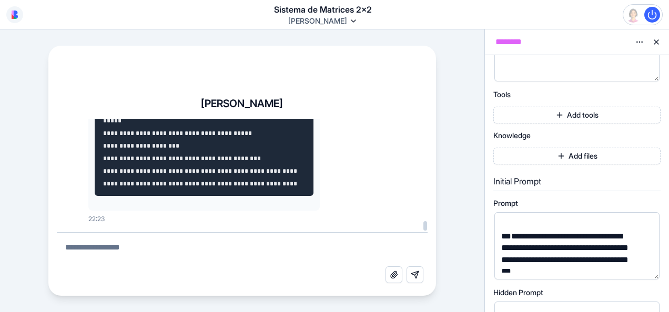
copy p "**********"
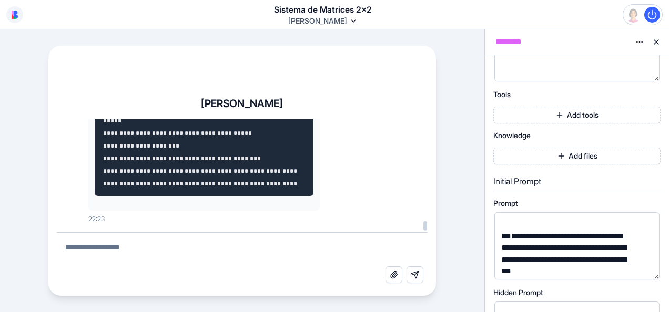
drag, startPoint x: 94, startPoint y: 180, endPoint x: 94, endPoint y: 169, distance: 11.0
drag, startPoint x: 94, startPoint y: 169, endPoint x: 108, endPoint y: 199, distance: 33.2
drag, startPoint x: 104, startPoint y: 193, endPoint x: 92, endPoint y: 163, distance: 32.6
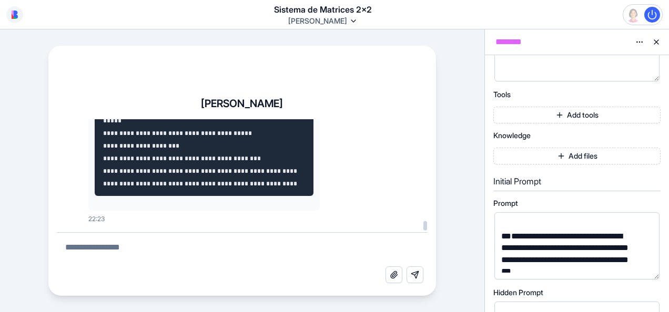
drag, startPoint x: 92, startPoint y: 163, endPoint x: 105, endPoint y: 198, distance: 37.1
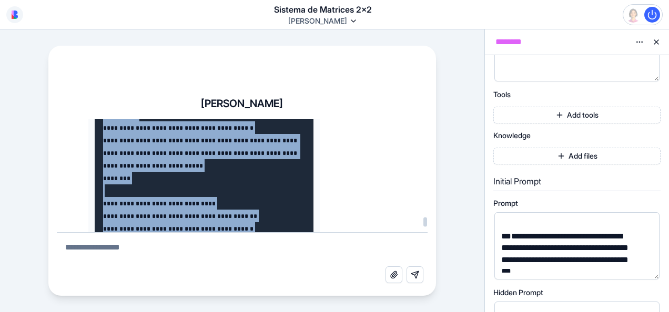
scroll to position [181351, 0]
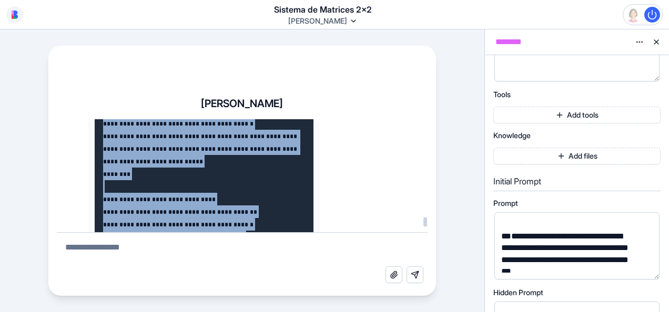
drag, startPoint x: 105, startPoint y: 198, endPoint x: 104, endPoint y: 188, distance: 9.5
copy code "**********"
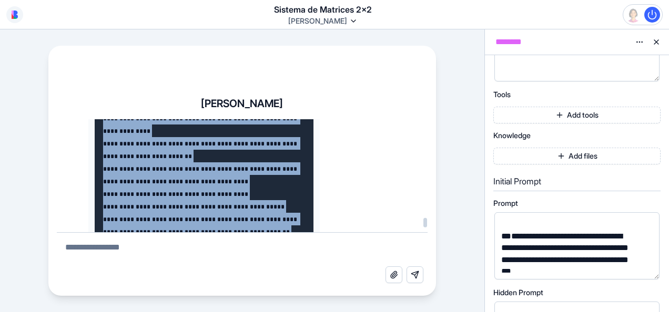
scroll to position [182403, 0]
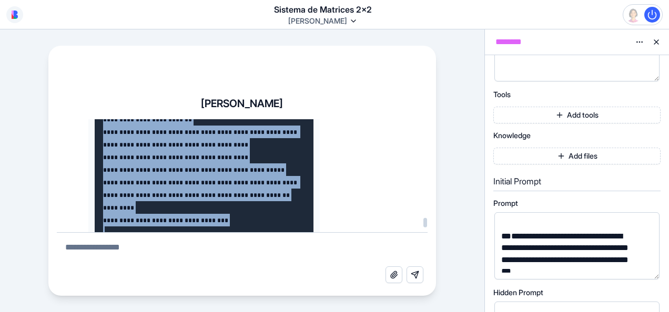
drag, startPoint x: 425, startPoint y: 222, endPoint x: 425, endPoint y: 230, distance: 7.9
click at [425, 228] on div at bounding box center [425, 222] width 4 height 9
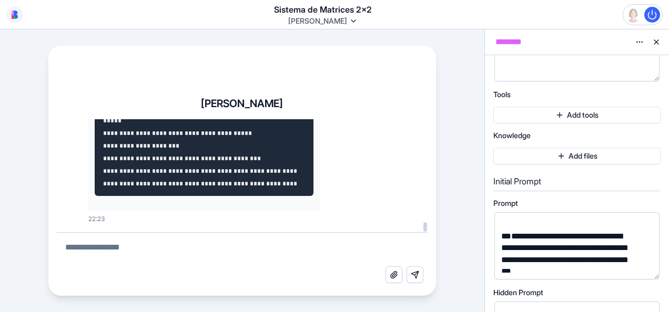
scroll to position [190532, 0]
drag, startPoint x: 425, startPoint y: 230, endPoint x: 425, endPoint y: 237, distance: 6.3
click at [425, 232] on div at bounding box center [425, 226] width 4 height 9
click at [168, 249] on textarea at bounding box center [242, 250] width 371 height 34
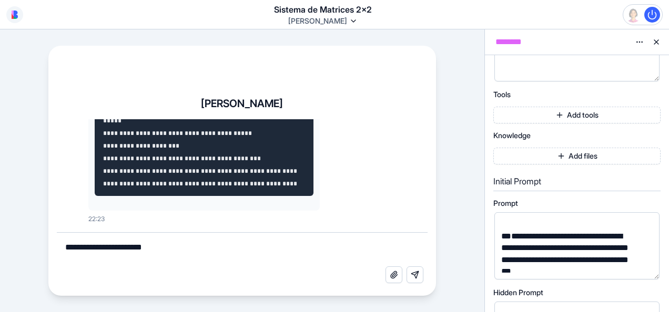
type textarea "**********"
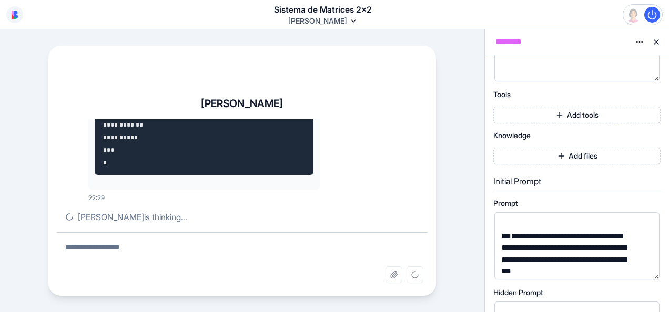
scroll to position [193249, 0]
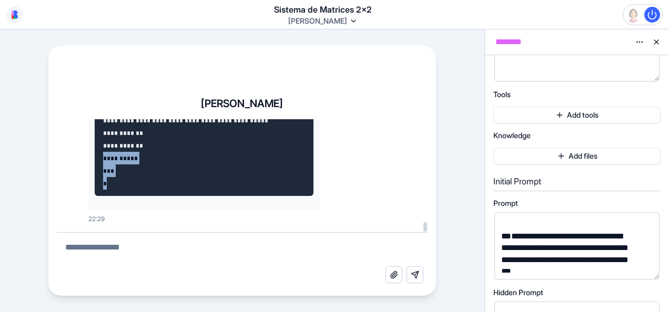
drag, startPoint x: 115, startPoint y: 191, endPoint x: 93, endPoint y: 156, distance: 41.1
drag, startPoint x: 93, startPoint y: 156, endPoint x: 86, endPoint y: 118, distance: 38.4
drag, startPoint x: 86, startPoint y: 118, endPoint x: 97, endPoint y: 144, distance: 28.3
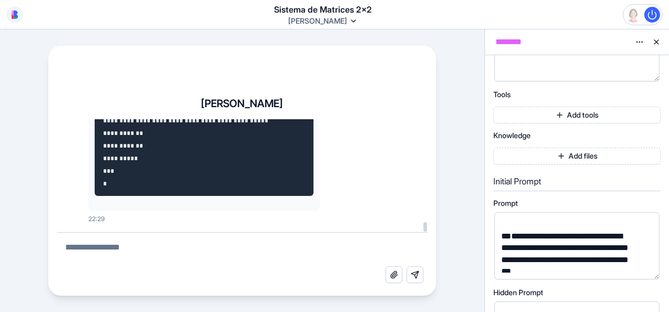
click at [86, 122] on div "**********" at bounding box center [242, 192] width 388 height 208
drag, startPoint x: 83, startPoint y: 164, endPoint x: 107, endPoint y: 186, distance: 33.1
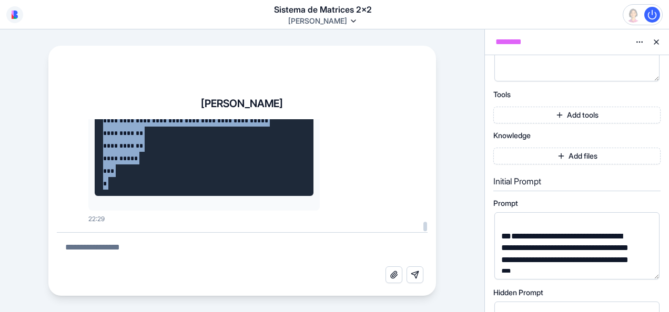
drag, startPoint x: 107, startPoint y: 186, endPoint x: 93, endPoint y: 124, distance: 63.8
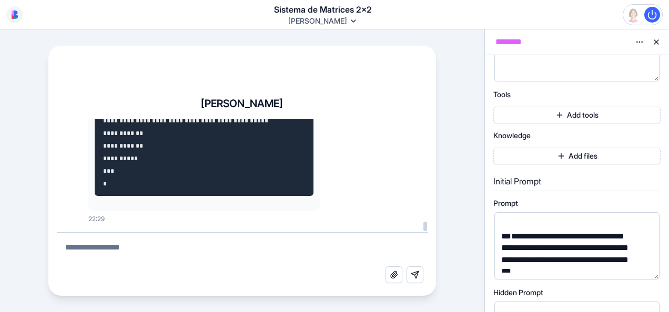
drag, startPoint x: 103, startPoint y: 167, endPoint x: 100, endPoint y: 156, distance: 11.5
drag, startPoint x: 99, startPoint y: 156, endPoint x: 96, endPoint y: 138, distance: 18.2
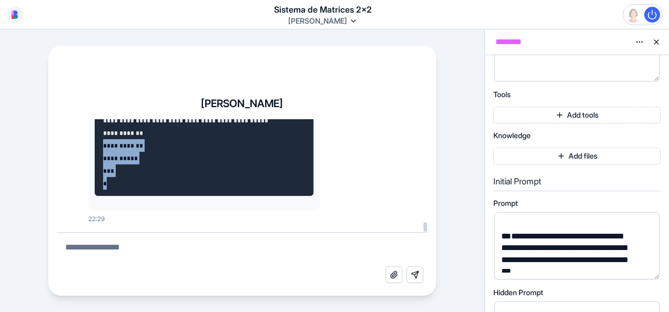
drag, startPoint x: 96, startPoint y: 138, endPoint x: 96, endPoint y: 131, distance: 6.8
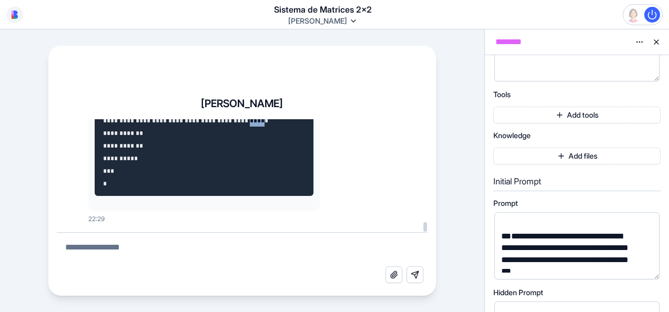
drag, startPoint x: 96, startPoint y: 126, endPoint x: 116, endPoint y: 186, distance: 63.0
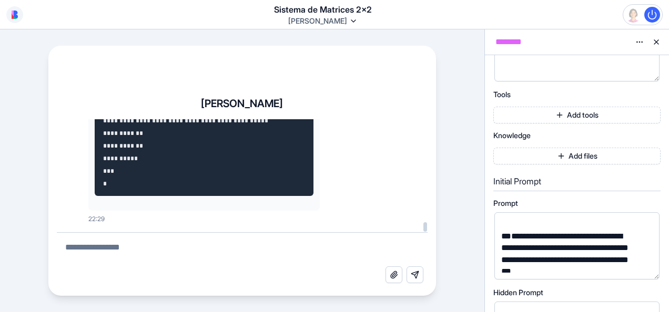
drag, startPoint x: 110, startPoint y: 187, endPoint x: 103, endPoint y: 166, distance: 22.5
drag, startPoint x: 102, startPoint y: 162, endPoint x: 100, endPoint y: 138, distance: 24.3
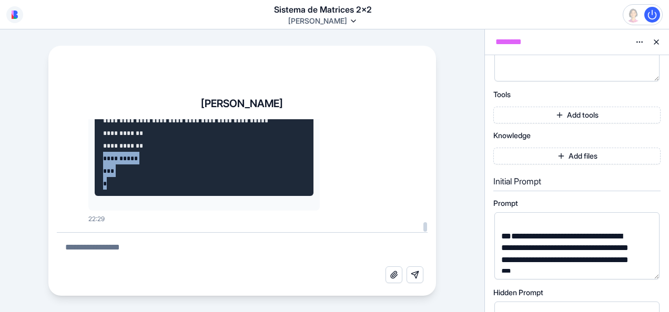
drag, startPoint x: 99, startPoint y: 131, endPoint x: 106, endPoint y: 156, distance: 25.1
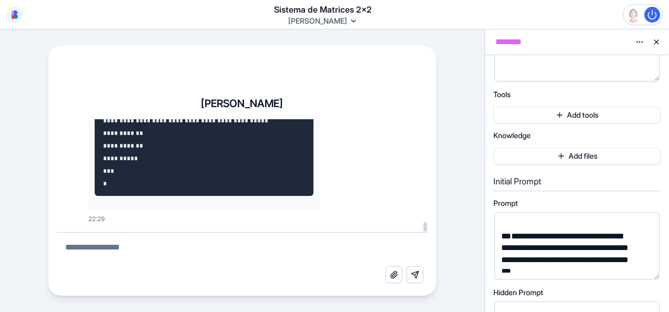
drag, startPoint x: 106, startPoint y: 186, endPoint x: 94, endPoint y: 131, distance: 55.5
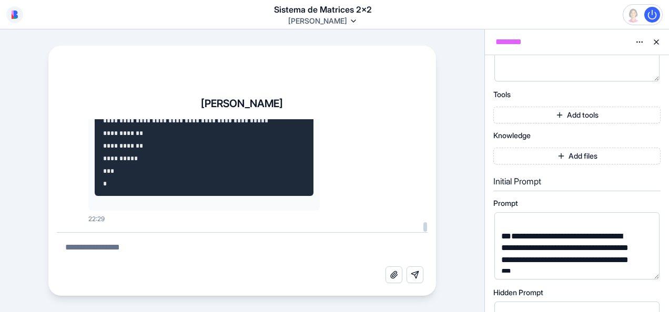
drag, startPoint x: 103, startPoint y: 184, endPoint x: 96, endPoint y: 166, distance: 19.3
drag, startPoint x: 96, startPoint y: 166, endPoint x: 91, endPoint y: 147, distance: 19.4
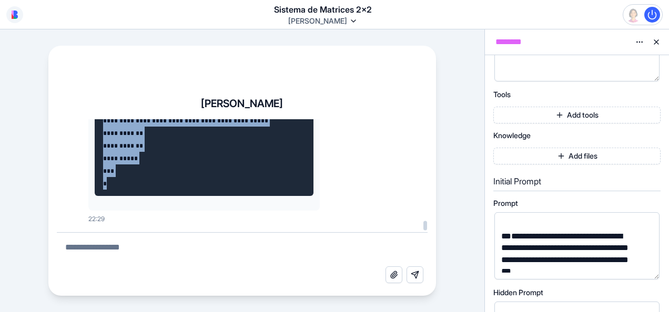
drag, startPoint x: 108, startPoint y: 185, endPoint x: 95, endPoint y: 129, distance: 57.4
copy code "**********"
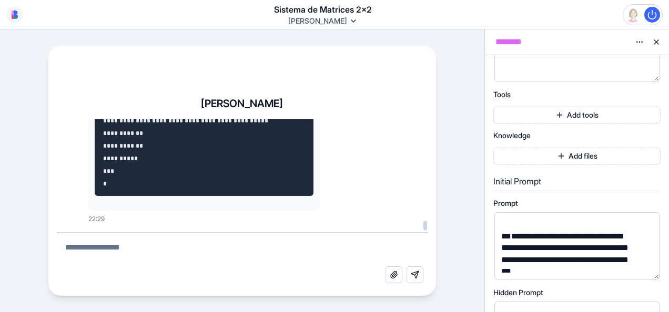
drag, startPoint x: 138, startPoint y: 170, endPoint x: 106, endPoint y: 162, distance: 33.7
drag, startPoint x: 106, startPoint y: 162, endPoint x: 100, endPoint y: 163, distance: 5.4
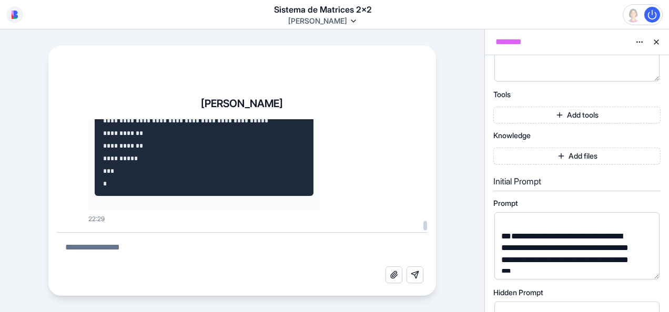
drag, startPoint x: 145, startPoint y: 169, endPoint x: 111, endPoint y: 158, distance: 36.1
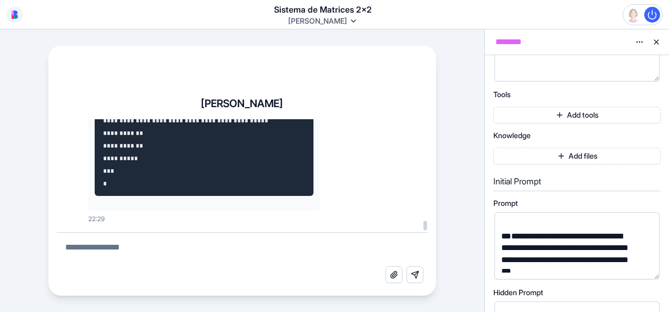
drag, startPoint x: 135, startPoint y: 154, endPoint x: 146, endPoint y: 166, distance: 16.0
drag, startPoint x: 110, startPoint y: 166, endPoint x: 126, endPoint y: 174, distance: 16.9
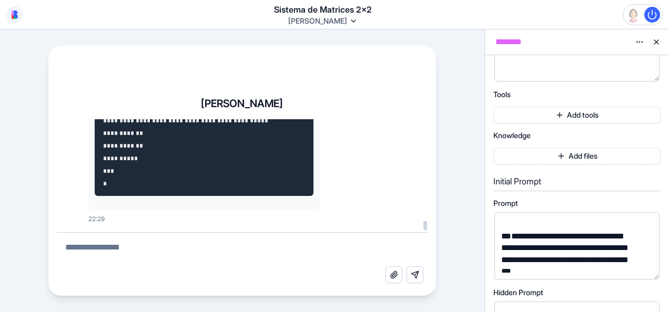
drag, startPoint x: 143, startPoint y: 170, endPoint x: 107, endPoint y: 155, distance: 38.7
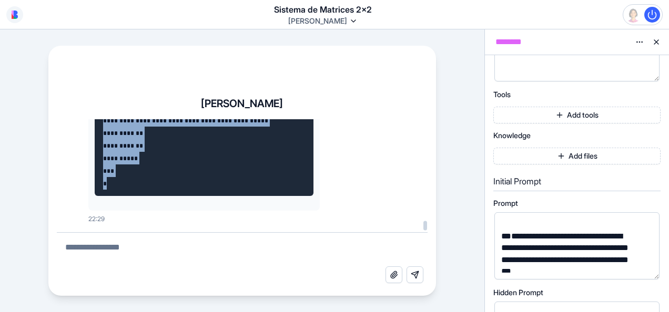
copy code "**********"
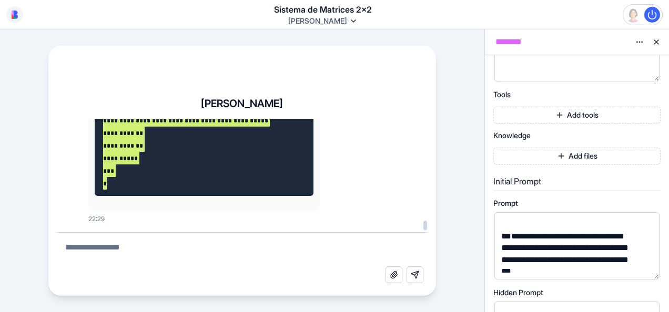
scroll to position [190673, 0]
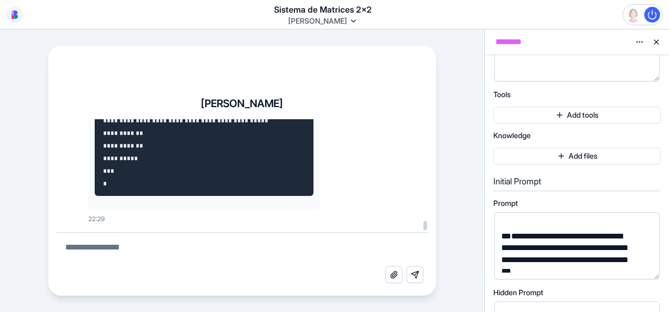
drag, startPoint x: 208, startPoint y: 143, endPoint x: 172, endPoint y: 142, distance: 35.8
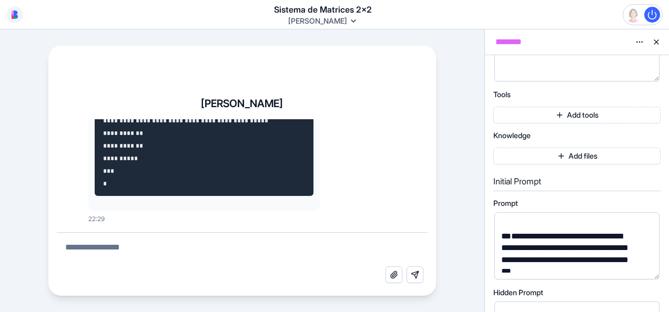
drag, startPoint x: 186, startPoint y: 142, endPoint x: 206, endPoint y: 140, distance: 20.1
drag, startPoint x: 171, startPoint y: 139, endPoint x: 208, endPoint y: 139, distance: 36.8
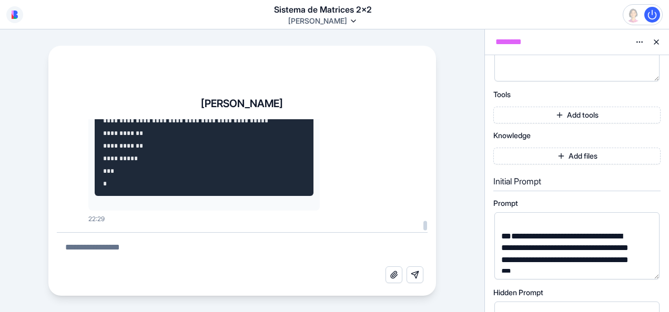
copy p "*********"
click at [130, 250] on textarea at bounding box center [242, 250] width 371 height 34
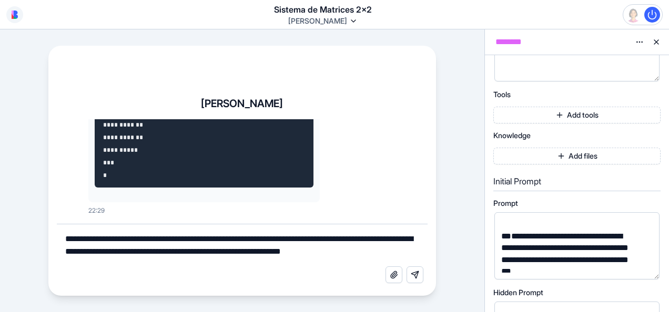
paste textarea "**********"
type textarea "**********"
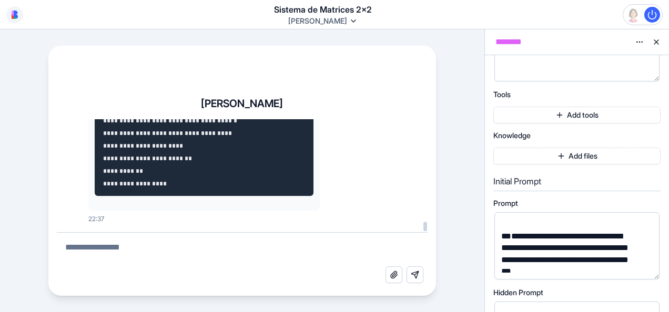
scroll to position [202715, 0]
drag, startPoint x: 116, startPoint y: 143, endPoint x: 101, endPoint y: 117, distance: 29.9
click at [101, 117] on div "**********" at bounding box center [242, 192] width 388 height 208
drag, startPoint x: 108, startPoint y: 213, endPoint x: 101, endPoint y: 169, distance: 45.2
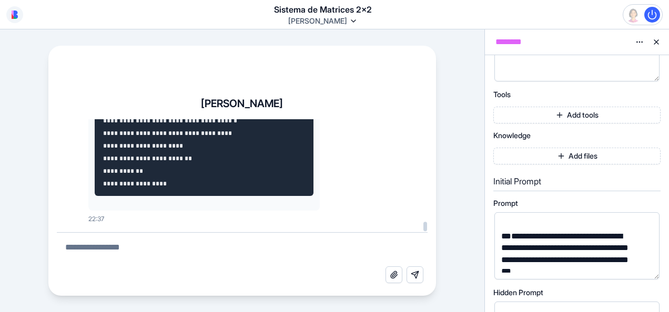
drag, startPoint x: 101, startPoint y: 141, endPoint x: 101, endPoint y: 129, distance: 11.6
drag, startPoint x: 101, startPoint y: 129, endPoint x: 90, endPoint y: 147, distance: 20.7
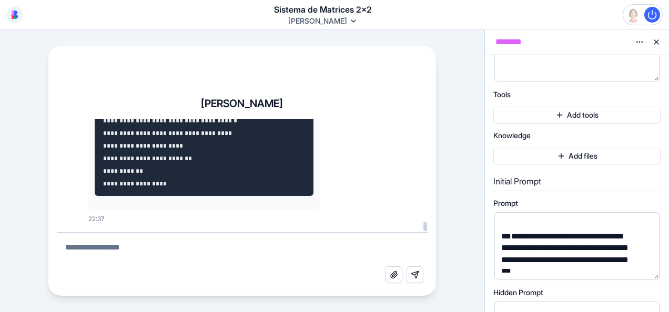
drag, startPoint x: 90, startPoint y: 147, endPoint x: 90, endPoint y: 127, distance: 20.0
drag, startPoint x: 89, startPoint y: 195, endPoint x: 86, endPoint y: 178, distance: 17.6
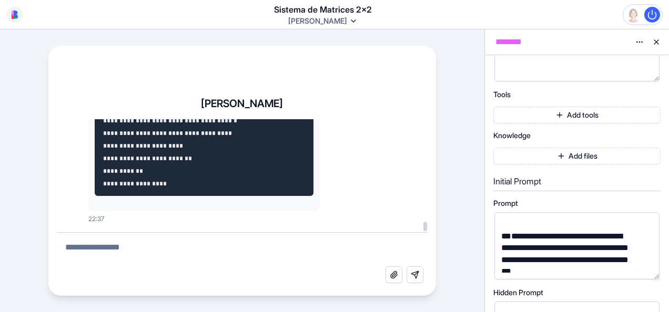
drag, startPoint x: 86, startPoint y: 178, endPoint x: 95, endPoint y: 165, distance: 15.5
drag, startPoint x: 95, startPoint y: 165, endPoint x: 94, endPoint y: 132, distance: 32.6
drag, startPoint x: 94, startPoint y: 132, endPoint x: 87, endPoint y: 171, distance: 38.9
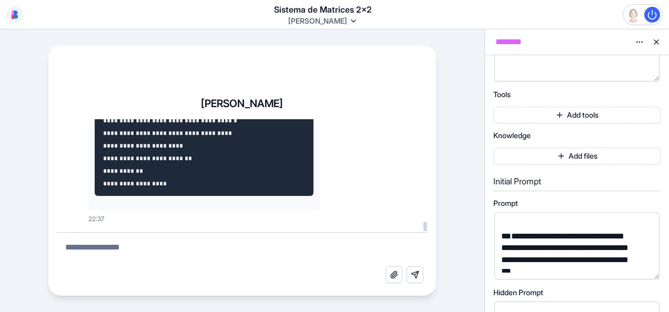
drag, startPoint x: 102, startPoint y: 205, endPoint x: 99, endPoint y: 151, distance: 53.7
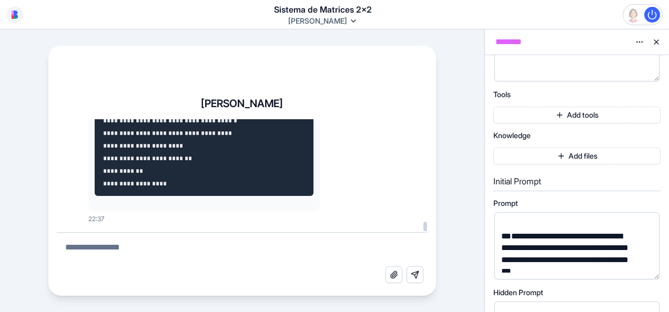
drag, startPoint x: 97, startPoint y: 203, endPoint x: 104, endPoint y: 202, distance: 7.5
drag, startPoint x: 98, startPoint y: 155, endPoint x: 95, endPoint y: 171, distance: 17.1
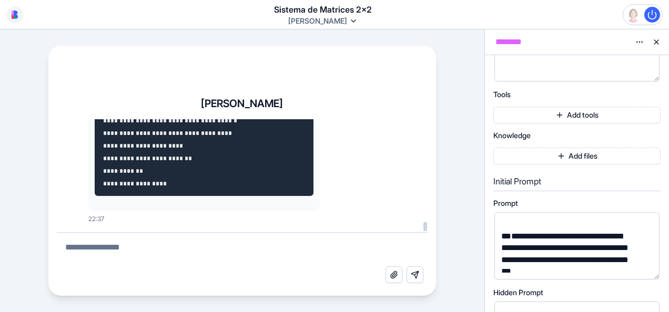
drag, startPoint x: 98, startPoint y: 203, endPoint x: 95, endPoint y: 190, distance: 13.5
drag, startPoint x: 95, startPoint y: 190, endPoint x: 95, endPoint y: 152, distance: 37.3
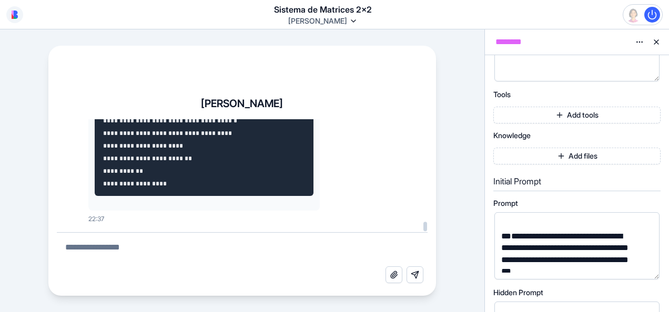
drag, startPoint x: 95, startPoint y: 152, endPoint x: 97, endPoint y: 146, distance: 6.5
drag, startPoint x: 109, startPoint y: 215, endPoint x: 107, endPoint y: 191, distance: 23.7
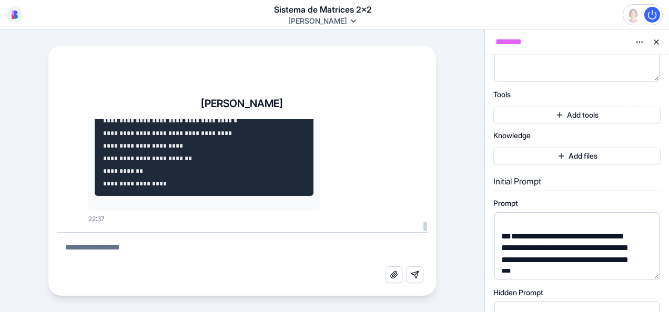
drag, startPoint x: 100, startPoint y: 208, endPoint x: 89, endPoint y: 184, distance: 26.1
drag, startPoint x: 89, startPoint y: 184, endPoint x: 98, endPoint y: 175, distance: 12.7
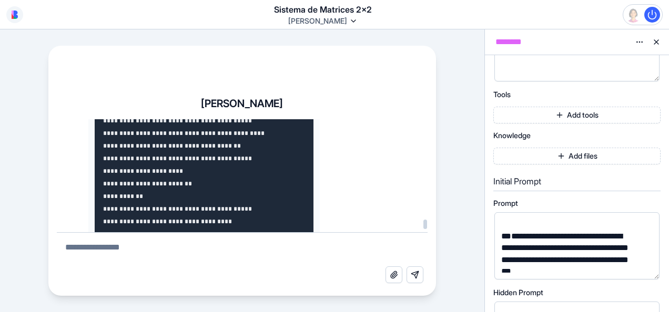
scroll to position [198271, 0]
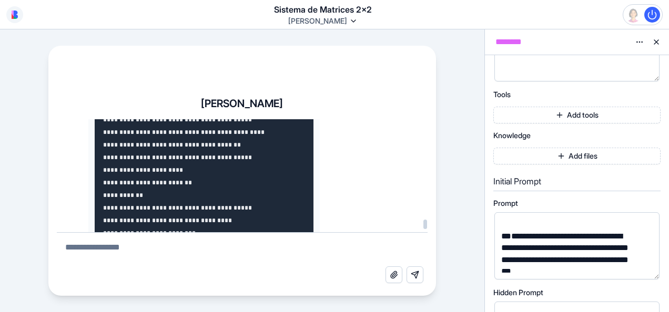
drag, startPoint x: 108, startPoint y: 212, endPoint x: 97, endPoint y: 217, distance: 12.0
copy code "**********"
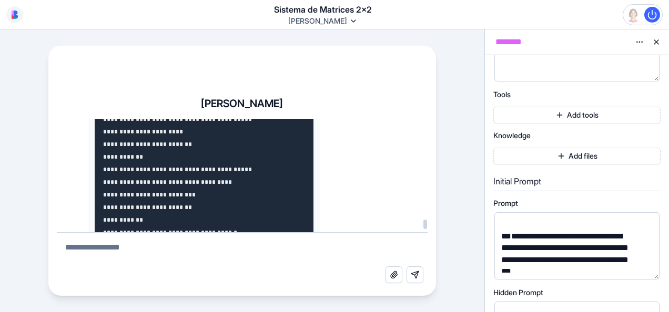
scroll to position [198323, 0]
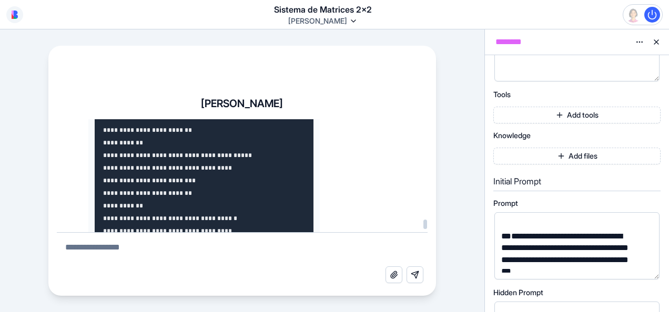
drag, startPoint x: 201, startPoint y: 136, endPoint x: 172, endPoint y: 135, distance: 28.4
copy p "********"
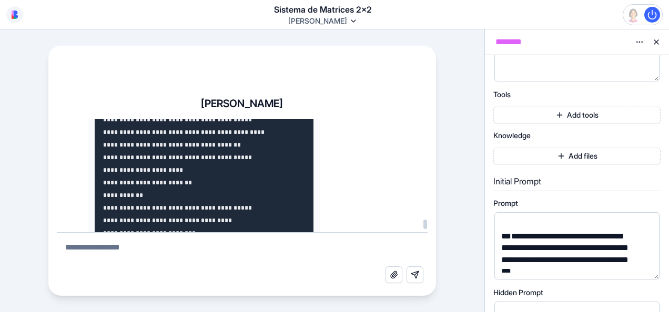
scroll to position [198218, 0]
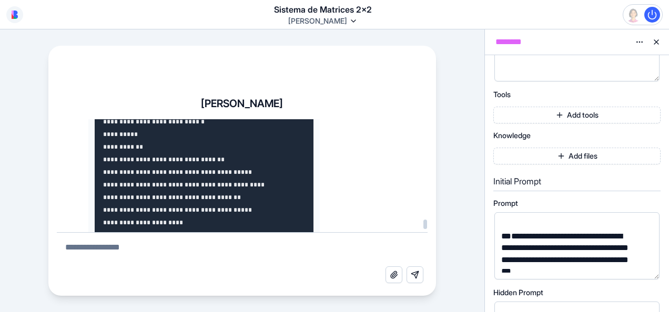
drag, startPoint x: 107, startPoint y: 209, endPoint x: 102, endPoint y: 200, distance: 10.1
drag, startPoint x: 102, startPoint y: 200, endPoint x: 94, endPoint y: 182, distance: 20.2
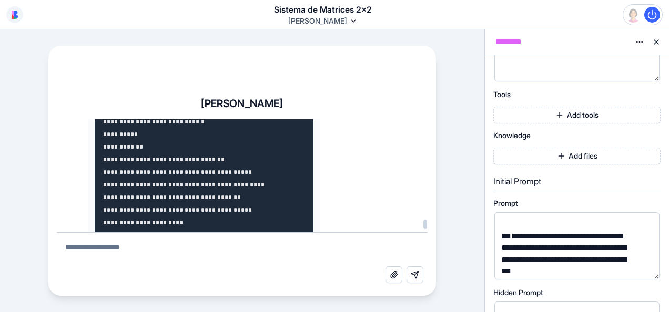
drag, startPoint x: 104, startPoint y: 207, endPoint x: 96, endPoint y: 174, distance: 34.2
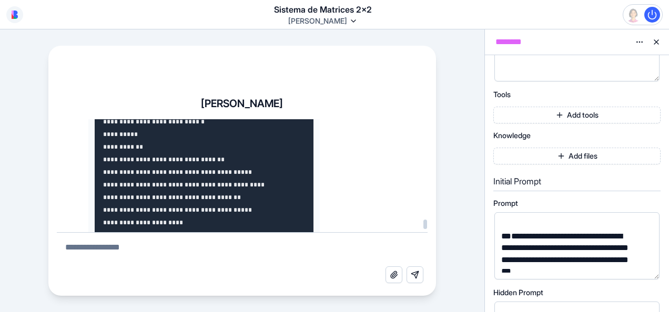
drag, startPoint x: 100, startPoint y: 205, endPoint x: 92, endPoint y: 198, distance: 10.8
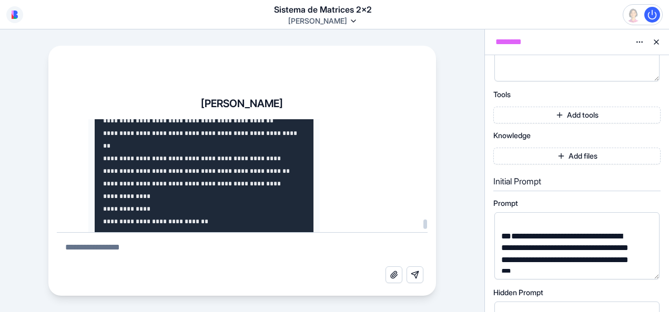
drag, startPoint x: 92, startPoint y: 198, endPoint x: 101, endPoint y: 118, distance: 80.5
click at [101, 118] on div "**********" at bounding box center [242, 192] width 388 height 208
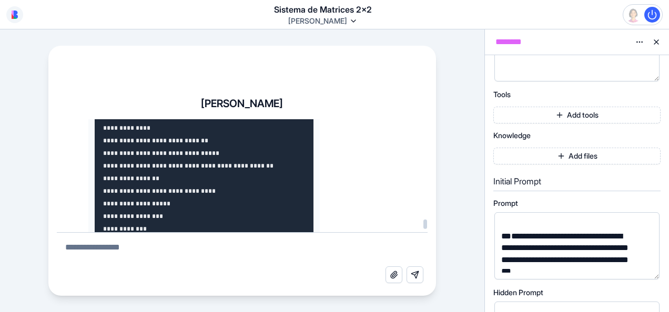
scroll to position [198091, 0]
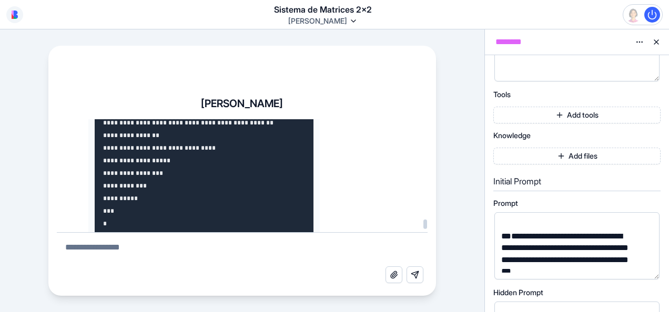
drag, startPoint x: 123, startPoint y: 168, endPoint x: 131, endPoint y: 172, distance: 9.9
drag, startPoint x: 131, startPoint y: 172, endPoint x: 101, endPoint y: 154, distance: 35.4
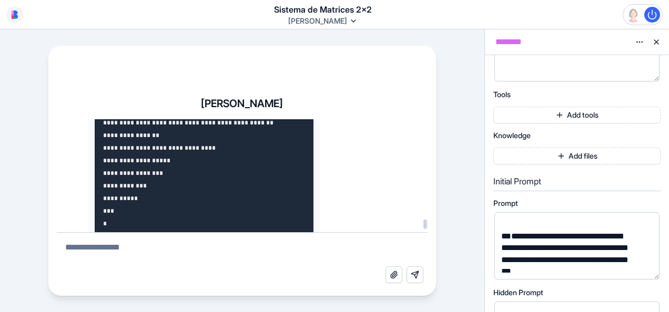
drag, startPoint x: 109, startPoint y: 165, endPoint x: 111, endPoint y: 172, distance: 7.8
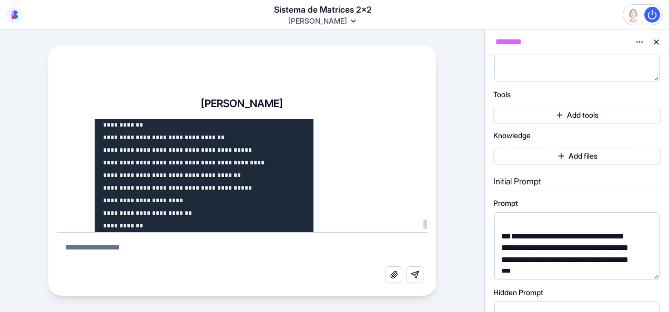
scroll to position [198271, 0]
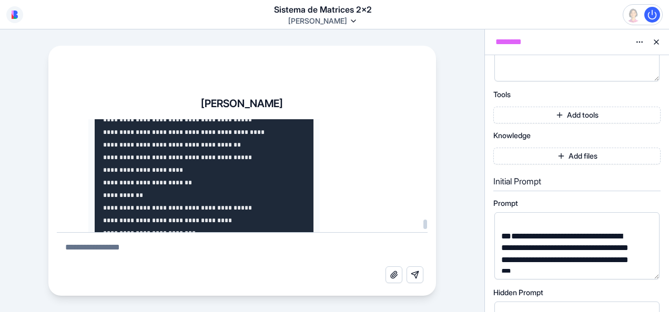
drag, startPoint x: 104, startPoint y: 156, endPoint x: 139, endPoint y: 148, distance: 36.0
copy code "**********"
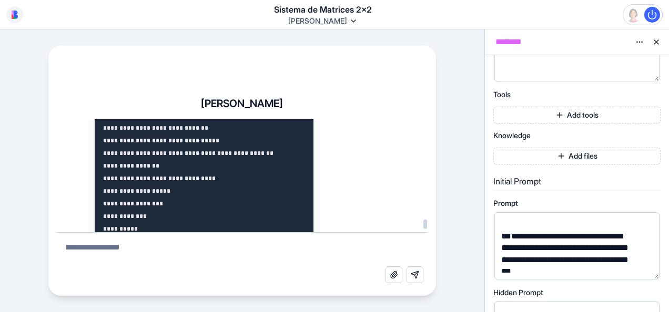
scroll to position [198008, 0]
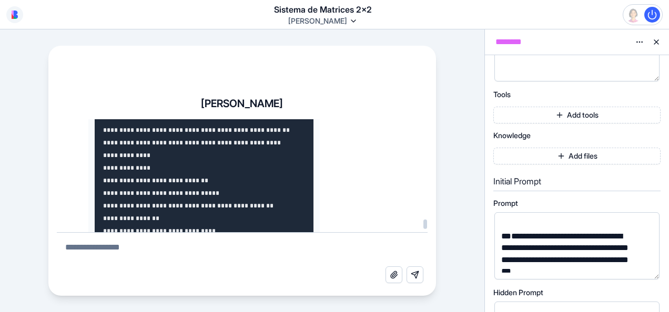
drag, startPoint x: 107, startPoint y: 175, endPoint x: 105, endPoint y: 138, distance: 37.4
click at [104, 113] on div "**********" at bounding box center [242, 192] width 388 height 208
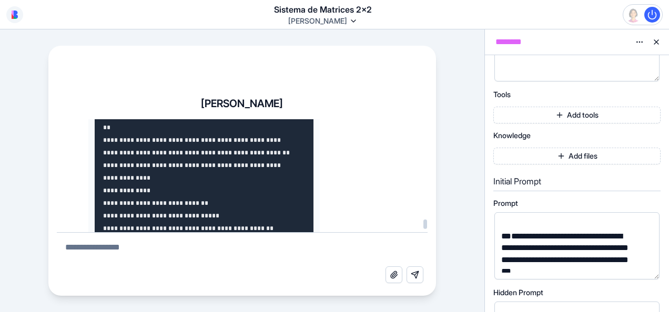
scroll to position [197950, 0]
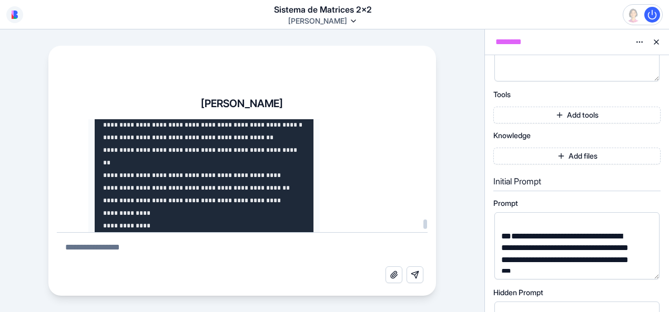
drag, startPoint x: 109, startPoint y: 176, endPoint x: 101, endPoint y: 118, distance: 58.3
click at [101, 118] on div "**********" at bounding box center [242, 192] width 388 height 208
drag, startPoint x: 101, startPoint y: 118, endPoint x: 98, endPoint y: 133, distance: 15.1
click at [103, 113] on div "**********" at bounding box center [242, 192] width 388 height 208
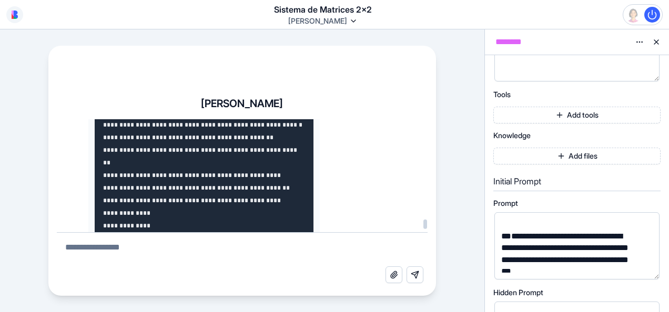
scroll to position [198003, 0]
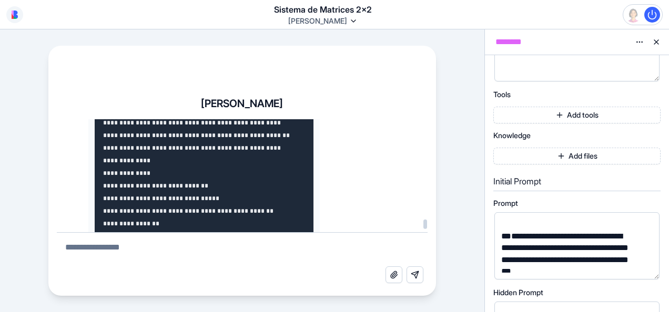
drag, startPoint x: 99, startPoint y: 158, endPoint x: 99, endPoint y: 146, distance: 12.1
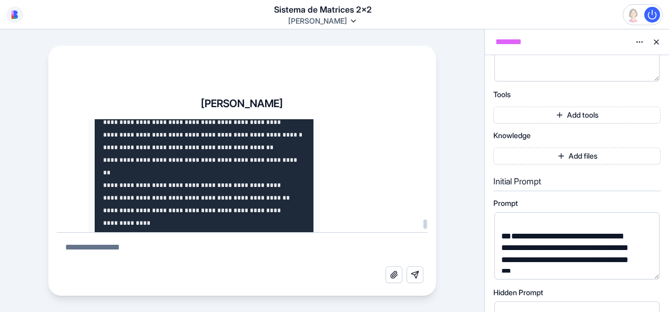
drag, startPoint x: 99, startPoint y: 146, endPoint x: 107, endPoint y: 120, distance: 27.4
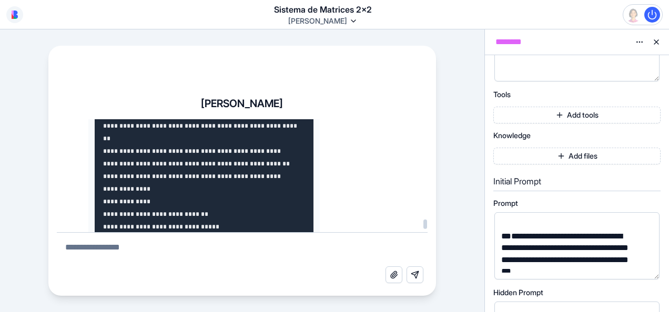
scroll to position [197986, 0]
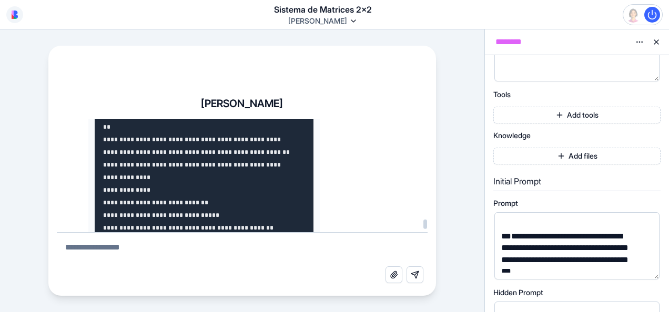
drag, startPoint x: 99, startPoint y: 187, endPoint x: 98, endPoint y: 156, distance: 31.0
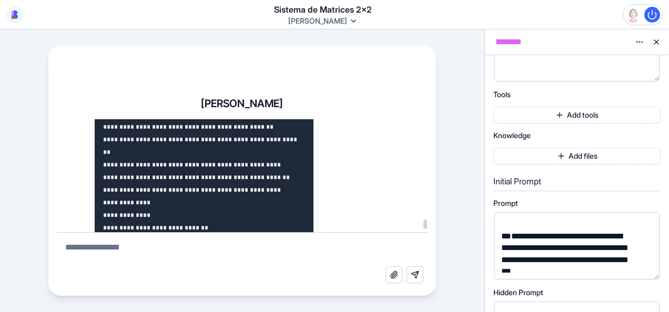
drag, startPoint x: 98, startPoint y: 156, endPoint x: 95, endPoint y: 121, distance: 34.8
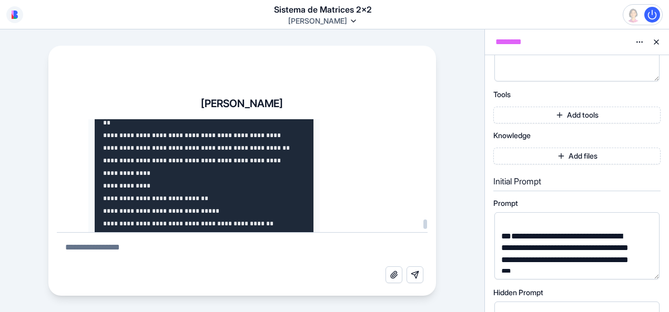
scroll to position [198004, 0]
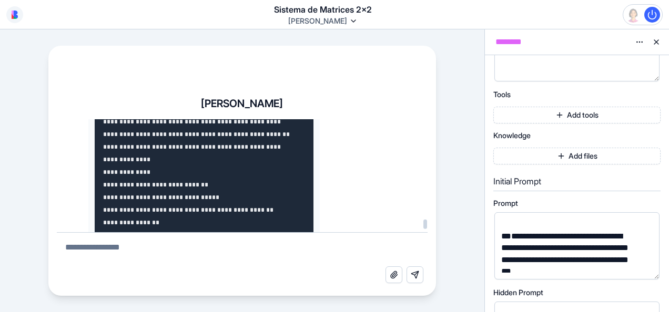
drag, startPoint x: 108, startPoint y: 182, endPoint x: 91, endPoint y: 144, distance: 41.6
drag, startPoint x: 91, startPoint y: 144, endPoint x: 90, endPoint y: 120, distance: 23.7
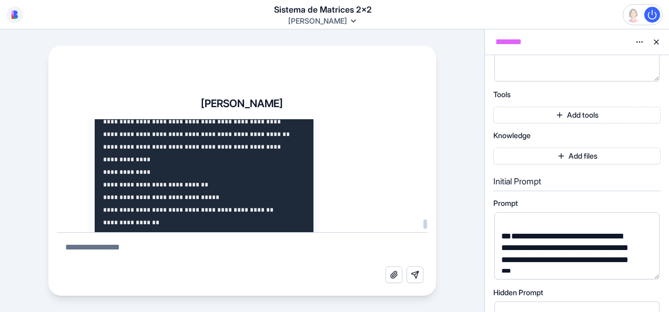
drag, startPoint x: 90, startPoint y: 120, endPoint x: 96, endPoint y: 151, distance: 31.0
drag, startPoint x: 96, startPoint y: 151, endPoint x: 95, endPoint y: 138, distance: 12.7
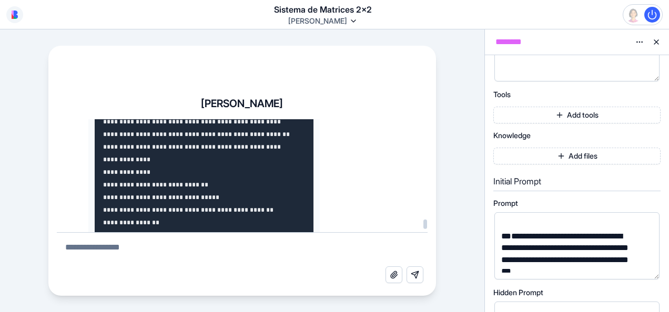
drag, startPoint x: 95, startPoint y: 138, endPoint x: 93, endPoint y: 105, distance: 33.7
click at [93, 105] on div "**********" at bounding box center [242, 192] width 388 height 208
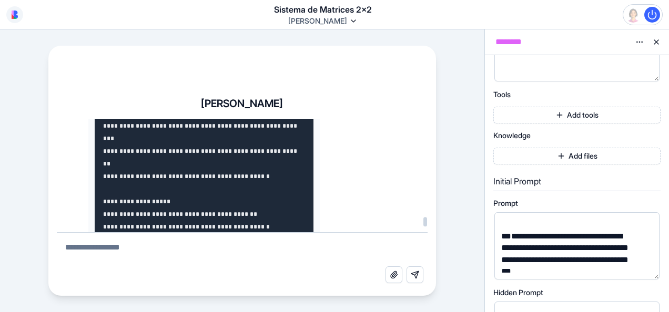
scroll to position [193482, 0]
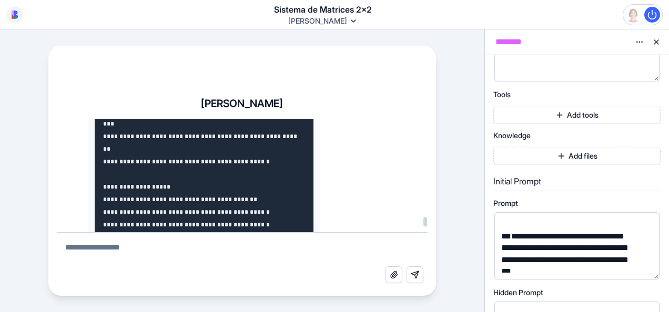
copy code "**********"
drag, startPoint x: 103, startPoint y: 169, endPoint x: 131, endPoint y: 198, distance: 40.5
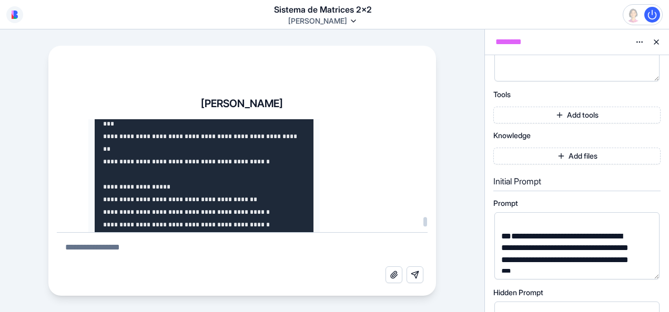
scroll to position [193494, 0]
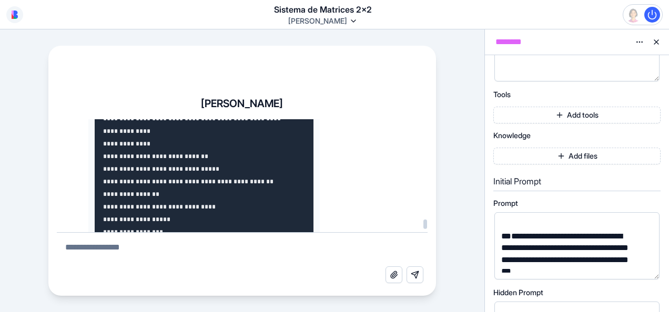
scroll to position [198036, 0]
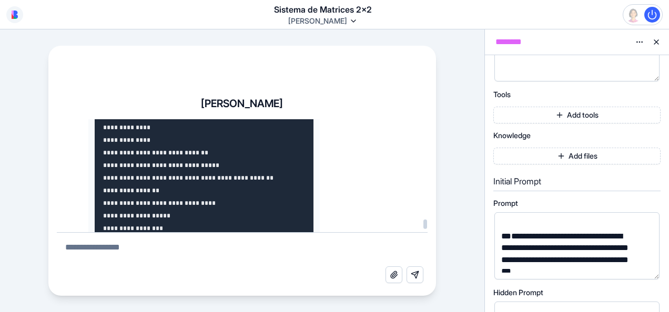
drag, startPoint x: 103, startPoint y: 166, endPoint x: 130, endPoint y: 152, distance: 30.6
click at [424, 225] on div at bounding box center [425, 224] width 4 height 9
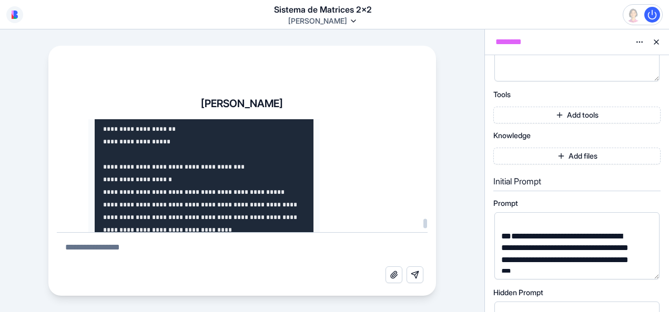
drag, startPoint x: 424, startPoint y: 230, endPoint x: 423, endPoint y: 225, distance: 5.5
click at [423, 225] on div at bounding box center [425, 223] width 4 height 9
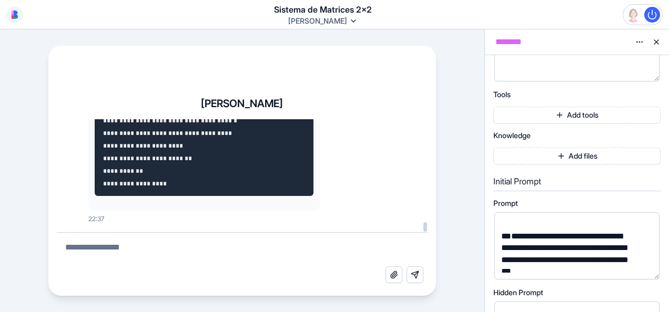
click at [423, 229] on div at bounding box center [425, 226] width 4 height 9
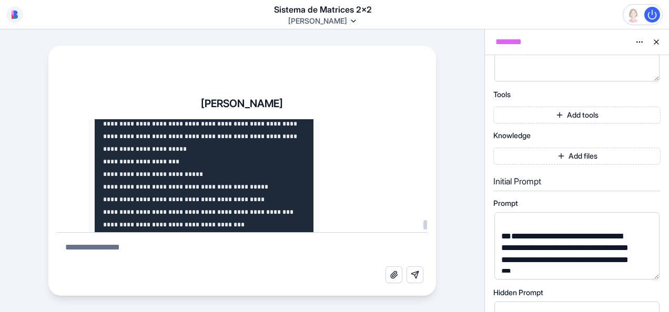
click at [423, 227] on div at bounding box center [425, 224] width 4 height 9
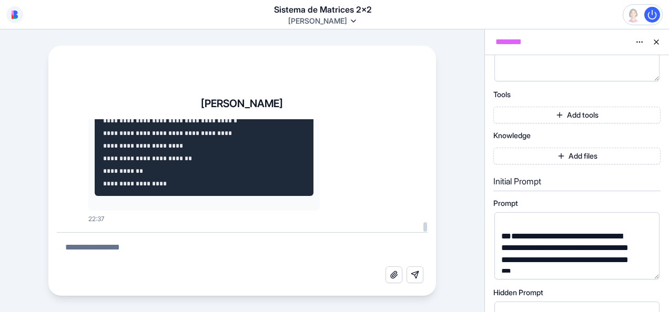
scroll to position [203556, 0]
click at [423, 227] on div at bounding box center [424, 175] width 5 height 113
click at [175, 251] on textarea at bounding box center [242, 250] width 371 height 34
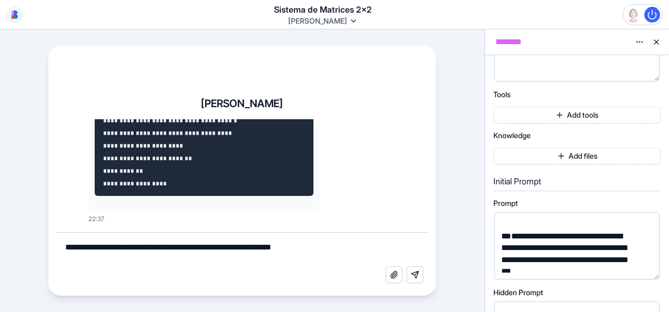
type textarea "**********"
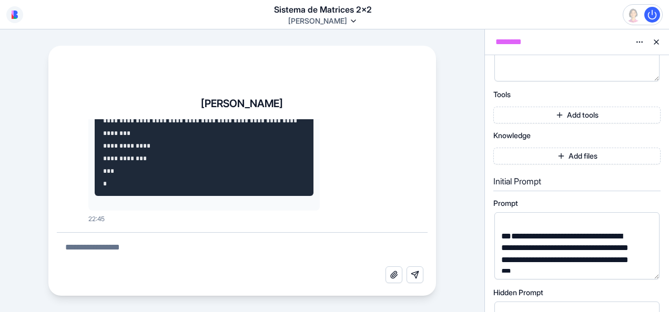
scroll to position [205784, 0]
drag, startPoint x: 109, startPoint y: 181, endPoint x: 108, endPoint y: 145, distance: 36.3
drag, startPoint x: 108, startPoint y: 136, endPoint x: 113, endPoint y: 155, distance: 19.9
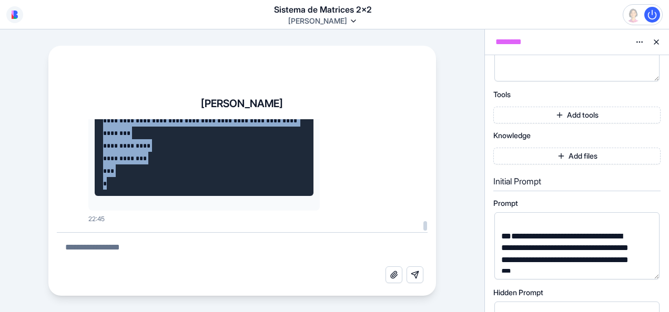
scroll to position [203667, 0]
drag, startPoint x: 108, startPoint y: 185, endPoint x: 105, endPoint y: 201, distance: 16.7
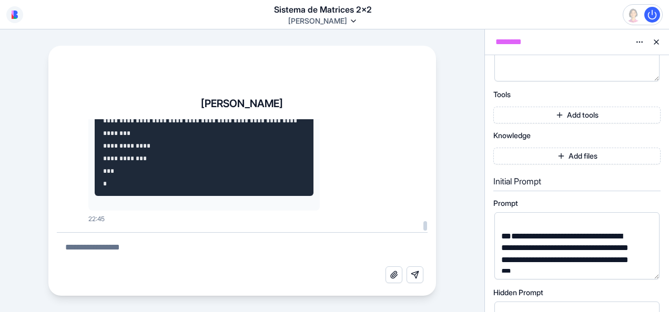
click at [136, 250] on textarea at bounding box center [242, 250] width 371 height 34
paste textarea "**********"
type textarea "**********"
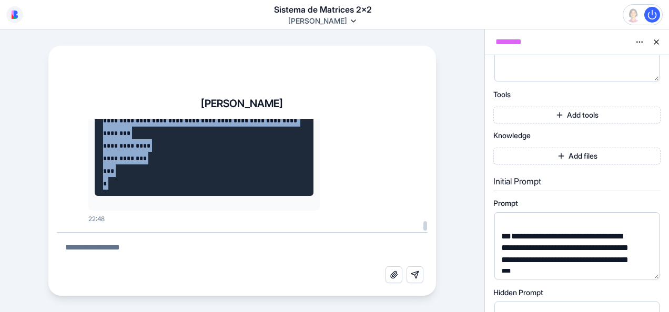
scroll to position [205998, 0]
drag, startPoint x: 107, startPoint y: 186, endPoint x: 98, endPoint y: 191, distance: 10.8
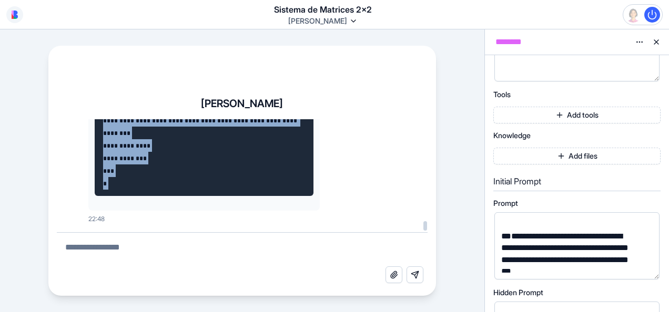
click at [138, 246] on textarea at bounding box center [242, 250] width 371 height 34
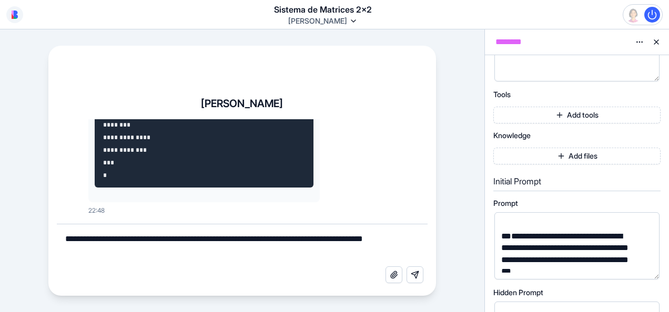
type textarea "**********"
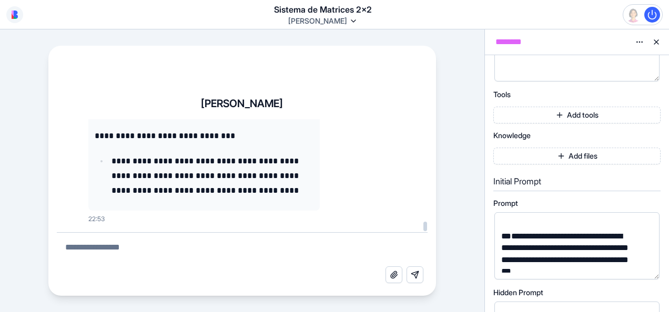
scroll to position [208330, 0]
drag, startPoint x: 226, startPoint y: 174, endPoint x: 175, endPoint y: 175, distance: 51.5
drag, startPoint x: 175, startPoint y: 175, endPoint x: 155, endPoint y: 177, distance: 19.6
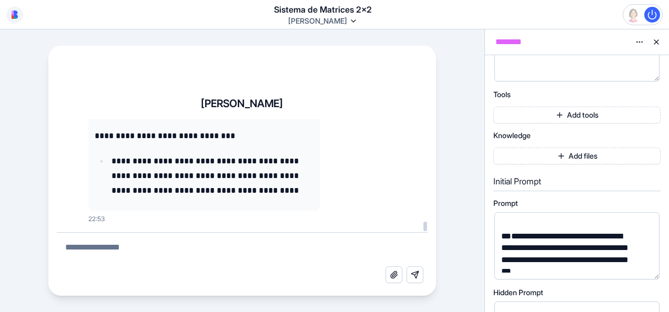
drag, startPoint x: 226, startPoint y: 175, endPoint x: 189, endPoint y: 174, distance: 36.8
drag, startPoint x: 189, startPoint y: 174, endPoint x: 169, endPoint y: 175, distance: 20.0
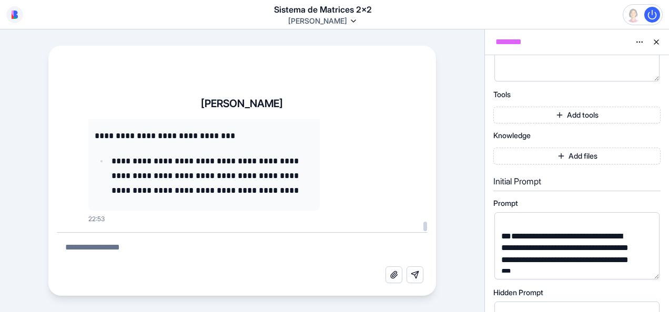
drag, startPoint x: 169, startPoint y: 175, endPoint x: 147, endPoint y: 174, distance: 22.1
click at [0, 115] on html "**********" at bounding box center [334, 156] width 669 height 312
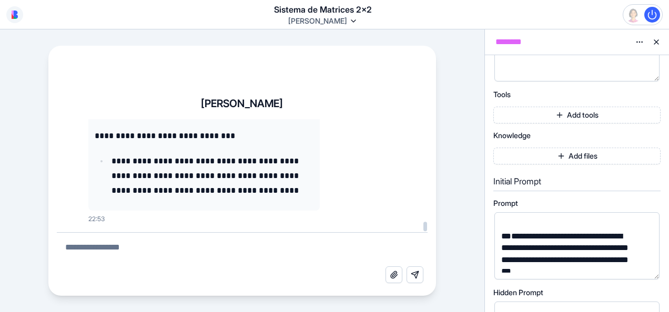
drag, startPoint x: 207, startPoint y: 160, endPoint x: 219, endPoint y: 182, distance: 25.2
click at [127, 256] on textarea at bounding box center [242, 250] width 371 height 34
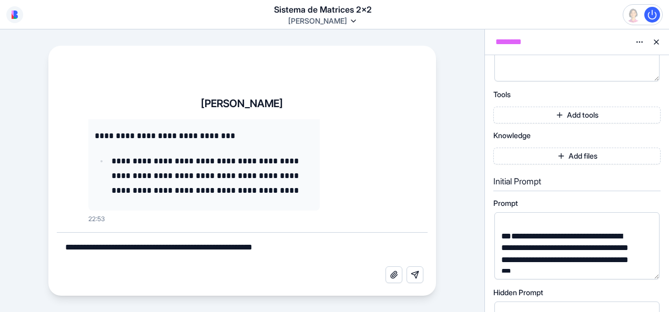
type textarea "**********"
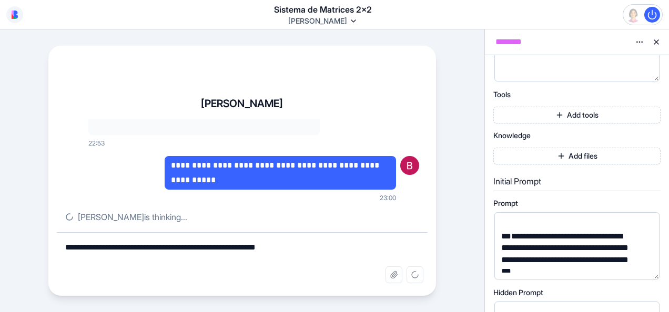
scroll to position [209405, 0]
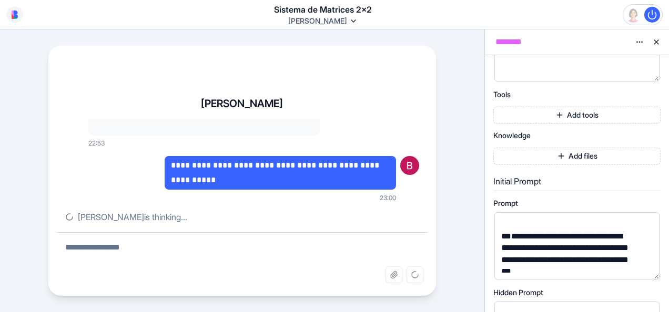
click at [128, 258] on textarea at bounding box center [242, 250] width 371 height 34
paste textarea "**********"
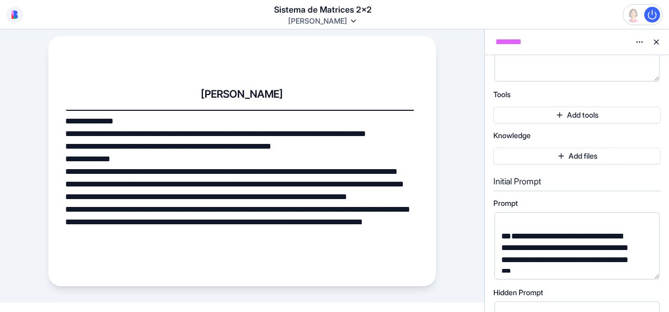
scroll to position [0, 0]
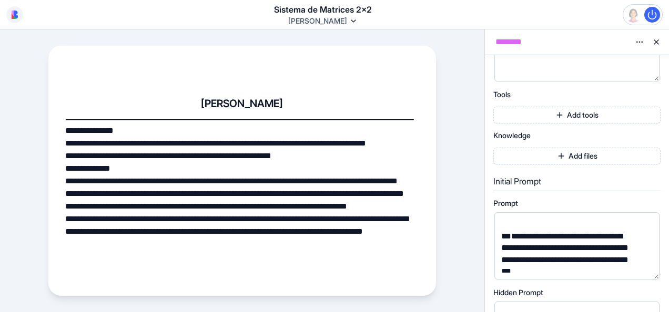
drag, startPoint x: 423, startPoint y: 283, endPoint x: 370, endPoint y: 284, distance: 53.1
click at [419, 284] on textarea "**********" at bounding box center [242, 200] width 371 height 193
drag, startPoint x: 342, startPoint y: 283, endPoint x: 337, endPoint y: 282, distance: 5.3
click at [337, 282] on textarea "**********" at bounding box center [242, 200] width 371 height 193
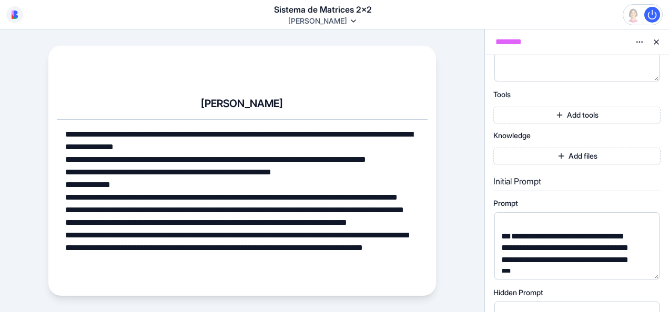
click at [272, 86] on div "**********" at bounding box center [242, 171] width 388 height 250
click at [234, 106] on h4 "[PERSON_NAME]" at bounding box center [242, 103] width 82 height 15
drag, startPoint x: 351, startPoint y: 273, endPoint x: 63, endPoint y: 138, distance: 318.7
click at [63, 138] on textarea "**********" at bounding box center [242, 216] width 371 height 193
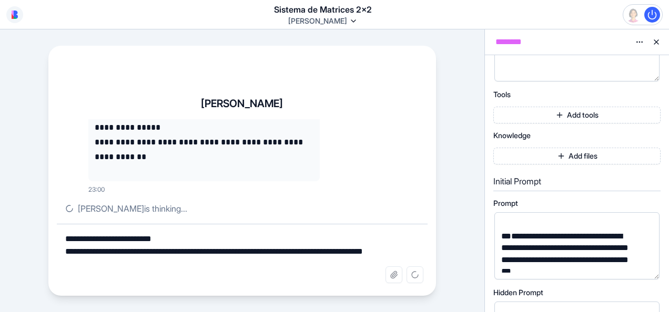
drag, startPoint x: 389, startPoint y: 253, endPoint x: 204, endPoint y: 242, distance: 185.4
click at [269, 249] on textarea "**********" at bounding box center [242, 246] width 371 height 42
drag, startPoint x: 191, startPoint y: 242, endPoint x: 159, endPoint y: 242, distance: 32.1
click at [186, 242] on textarea "**********" at bounding box center [242, 246] width 371 height 42
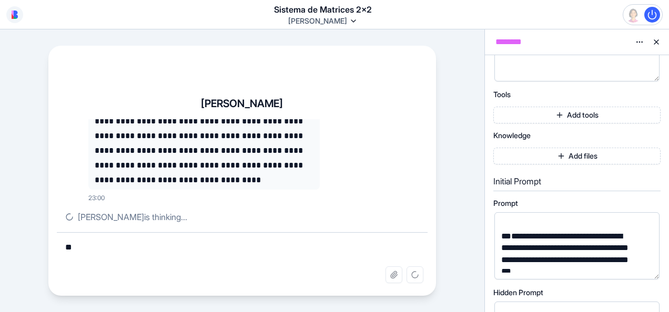
type textarea "*"
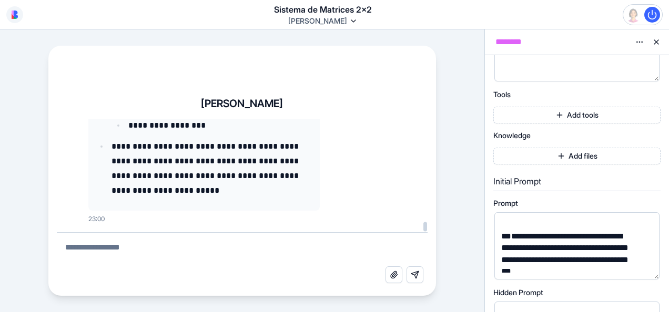
scroll to position [210957, 0]
click at [128, 241] on textarea at bounding box center [242, 250] width 371 height 34
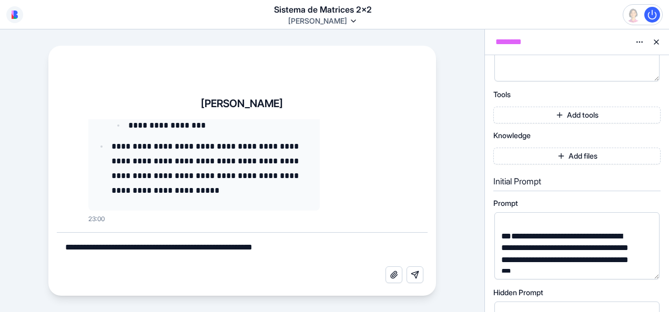
paste textarea "**********"
type textarea "**********"
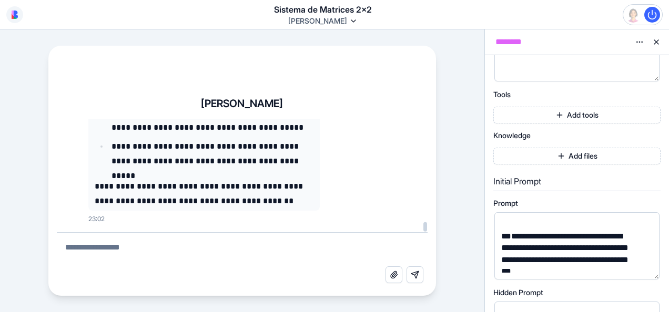
scroll to position [216499, 0]
drag, startPoint x: 102, startPoint y: 153, endPoint x: 99, endPoint y: 130, distance: 22.8
click at [98, 110] on div "**********" at bounding box center [242, 192] width 388 height 208
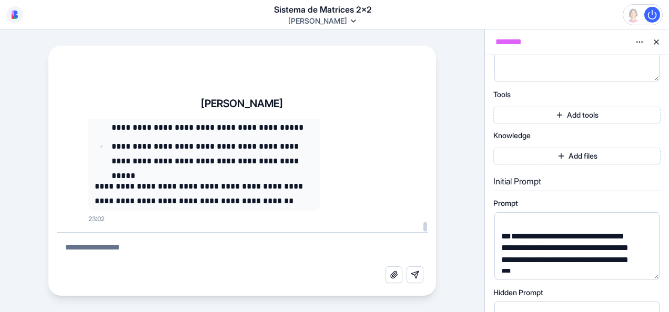
drag, startPoint x: 105, startPoint y: 150, endPoint x: 101, endPoint y: 105, distance: 45.9
click at [101, 105] on div "**********" at bounding box center [242, 192] width 388 height 208
drag, startPoint x: 101, startPoint y: 105, endPoint x: 111, endPoint y: 154, distance: 49.9
click at [95, 135] on div "**********" at bounding box center [242, 192] width 388 height 208
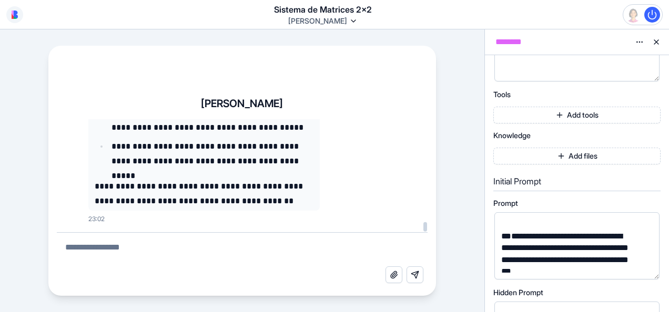
drag, startPoint x: 108, startPoint y: 211, endPoint x: 93, endPoint y: 158, distance: 55.6
drag, startPoint x: 93, startPoint y: 158, endPoint x: 94, endPoint y: 141, distance: 16.3
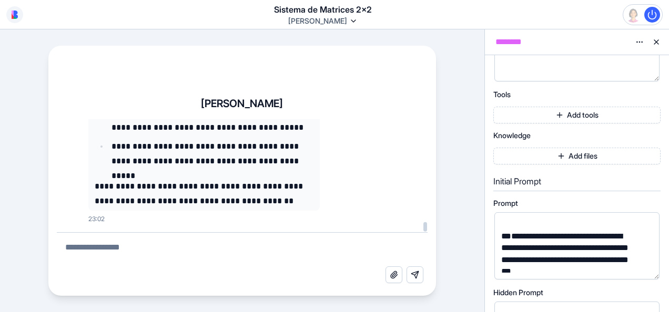
drag, startPoint x: 105, startPoint y: 208, endPoint x: 103, endPoint y: 186, distance: 22.2
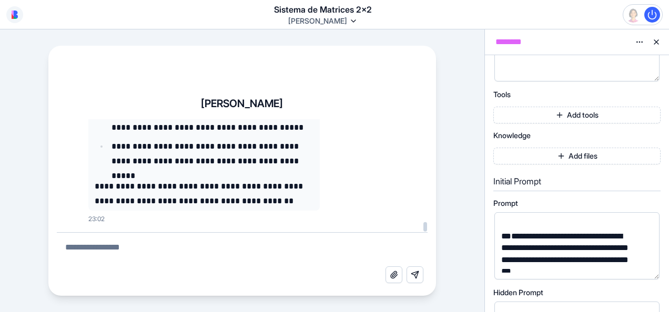
drag, startPoint x: 100, startPoint y: 208, endPoint x: 96, endPoint y: 161, distance: 47.5
drag, startPoint x: 96, startPoint y: 161, endPoint x: 96, endPoint y: 146, distance: 15.2
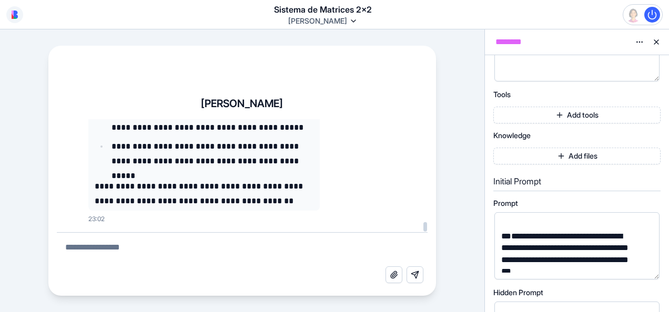
click at [136, 245] on textarea at bounding box center [242, 250] width 371 height 34
type textarea "**********"
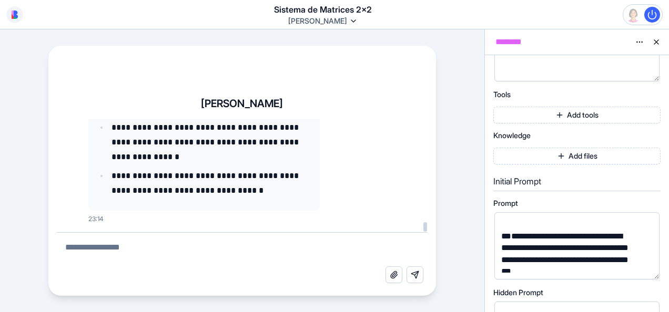
scroll to position [218062, 0]
click at [0, 202] on div "**********" at bounding box center [242, 170] width 484 height 283
drag, startPoint x: 209, startPoint y: 142, endPoint x: 176, endPoint y: 143, distance: 33.1
click at [176, 143] on p "**********" at bounding box center [212, 142] width 202 height 44
drag, startPoint x: 176, startPoint y: 143, endPoint x: 160, endPoint y: 142, distance: 15.8
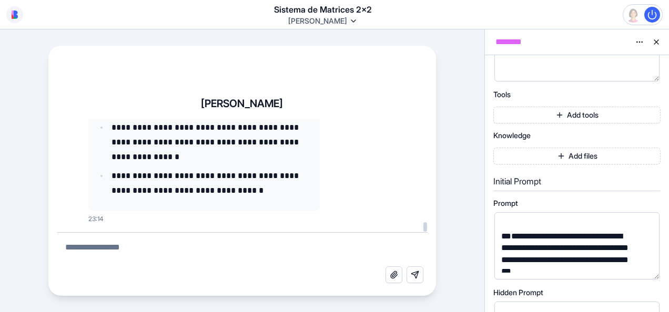
click at [160, 143] on p "**********" at bounding box center [212, 142] width 202 height 44
drag, startPoint x: 151, startPoint y: 141, endPoint x: 231, endPoint y: 150, distance: 80.9
click at [231, 150] on p "**********" at bounding box center [212, 142] width 202 height 44
click at [28, 122] on div "**********" at bounding box center [242, 170] width 484 height 283
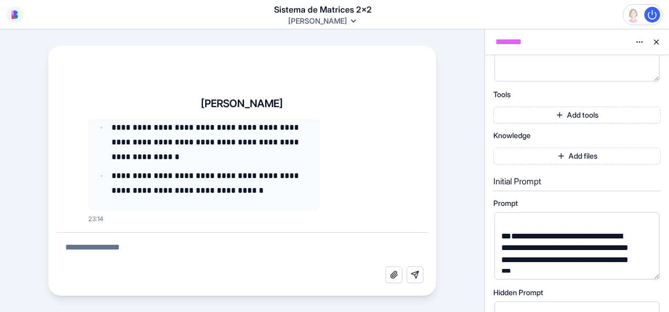
click at [156, 246] on textarea at bounding box center [242, 250] width 371 height 34
type textarea "**********"
click at [639, 43] on html "**********" at bounding box center [334, 156] width 669 height 312
click at [451, 87] on html "**********" at bounding box center [334, 156] width 669 height 312
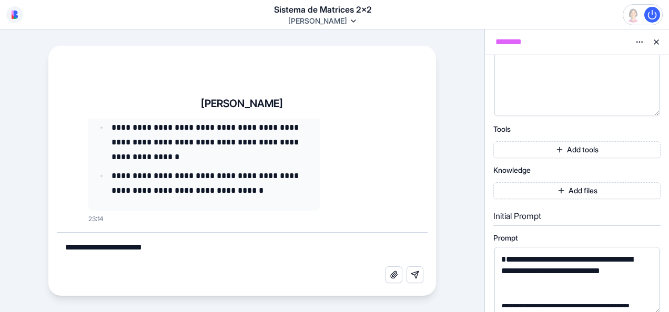
scroll to position [0, 0]
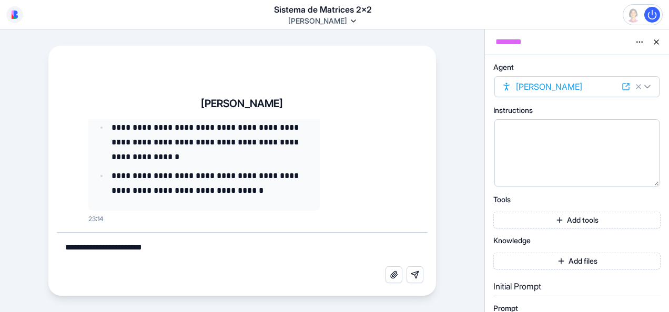
click at [648, 87] on html "**********" at bounding box center [334, 156] width 669 height 312
click at [245, 244] on html "**********" at bounding box center [334, 156] width 669 height 312
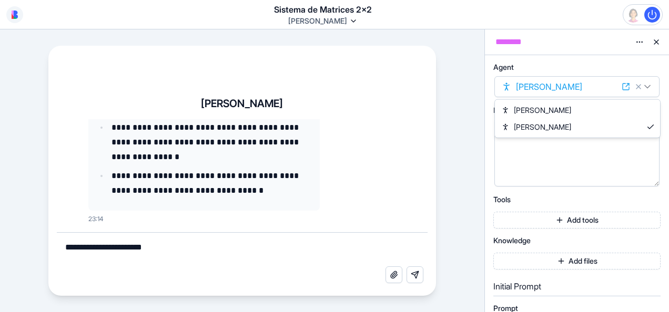
click at [205, 251] on html "**********" at bounding box center [334, 156] width 669 height 312
click at [189, 247] on html "**********" at bounding box center [334, 156] width 669 height 312
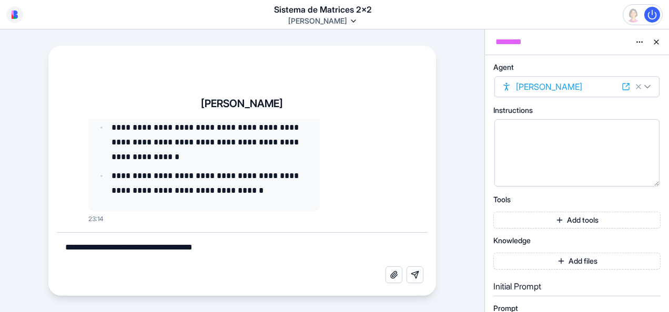
type textarea "**********"
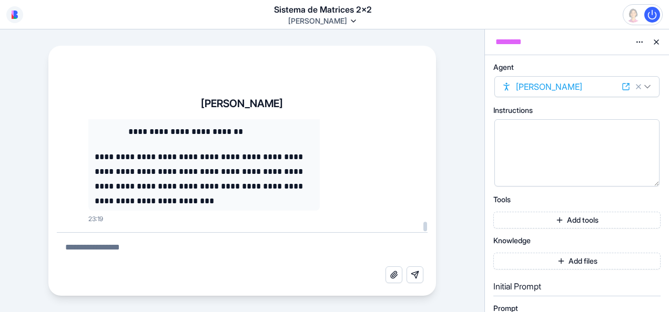
scroll to position [218444, 0]
click at [466, 53] on div "**********" at bounding box center [242, 170] width 484 height 283
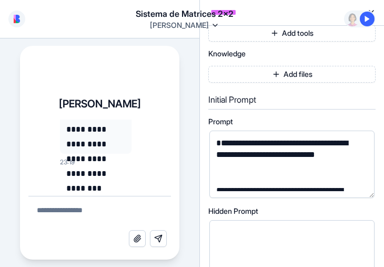
scroll to position [727871, 0]
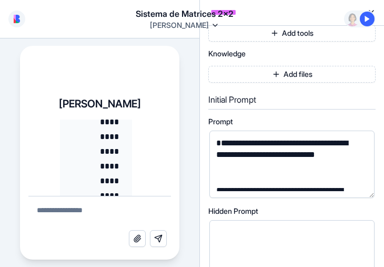
click at [42, 115] on div "**********" at bounding box center [99, 173] width 159 height 171
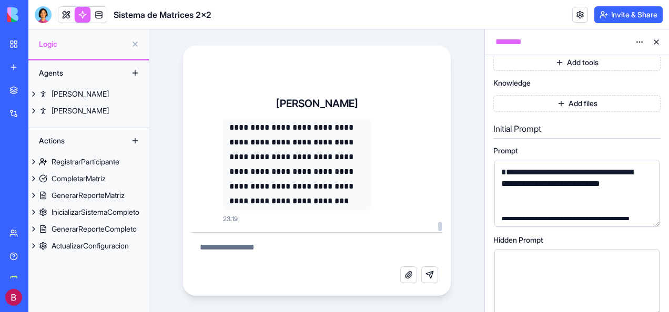
scroll to position [310358, 0]
click at [270, 256] on textarea at bounding box center [316, 250] width 251 height 34
type textarea "**********"
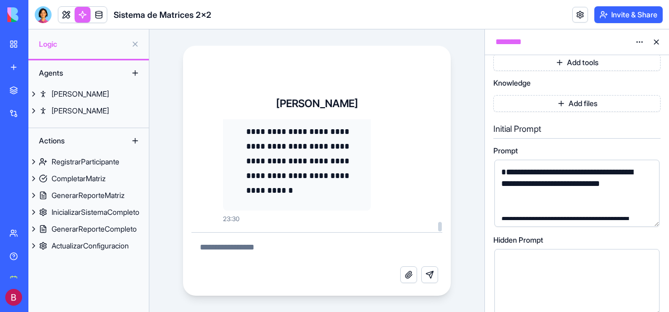
scroll to position [312244, 0]
drag, startPoint x: 347, startPoint y: 129, endPoint x: 334, endPoint y: 129, distance: 12.6
drag, startPoint x: 334, startPoint y: 129, endPoint x: 359, endPoint y: 131, distance: 24.2
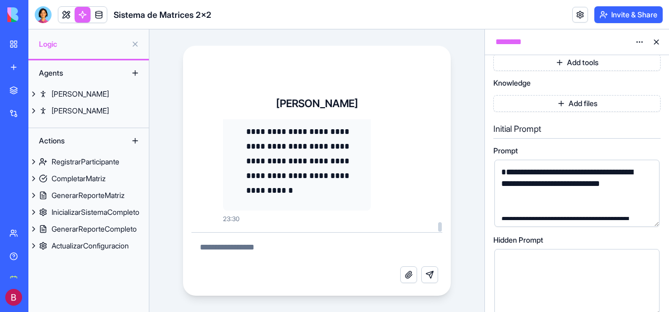
scroll to position [312928, 0]
